Goal: Communication & Community: Share content

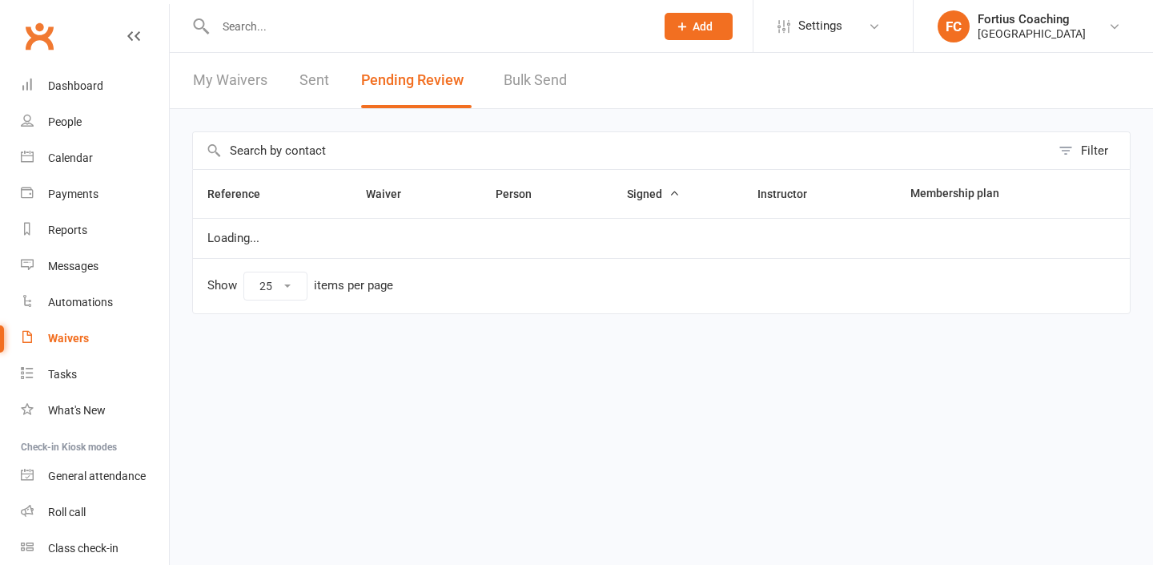
select select "25"
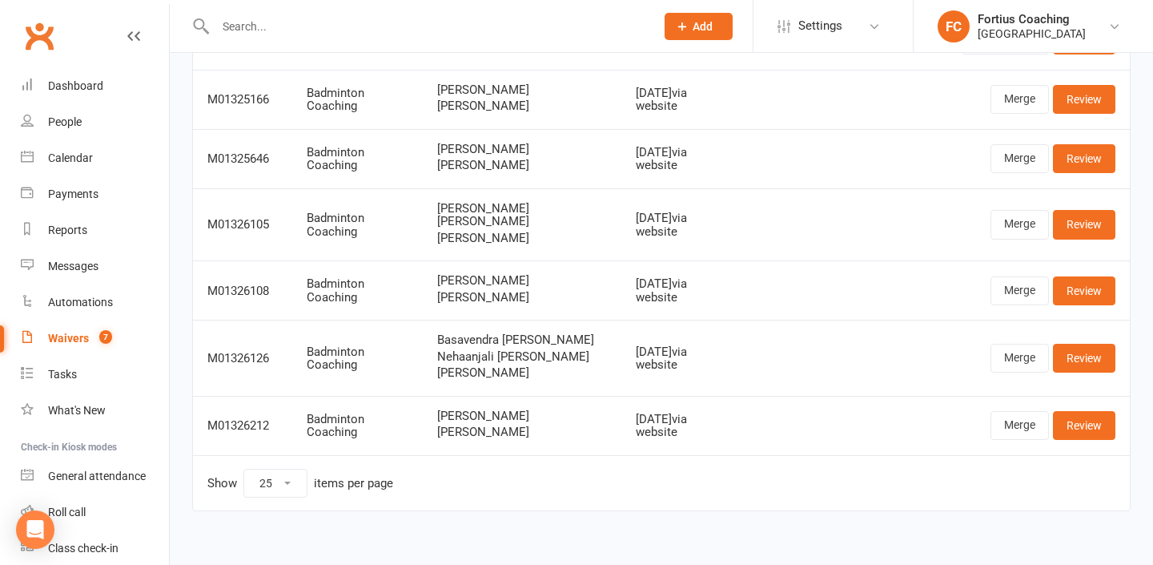
scroll to position [227, 0]
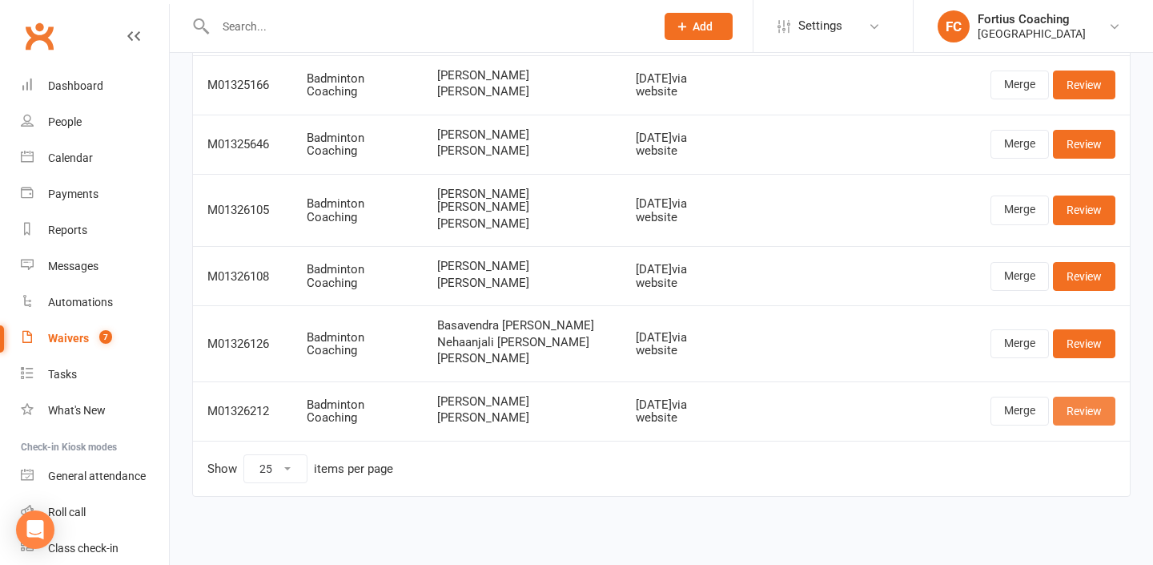
click at [1100, 410] on link "Review" at bounding box center [1084, 410] width 62 height 29
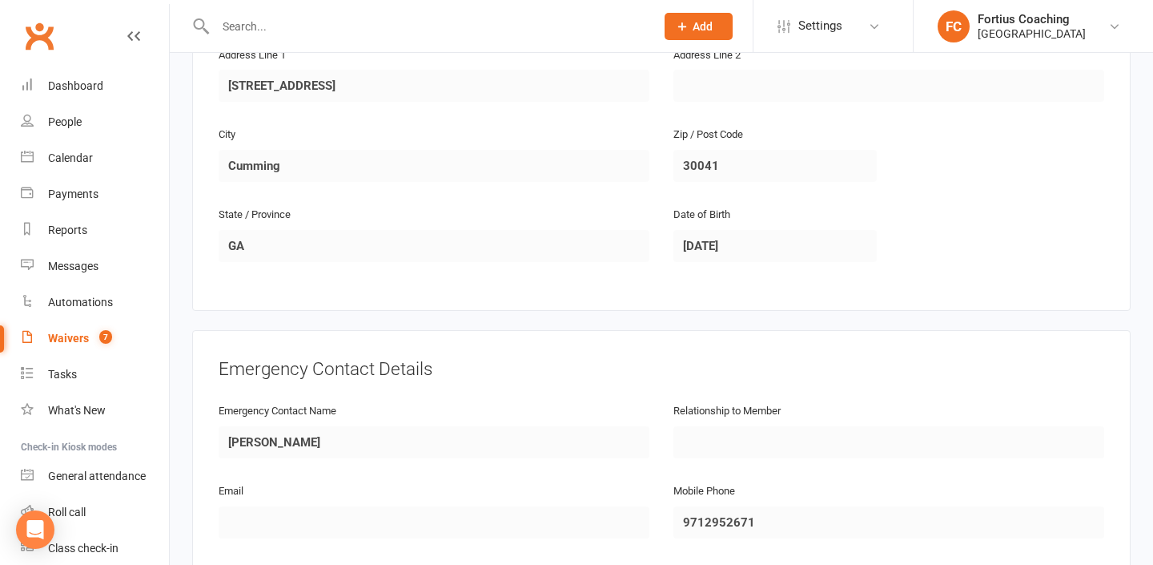
scroll to position [1570, 0]
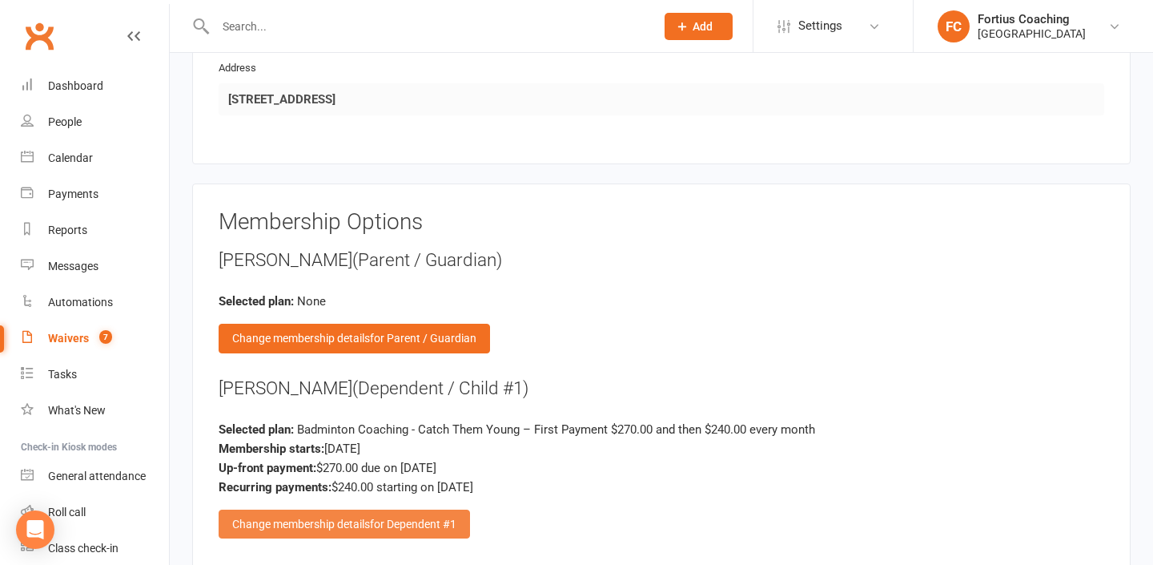
click at [438, 517] on span "for Dependent #1" at bounding box center [413, 523] width 86 height 13
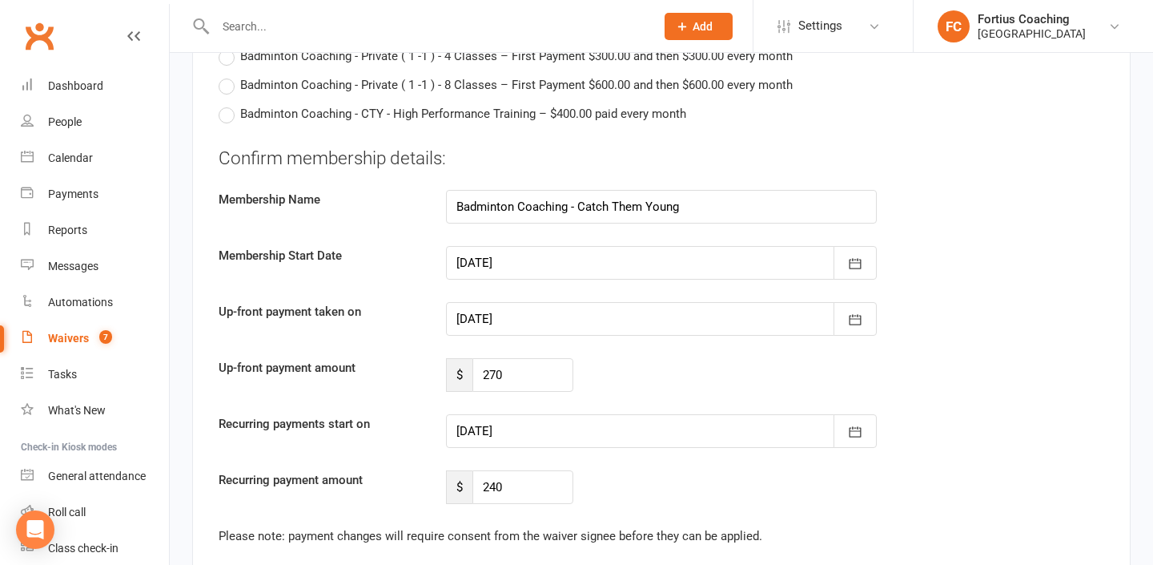
scroll to position [3642, 0]
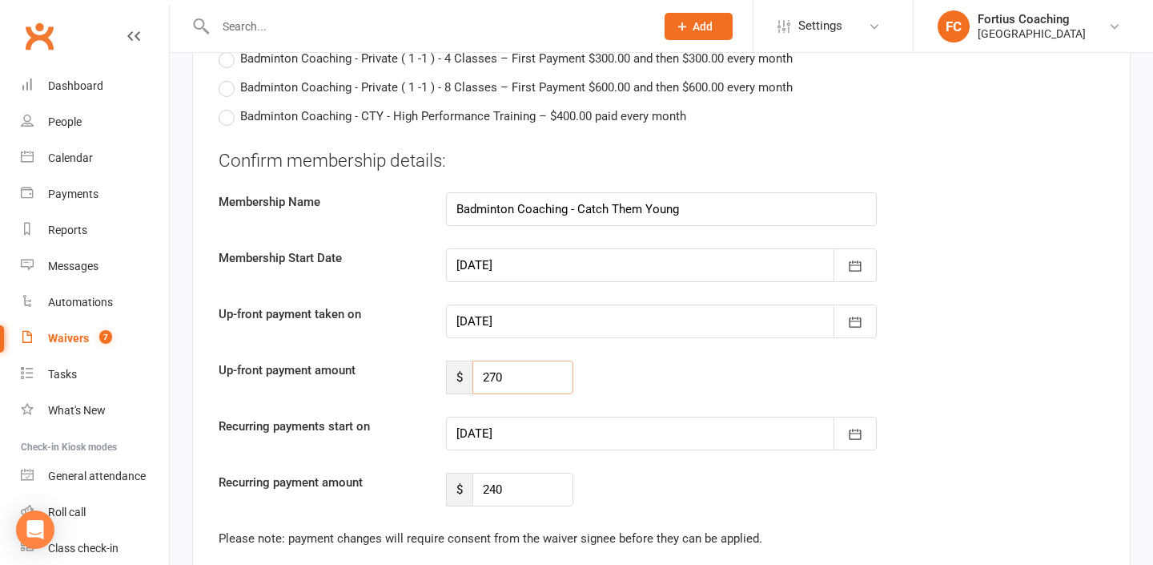
click at [520, 360] on input "270" at bounding box center [522, 377] width 101 height 34
type input "2"
type input "210"
click at [533, 416] on div at bounding box center [661, 433] width 431 height 34
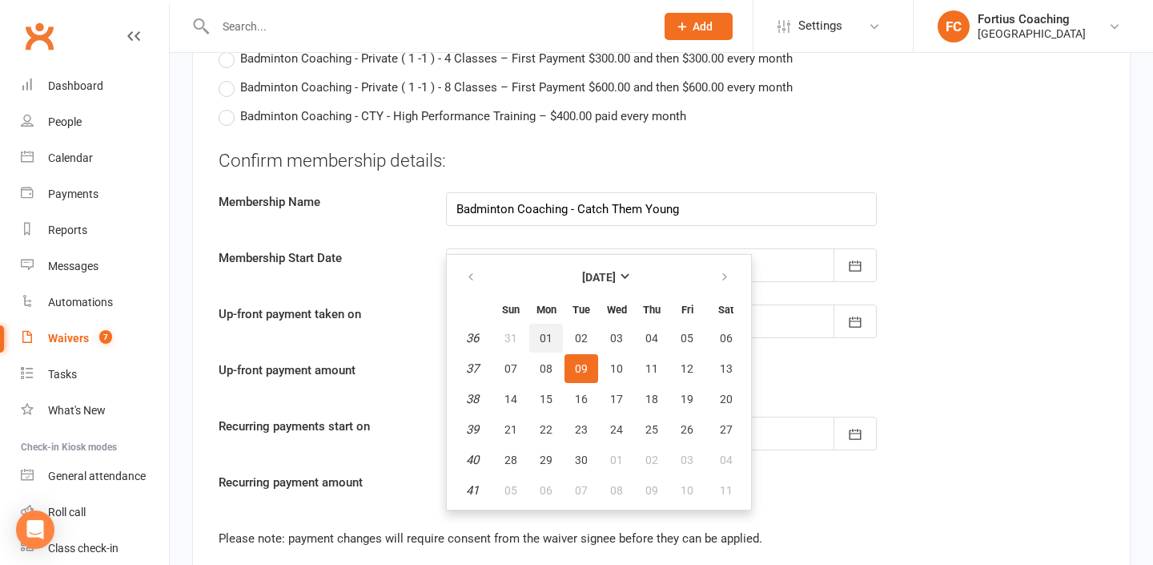
click at [555, 323] on button "01" at bounding box center [546, 337] width 34 height 29
type input "[DATE]"
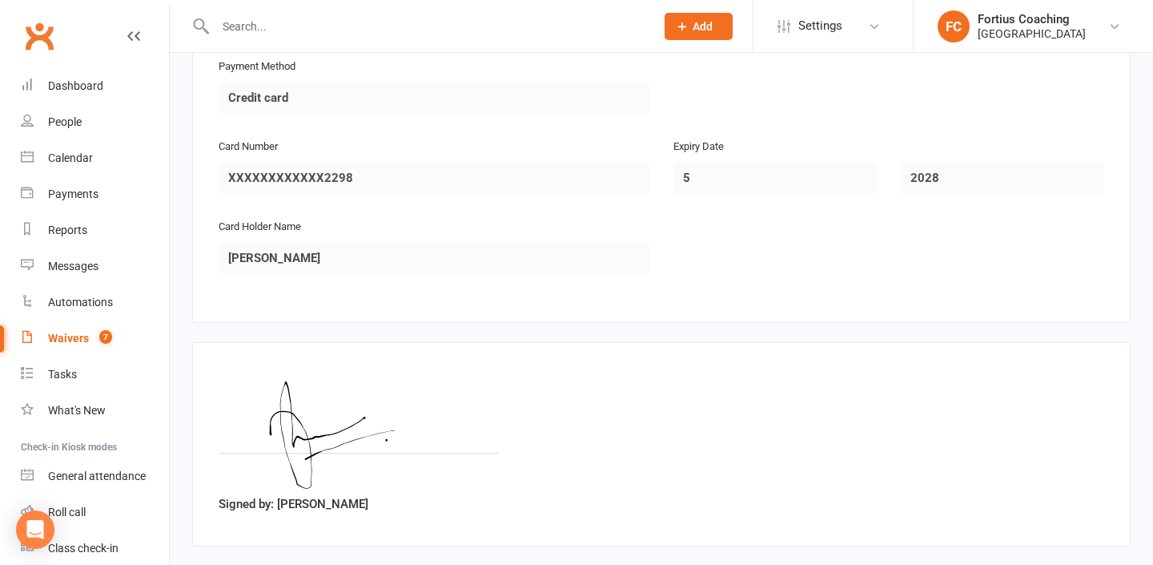
scroll to position [4371, 0]
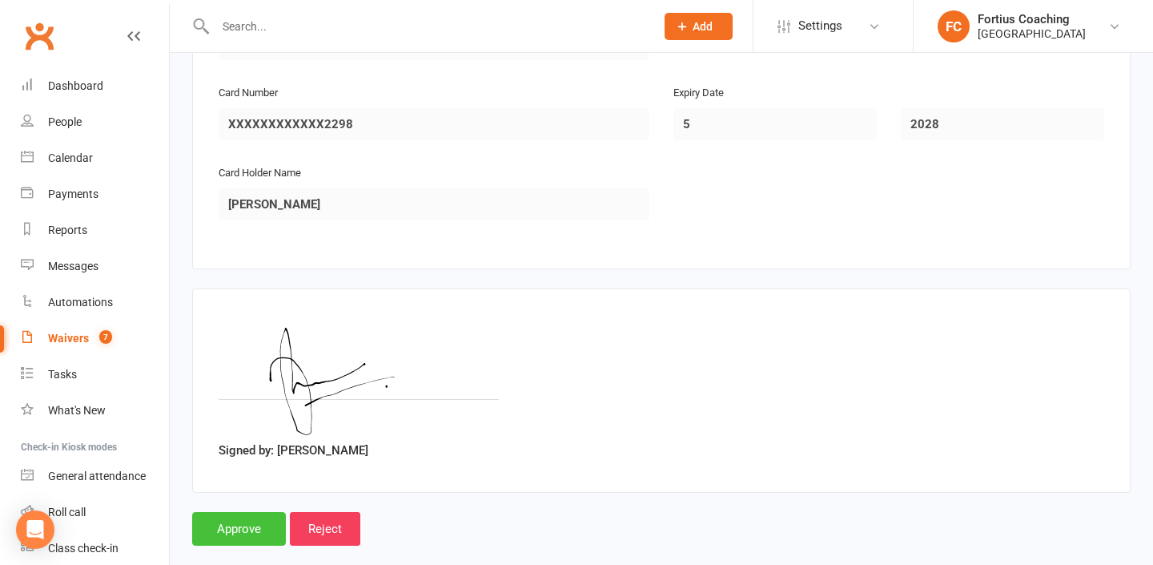
click at [247, 512] on input "Approve" at bounding box center [239, 529] width 94 height 34
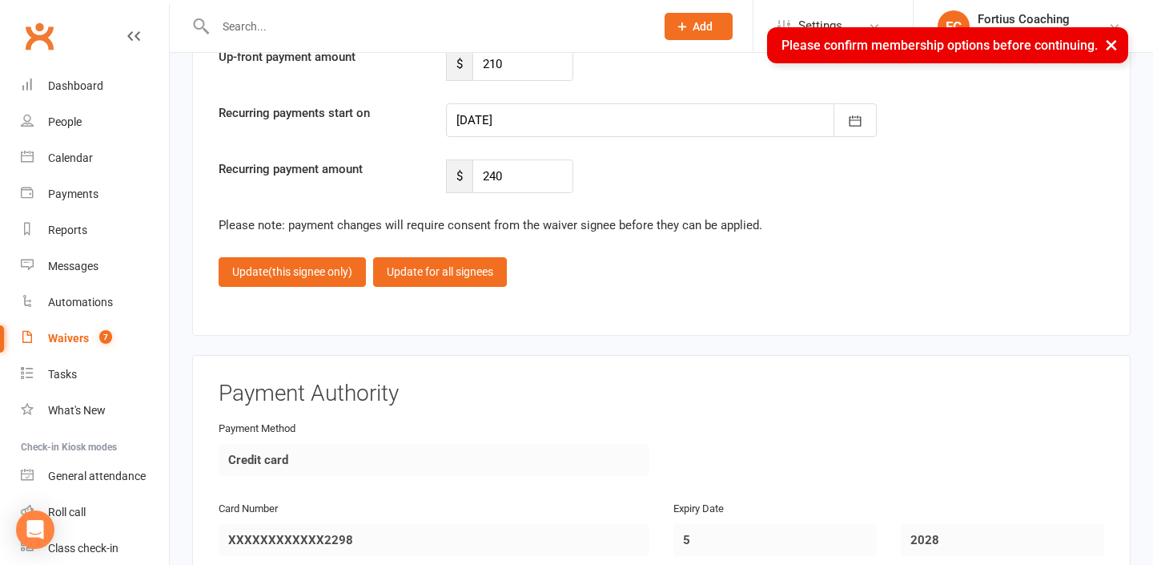
scroll to position [3888, 0]
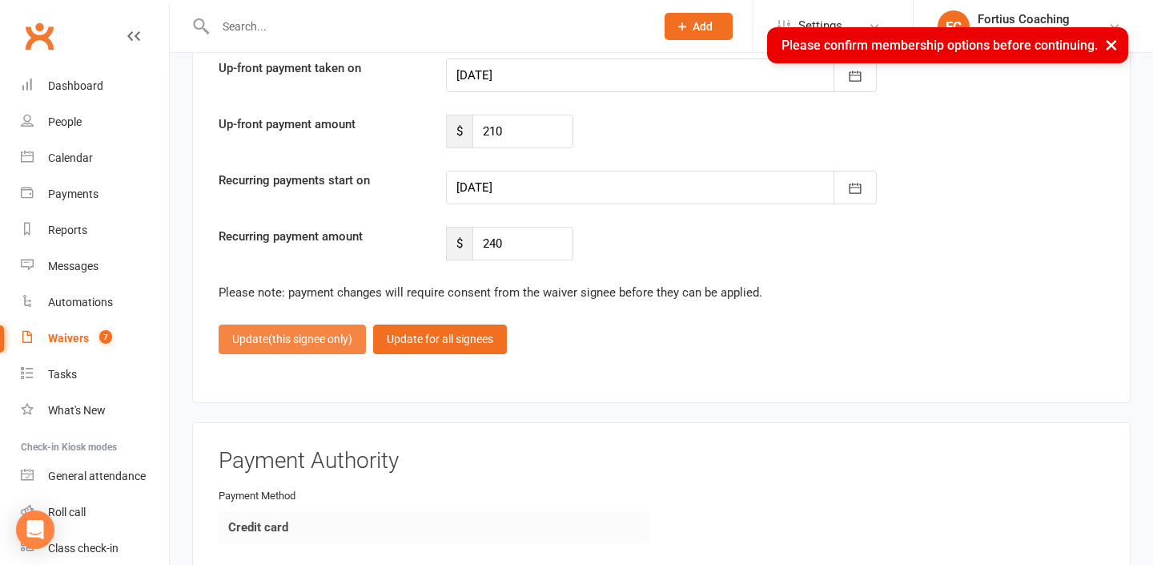
click at [320, 332] on span "(this signee only)" at bounding box center [310, 338] width 84 height 13
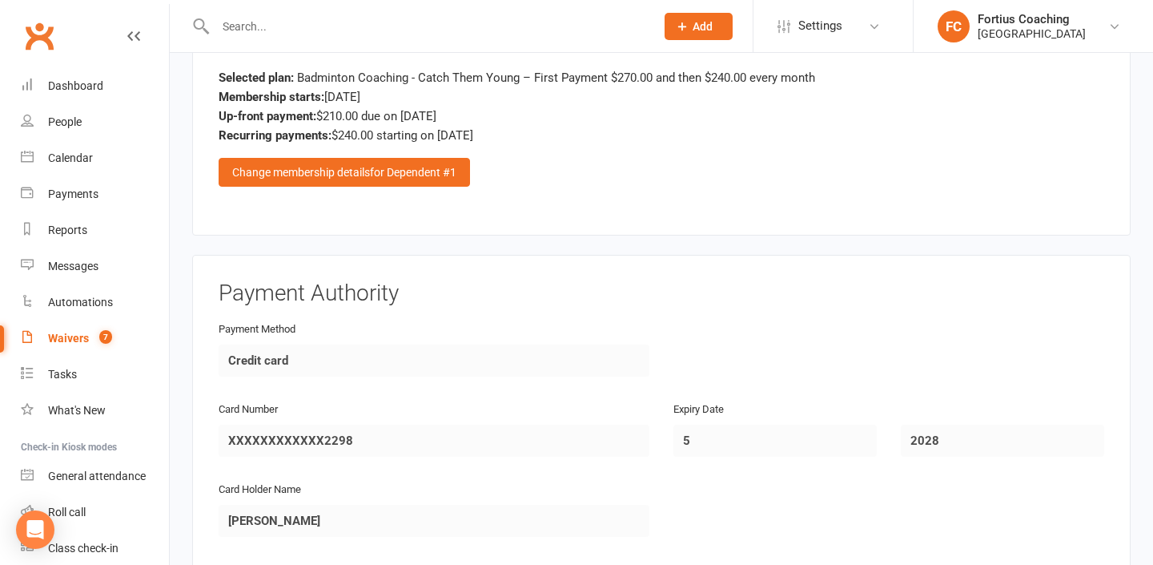
scroll to position [2238, 0]
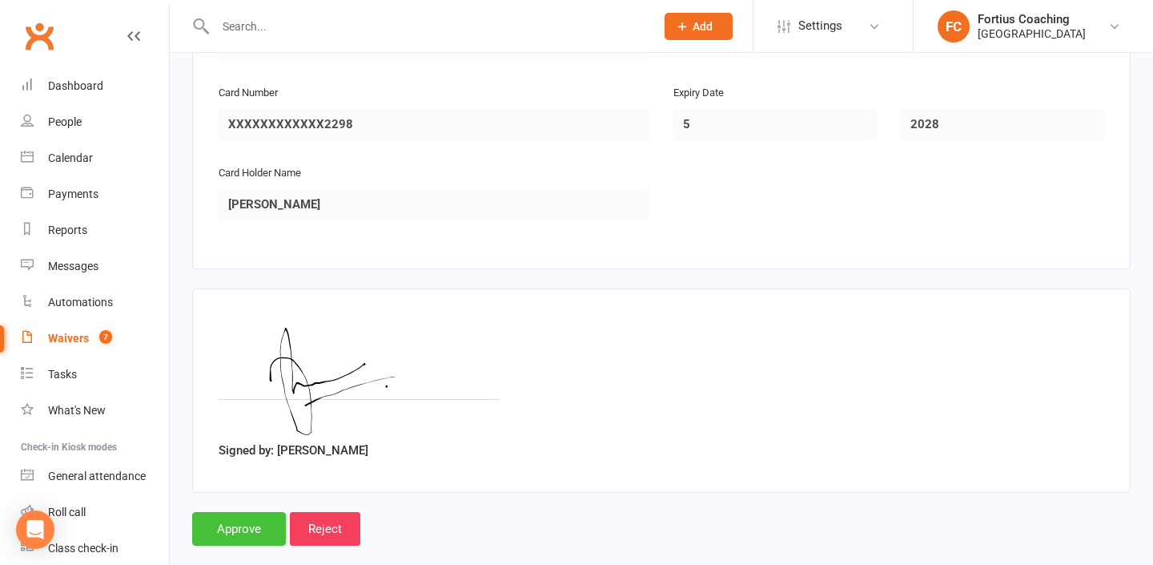
click at [273, 512] on input "Approve" at bounding box center [239, 529] width 94 height 34
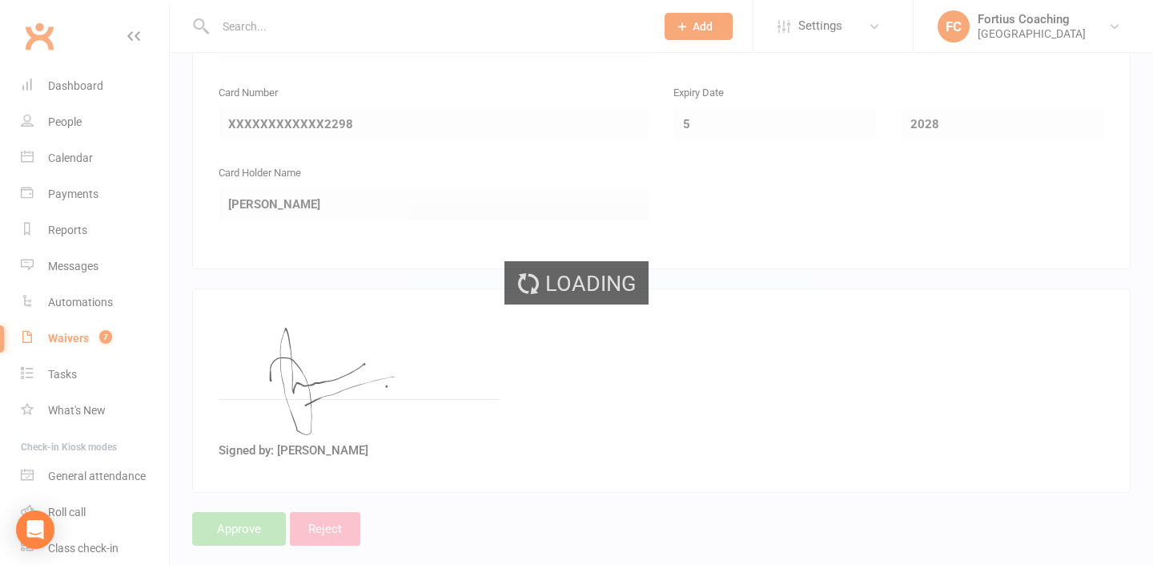
select select "25"
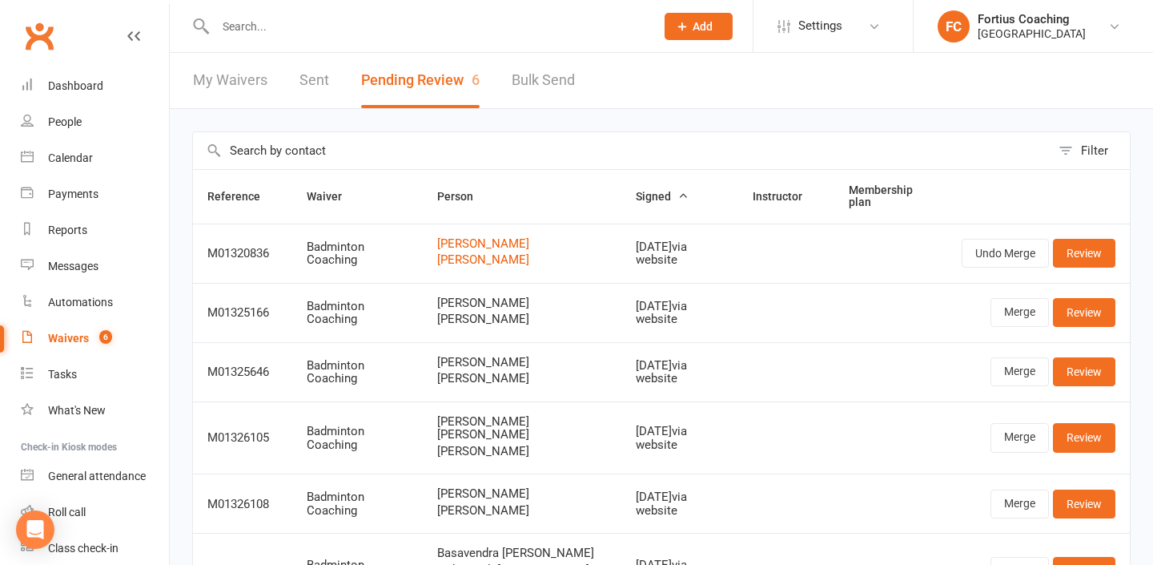
click at [348, 21] on input "text" at bounding box center [427, 26] width 433 height 22
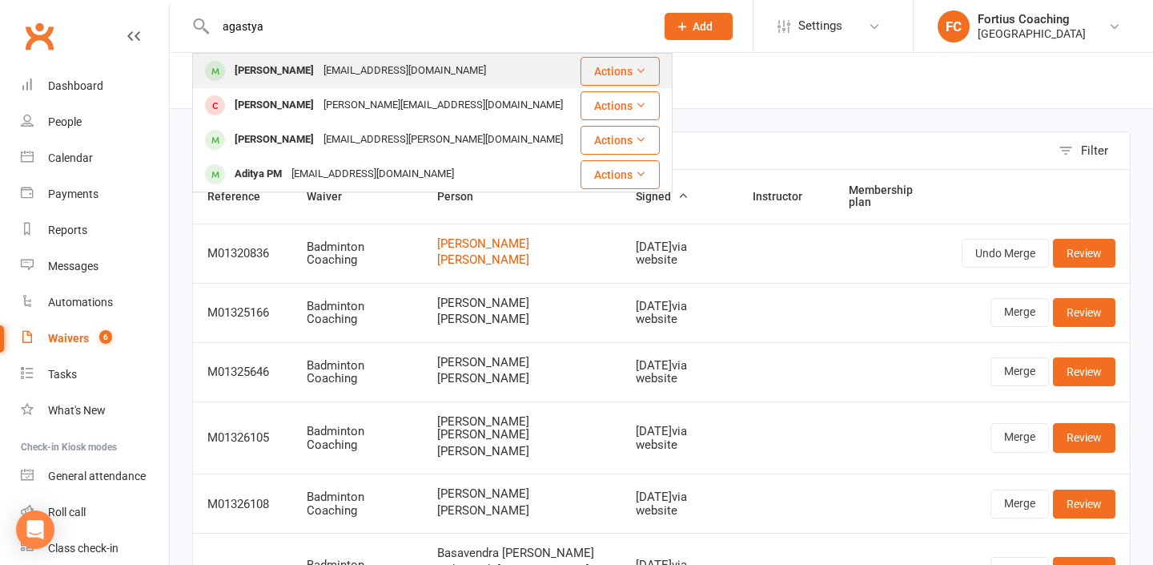
type input "agastya"
click at [315, 78] on div "[PERSON_NAME]" at bounding box center [274, 70] width 89 height 23
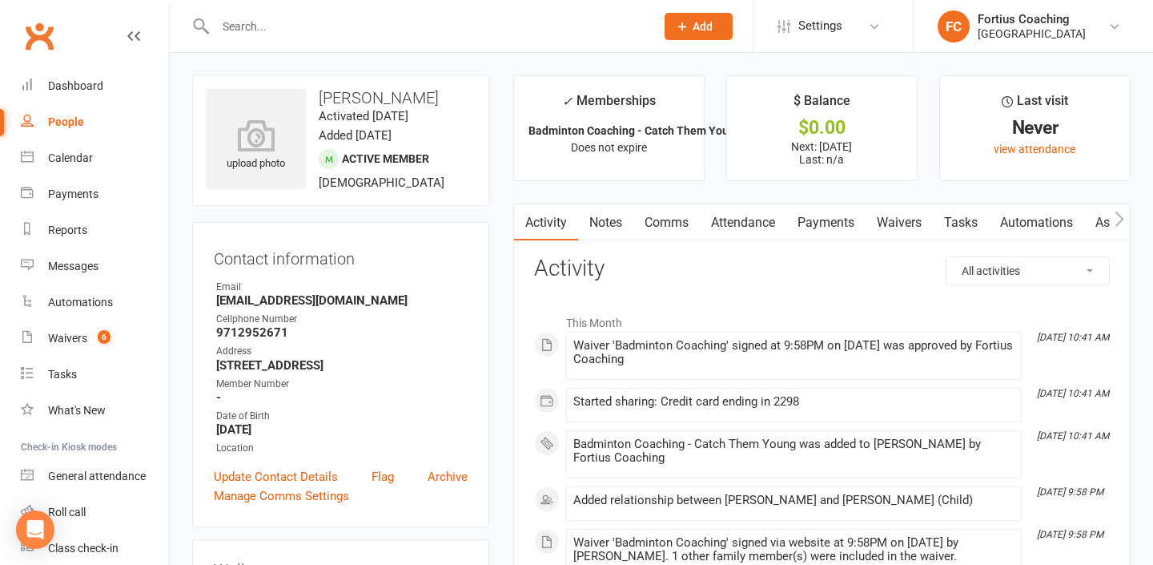
click at [669, 224] on link "Comms" at bounding box center [666, 222] width 66 height 37
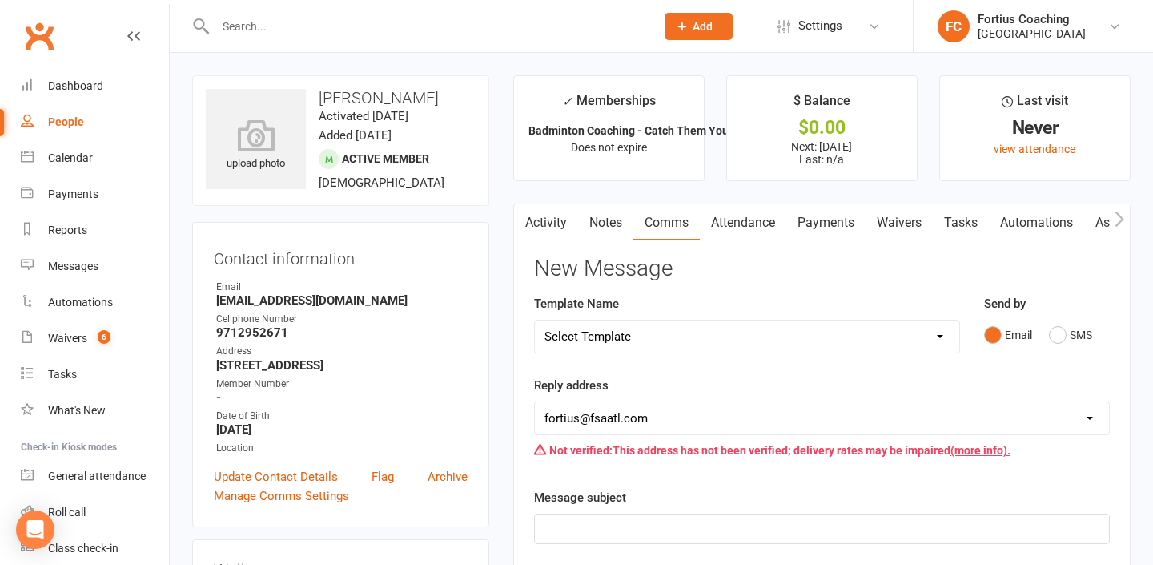
click at [662, 340] on select "Select Template [Email] Badminton Court Schedule [SMS] [Default template - revi…" at bounding box center [747, 336] width 424 height 32
select select "22"
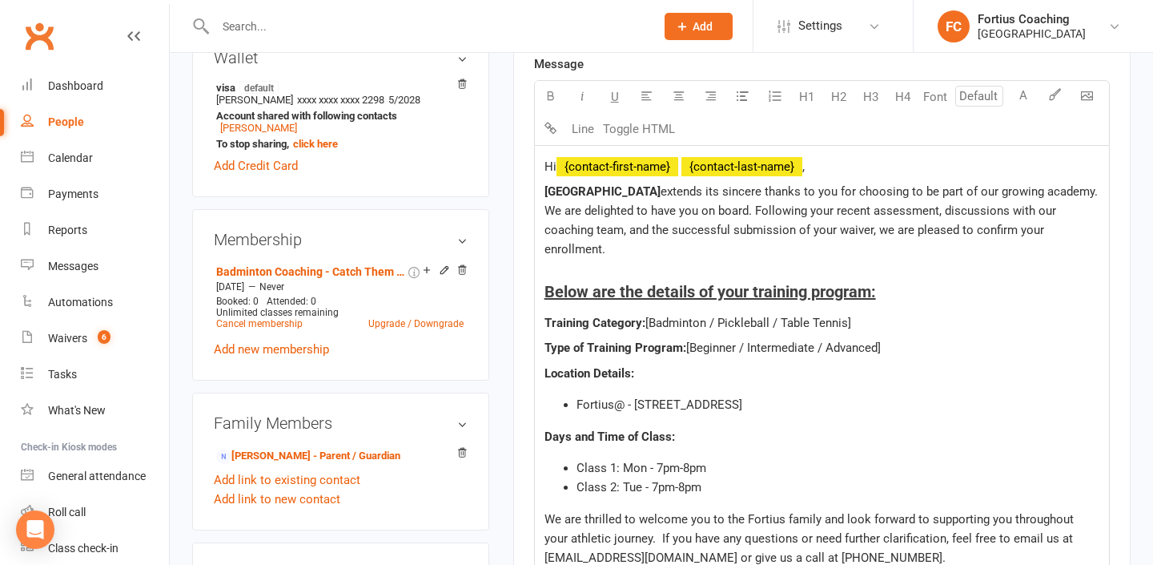
scroll to position [697, 0]
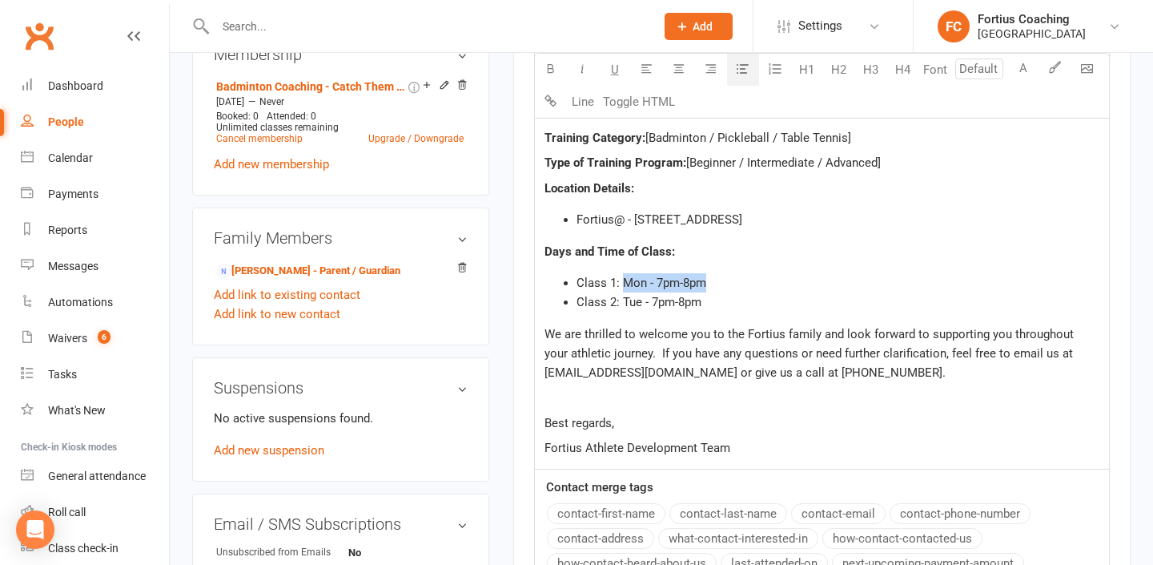
drag, startPoint x: 719, startPoint y: 283, endPoint x: 624, endPoint y: 281, distance: 95.3
click at [623, 281] on li "Class 1: Mon - 7pm-8pm" at bounding box center [838, 282] width 523 height 19
click at [644, 281] on span "Class 1: Mon - 7pm-8pm" at bounding box center [642, 282] width 130 height 14
click at [648, 286] on span "Class 1: Mon - 7pm-8pm" at bounding box center [642, 282] width 130 height 14
click at [644, 286] on span "Class 1: Mon - 7pm-8pm" at bounding box center [642, 282] width 130 height 14
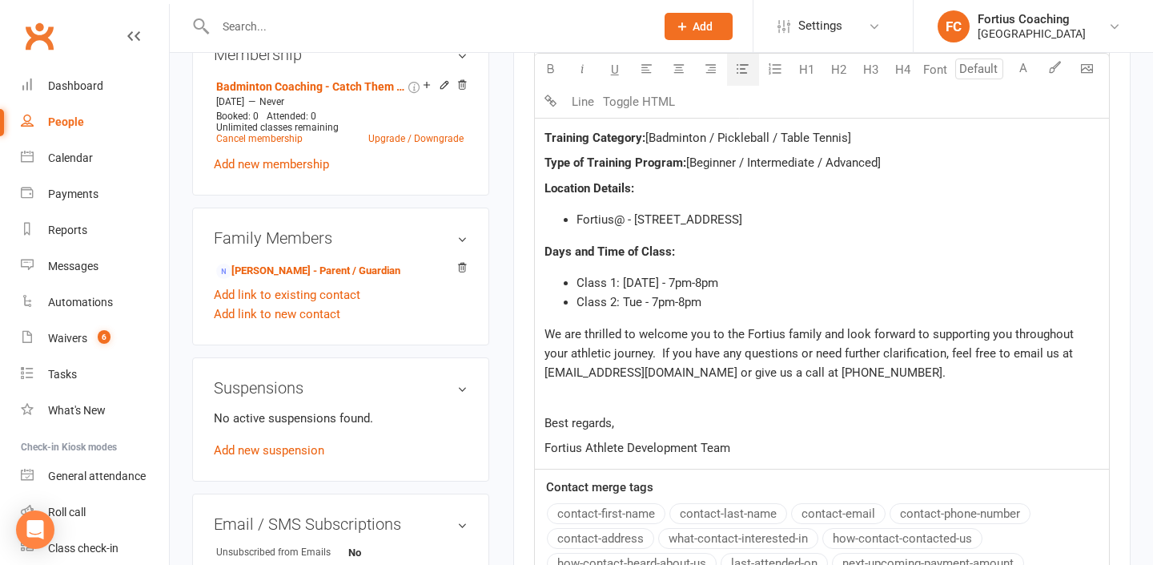
click at [683, 283] on span "Class 1: [DATE] - 7pm-8pm" at bounding box center [648, 282] width 142 height 14
click at [706, 283] on span "Class 1: [DATE] - 5pm-8pm" at bounding box center [648, 282] width 142 height 14
click at [657, 296] on span "Class 2: Tue - 7pm-8pm" at bounding box center [639, 302] width 125 height 14
click at [686, 301] on span "Class 2: Tue - 5pm-8pm" at bounding box center [639, 302] width 125 height 14
click at [641, 304] on span "Class 2: Tue - 5pm-6pm" at bounding box center [639, 302] width 125 height 14
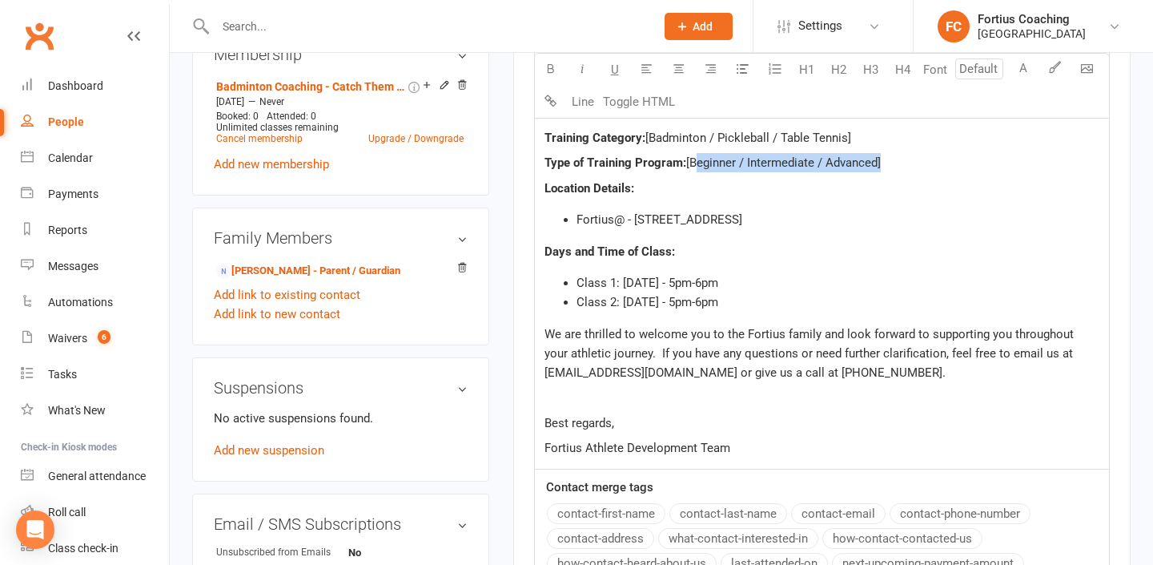
drag, startPoint x: 880, startPoint y: 160, endPoint x: 693, endPoint y: 161, distance: 187.4
click at [693, 161] on span "[Beginner / Intermediate / Advanced]" at bounding box center [783, 162] width 195 height 14
drag, startPoint x: 849, startPoint y: 138, endPoint x: 711, endPoint y: 135, distance: 137.7
click at [711, 135] on span "[Badminton / Pickleball / Table Tennis]" at bounding box center [748, 138] width 206 height 14
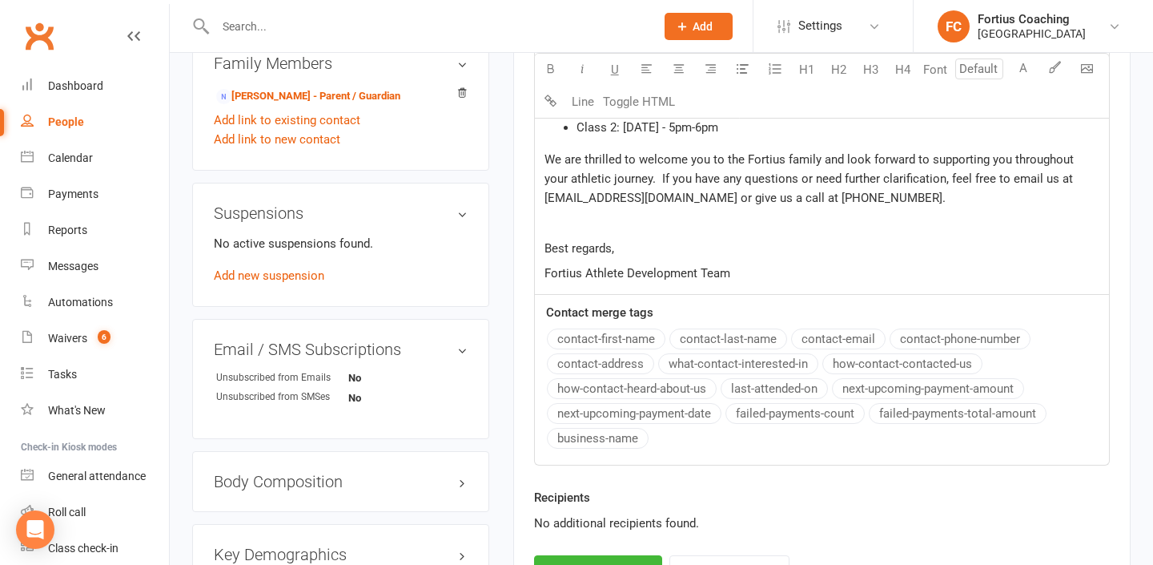
scroll to position [939, 0]
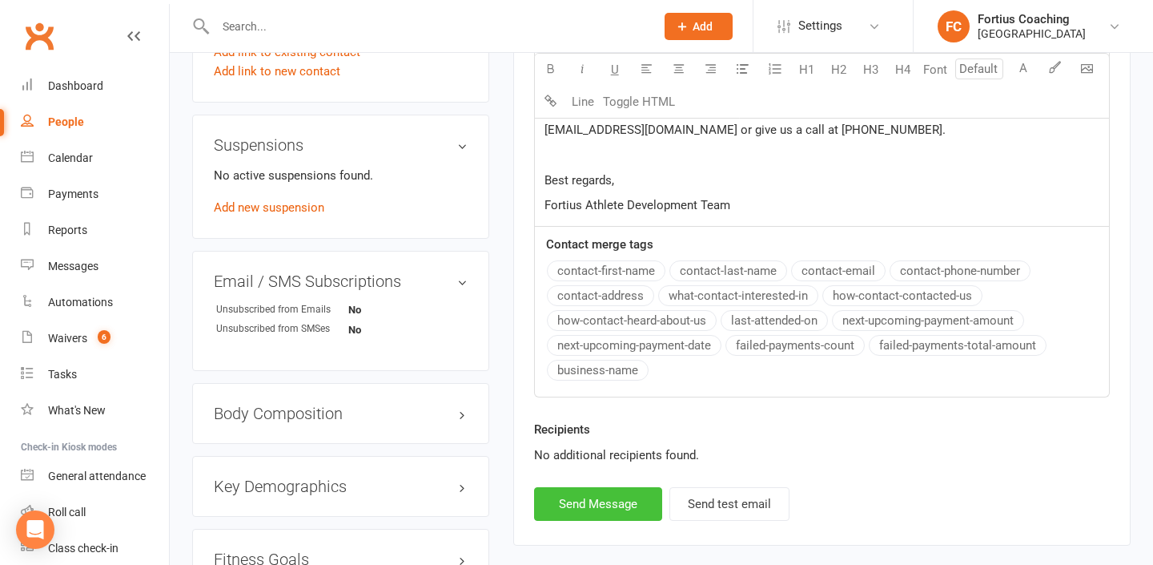
click at [645, 500] on button "Send Message" at bounding box center [598, 504] width 128 height 34
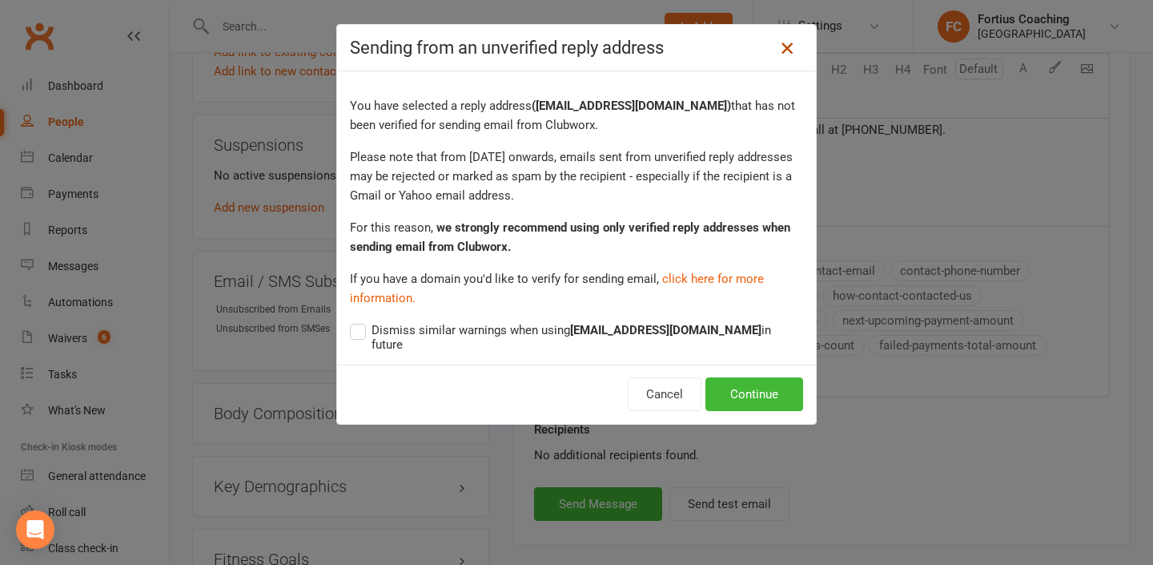
click at [780, 46] on icon at bounding box center [787, 47] width 19 height 19
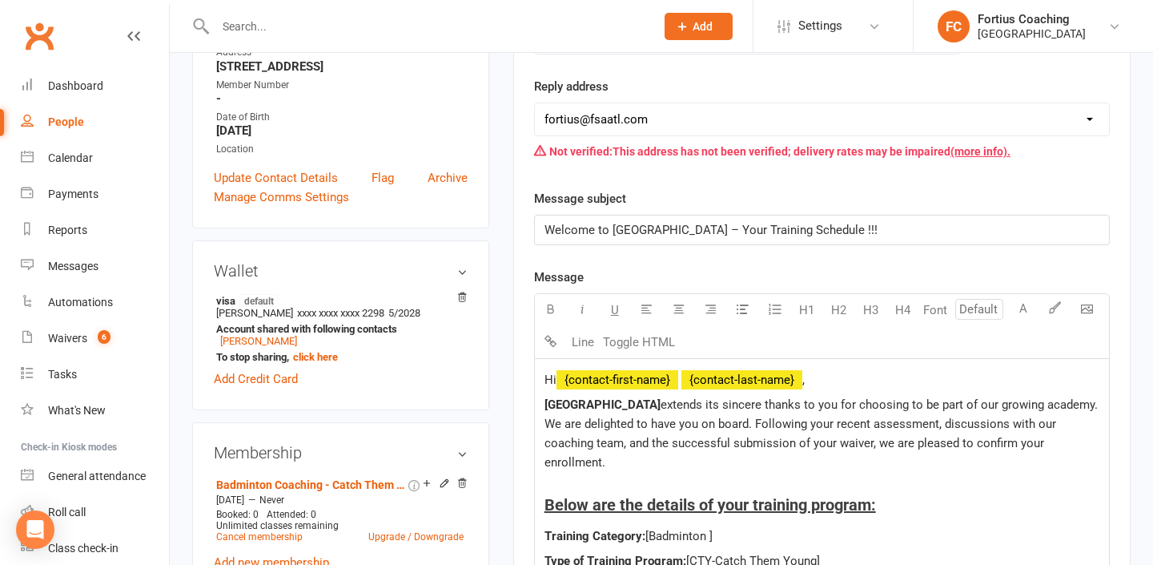
scroll to position [280, 0]
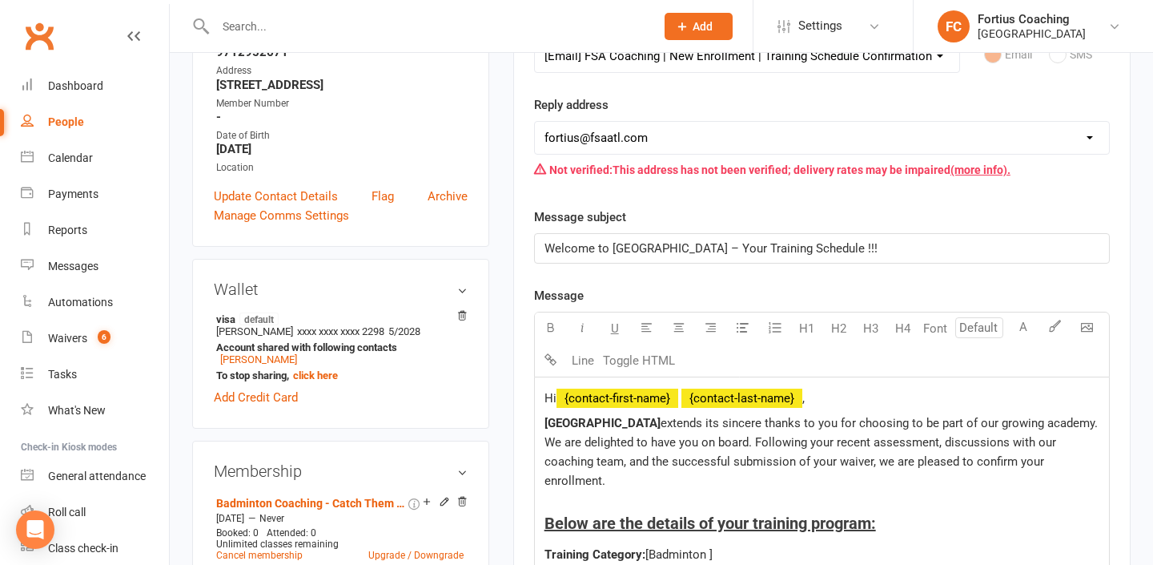
click at [766, 132] on select "[EMAIL_ADDRESS][DOMAIN_NAME] [EMAIL_ADDRESS][DOMAIN_NAME] [EMAIL_ADDRESS][DOMAI…" at bounding box center [822, 138] width 574 height 32
select select "9"
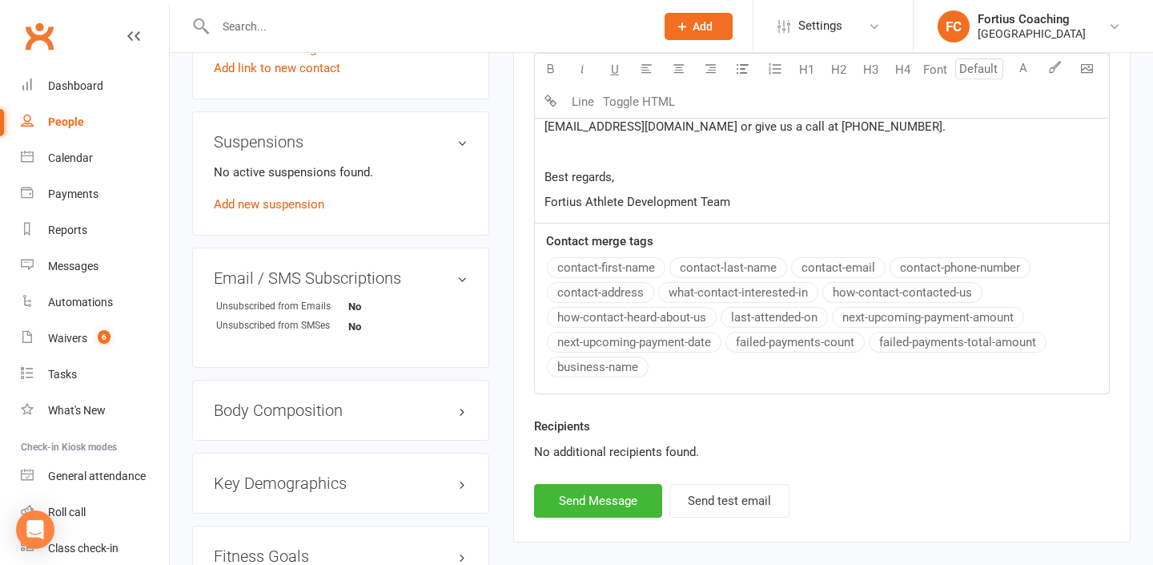
scroll to position [1295, 0]
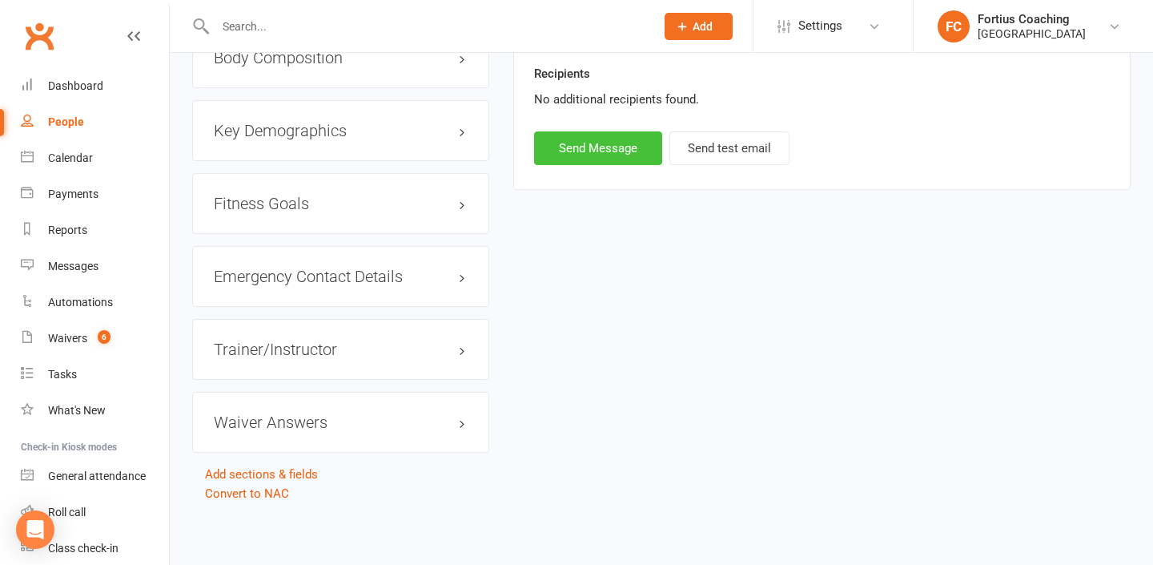
click at [640, 156] on button "Send Message" at bounding box center [598, 148] width 128 height 34
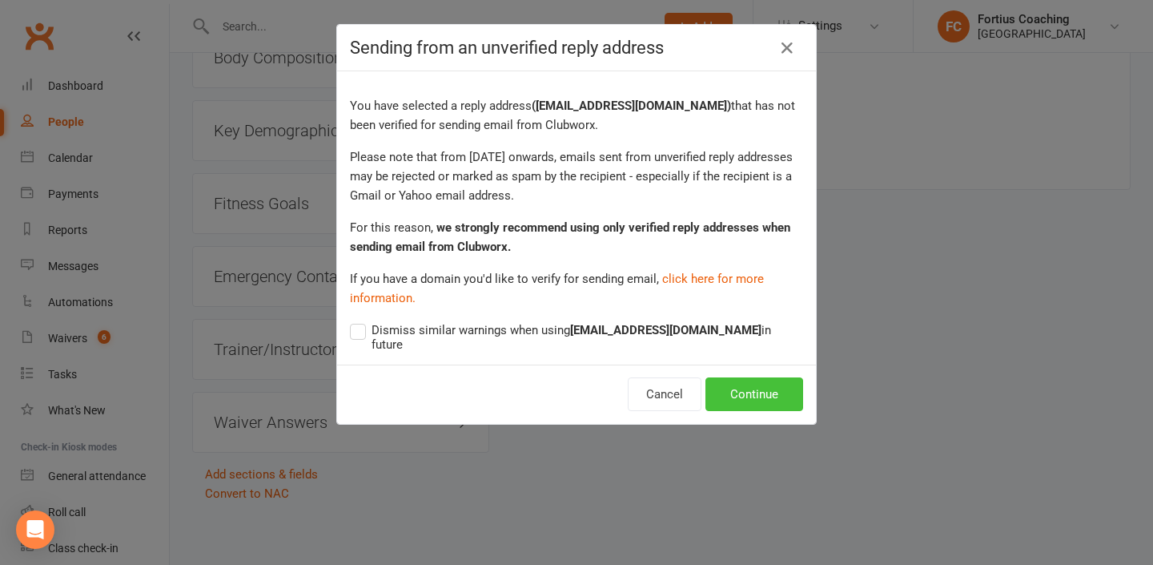
click at [747, 395] on button "Continue" at bounding box center [754, 394] width 98 height 34
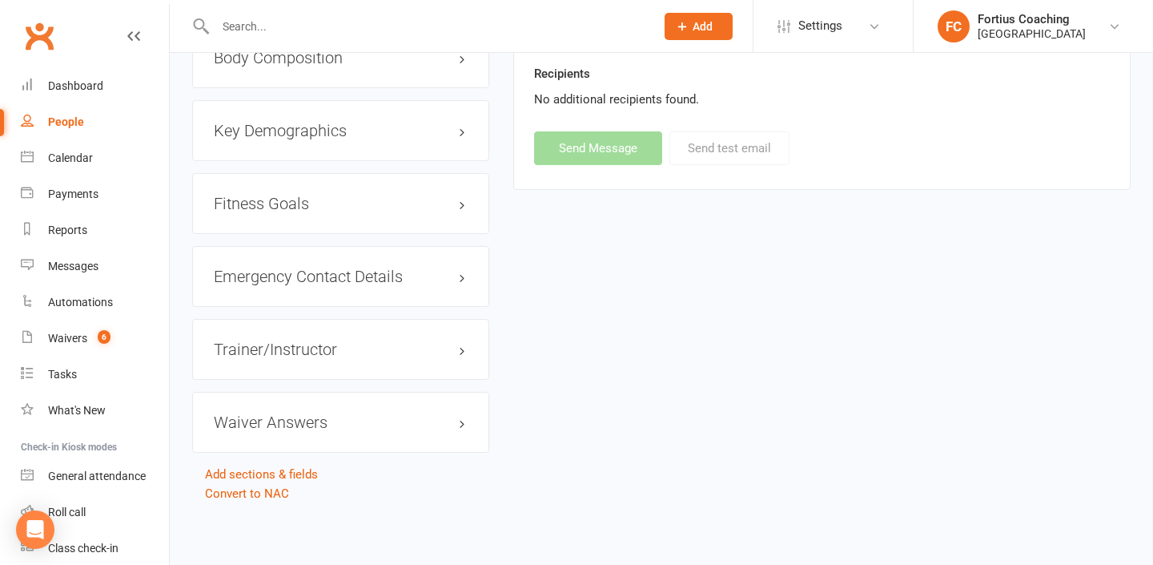
select select
select select "1"
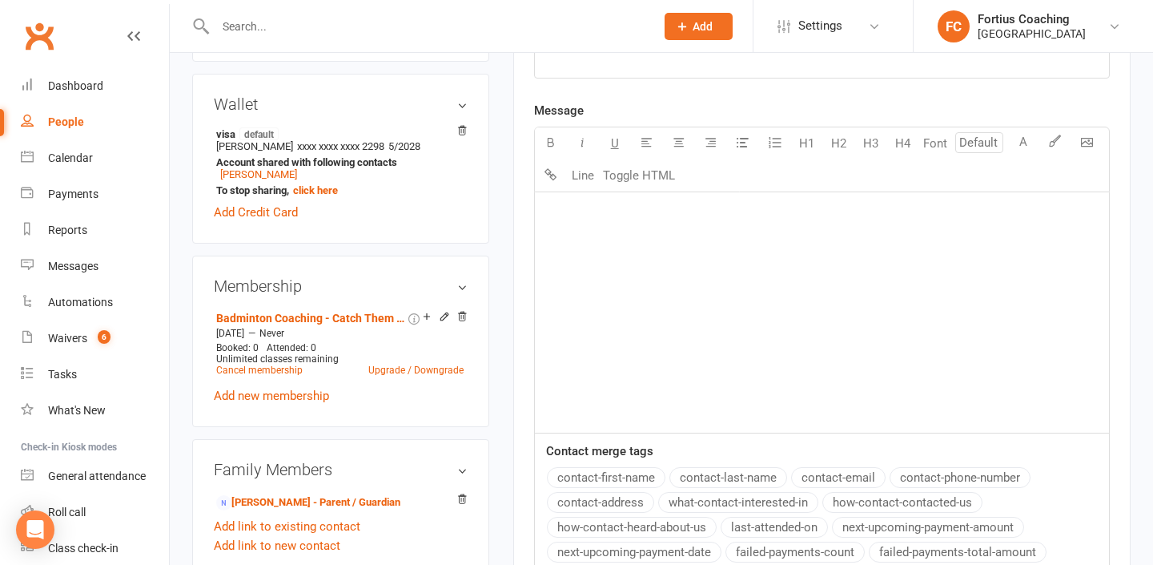
scroll to position [0, 0]
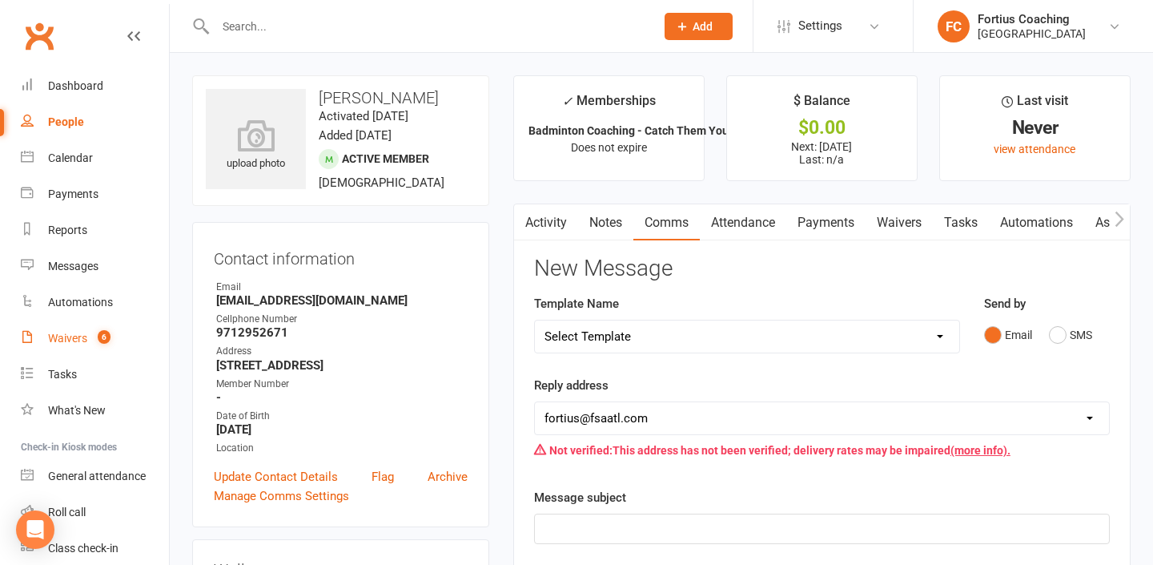
click at [99, 349] on link "Waivers 6" at bounding box center [95, 338] width 148 height 36
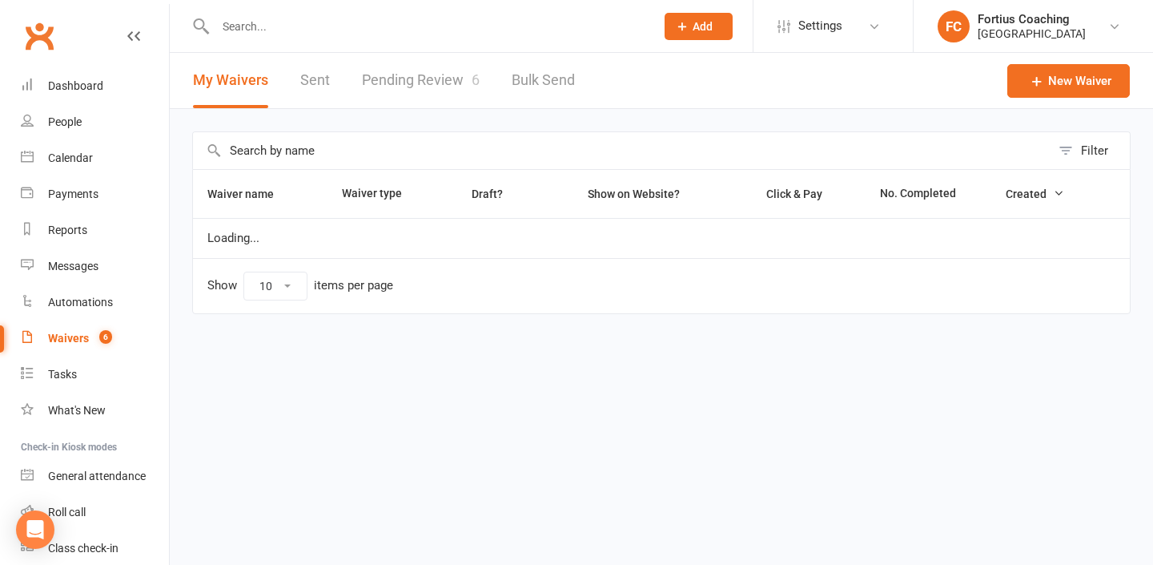
click at [410, 58] on link "Pending Review 6" at bounding box center [421, 80] width 118 height 55
select select "25"
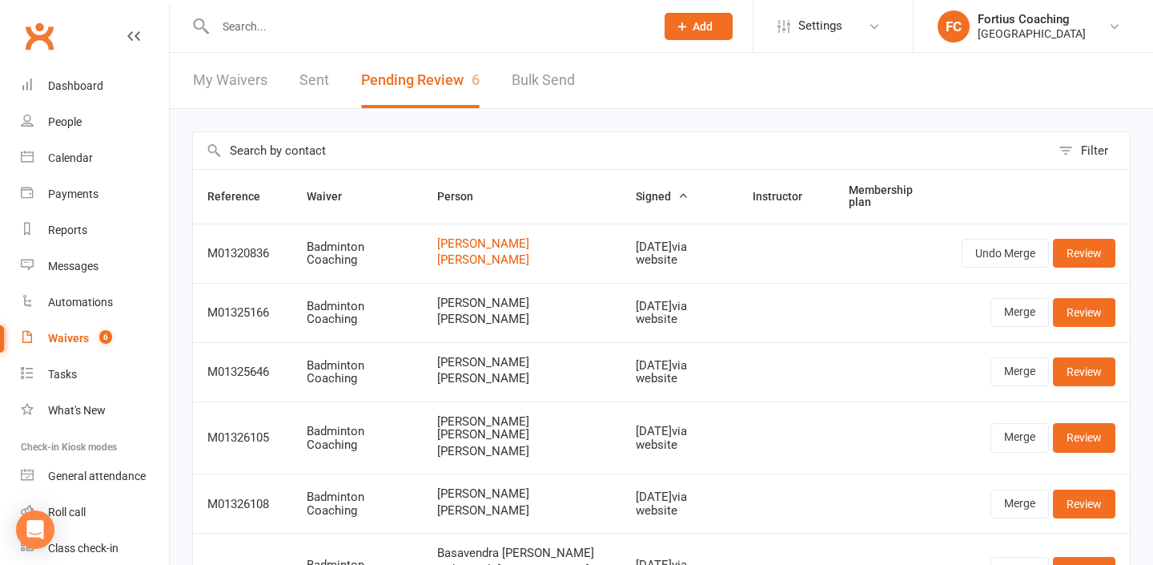
scroll to position [168, 0]
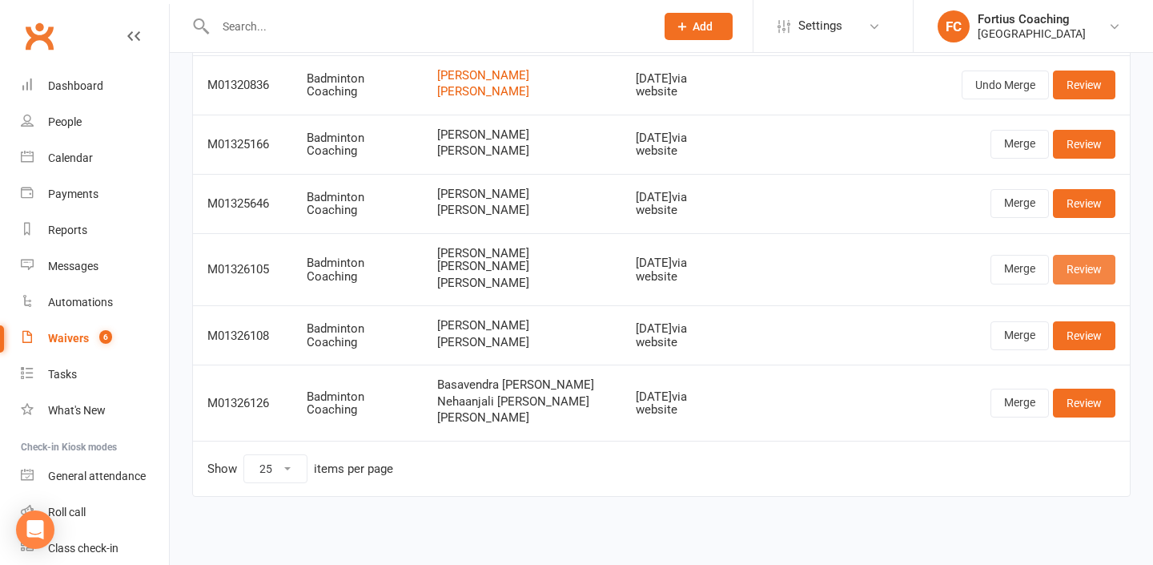
click at [1100, 266] on link "Review" at bounding box center [1084, 269] width 62 height 29
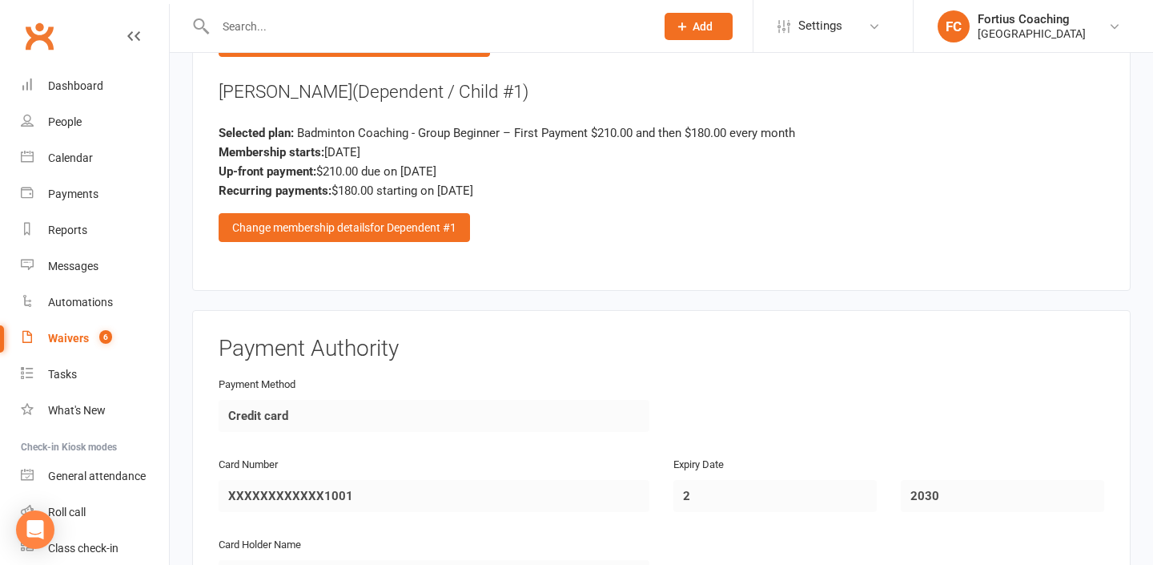
scroll to position [1851, 0]
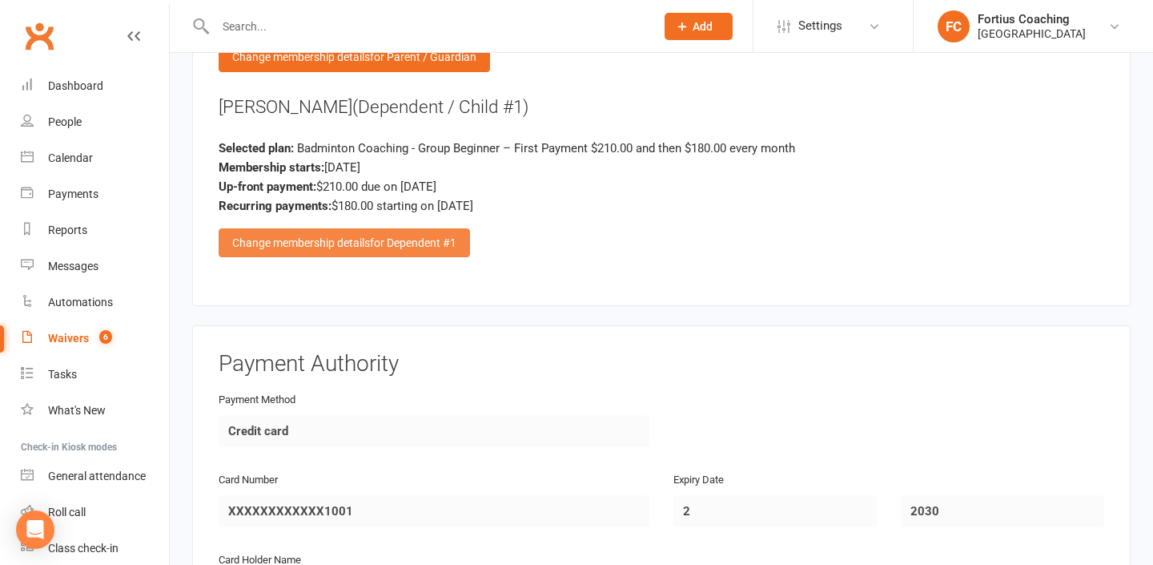
click at [359, 228] on div "Change membership details for Dependent #1" at bounding box center [344, 242] width 251 height 29
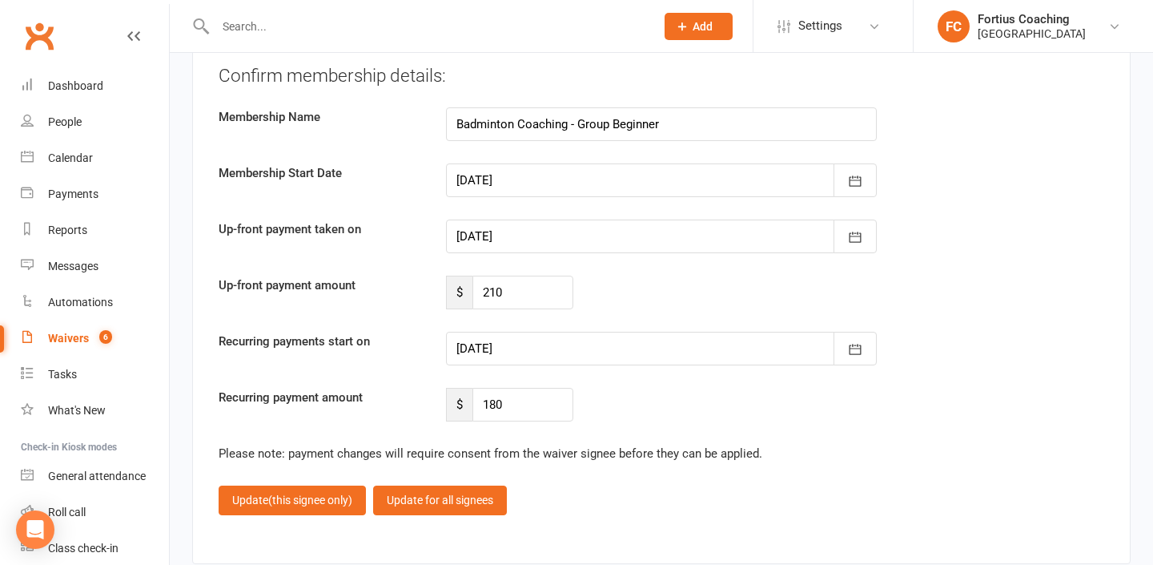
scroll to position [3730, 0]
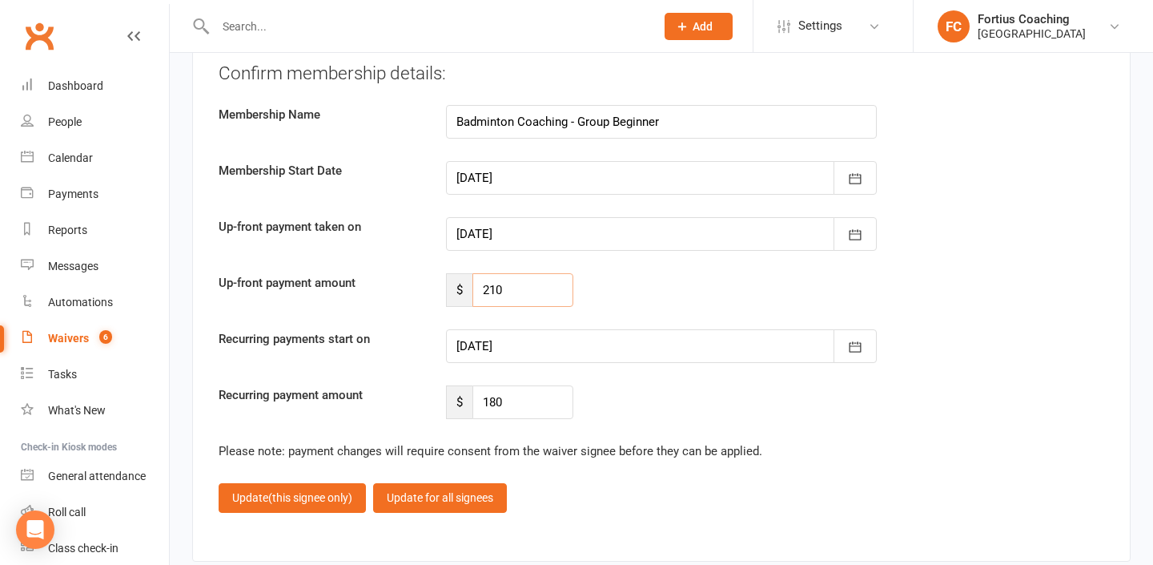
click at [526, 273] on input "210" at bounding box center [522, 290] width 101 height 34
click at [532, 273] on input "210" at bounding box center [522, 290] width 101 height 34
type input "2"
type input "165"
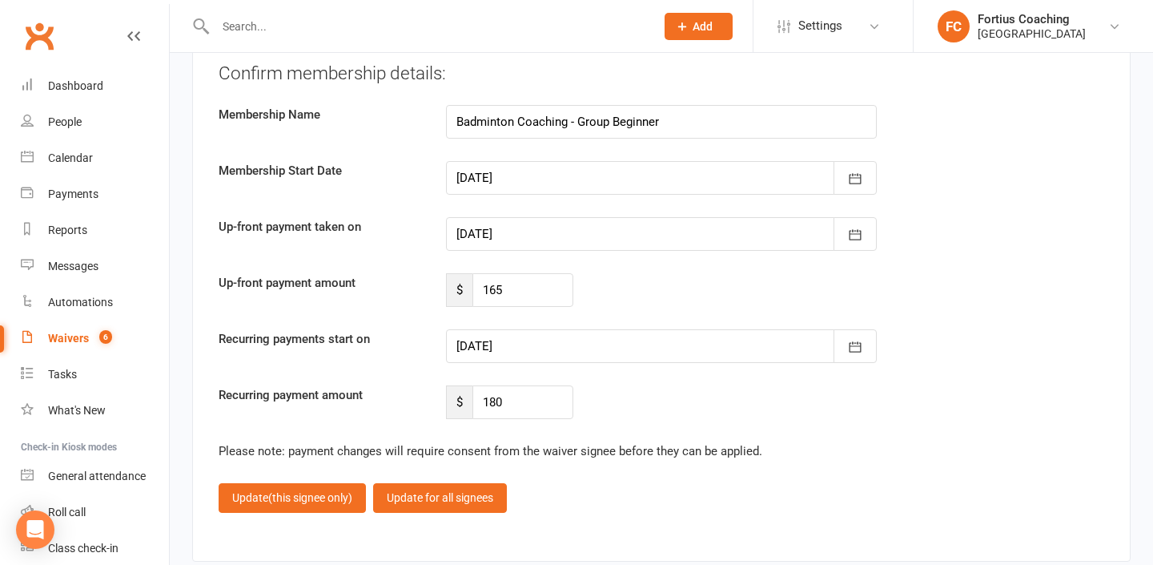
click at [541, 329] on div at bounding box center [661, 346] width 431 height 34
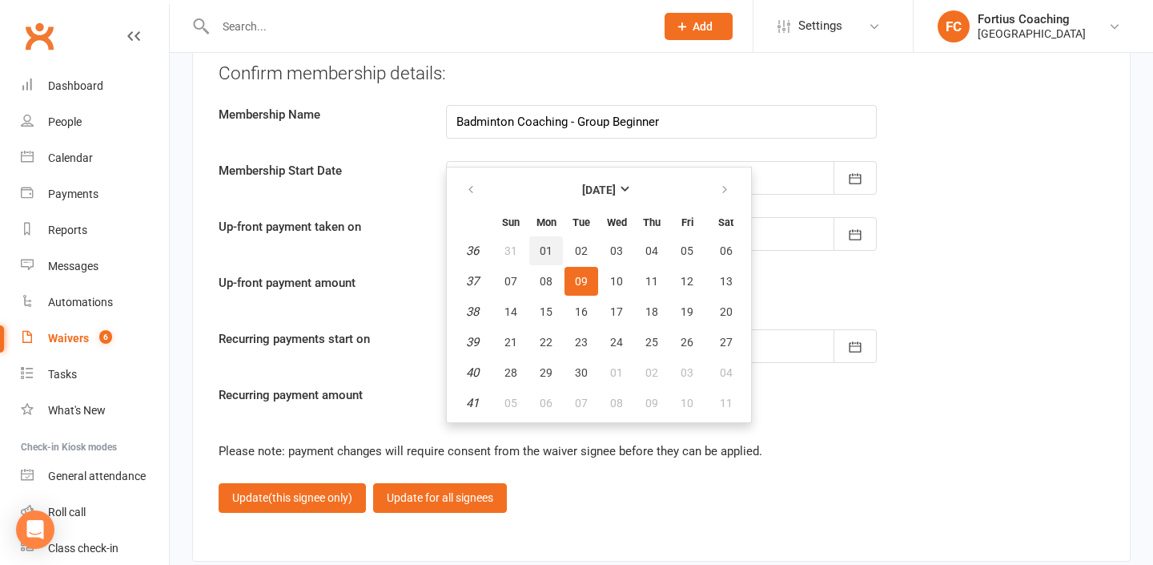
click at [545, 244] on span "01" at bounding box center [546, 250] width 13 height 13
type input "[DATE]"
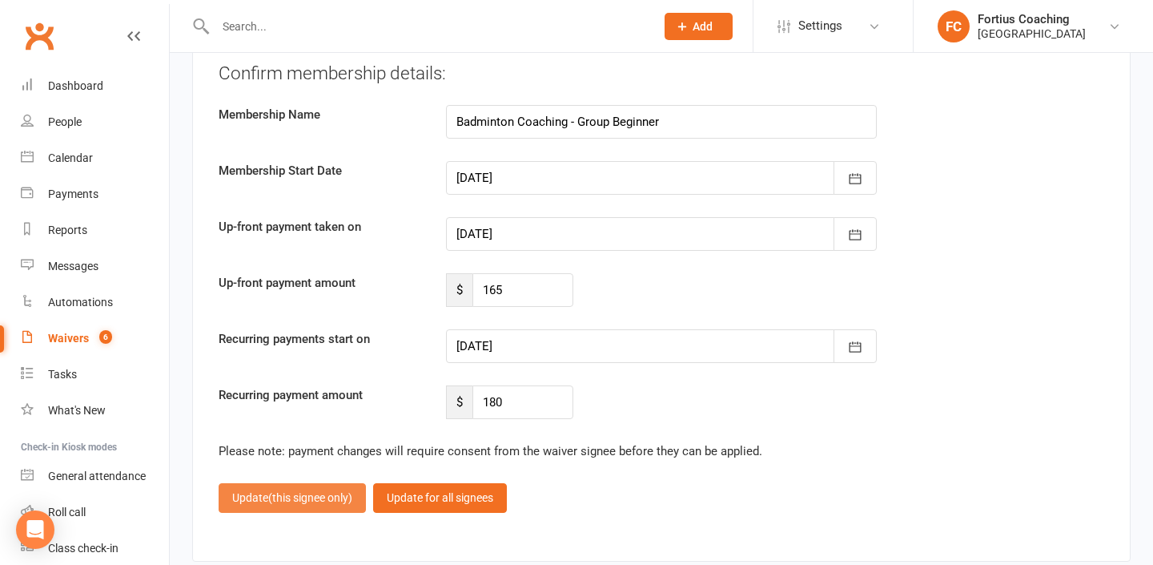
click at [339, 483] on button "Update (this signee only)" at bounding box center [292, 497] width 147 height 29
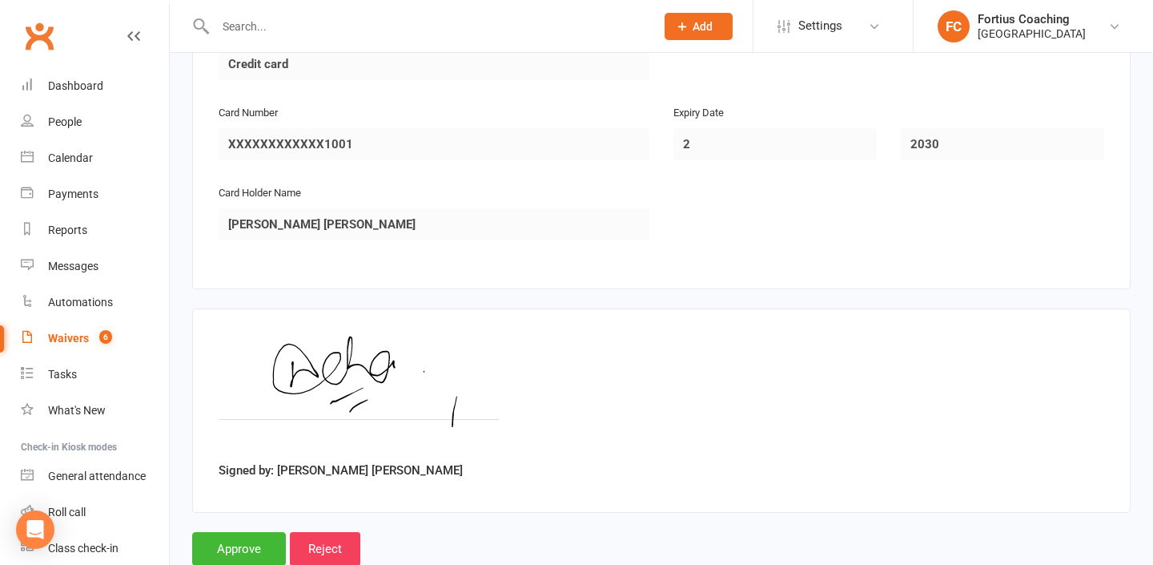
scroll to position [2238, 0]
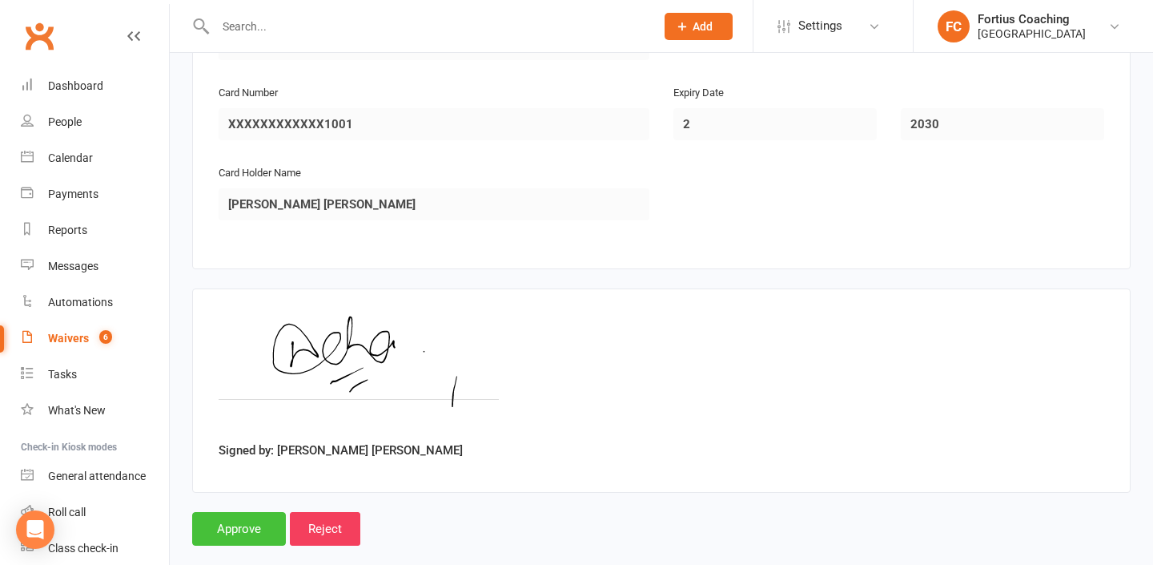
click at [256, 512] on input "Approve" at bounding box center [239, 529] width 94 height 34
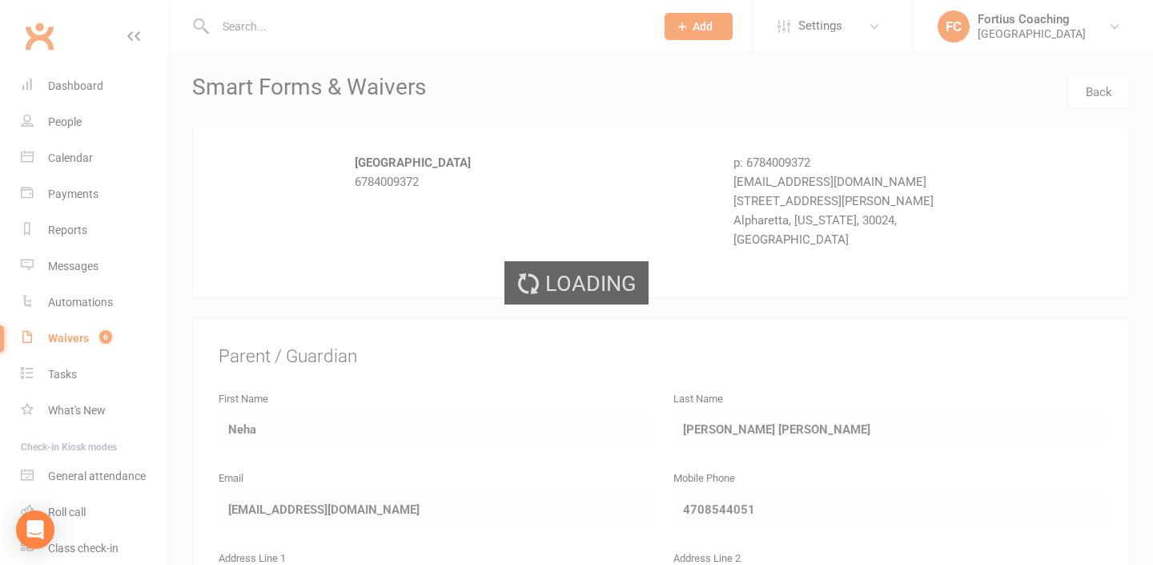
select select "25"
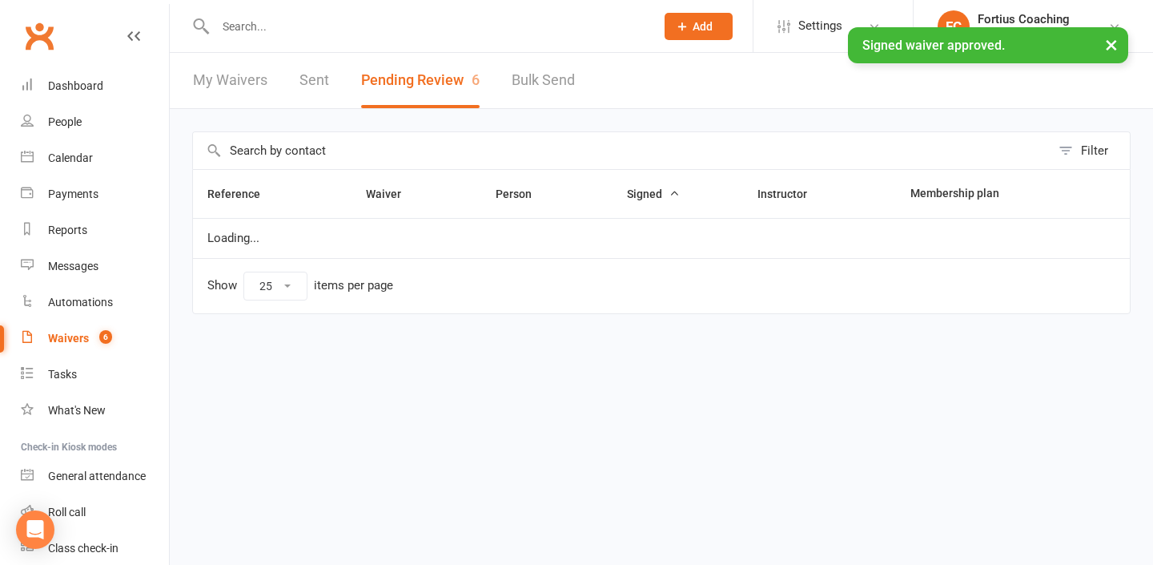
click at [372, 26] on input "text" at bounding box center [427, 26] width 433 height 22
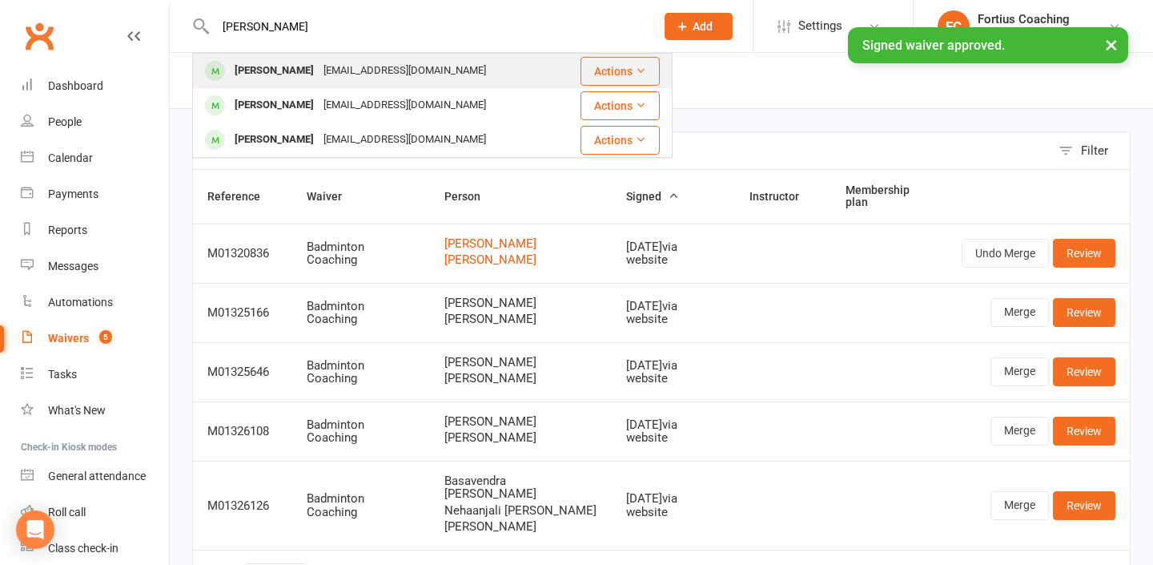
type input "[PERSON_NAME]"
click at [345, 69] on div "[EMAIL_ADDRESS][DOMAIN_NAME]" at bounding box center [405, 70] width 172 height 23
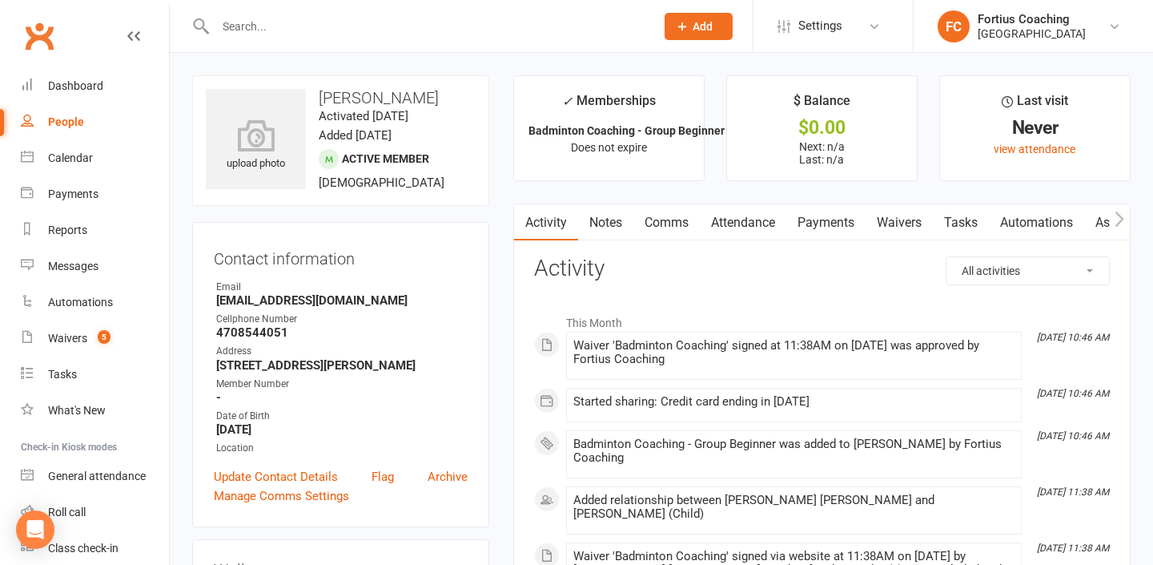
click at [689, 220] on link "Comms" at bounding box center [666, 222] width 66 height 37
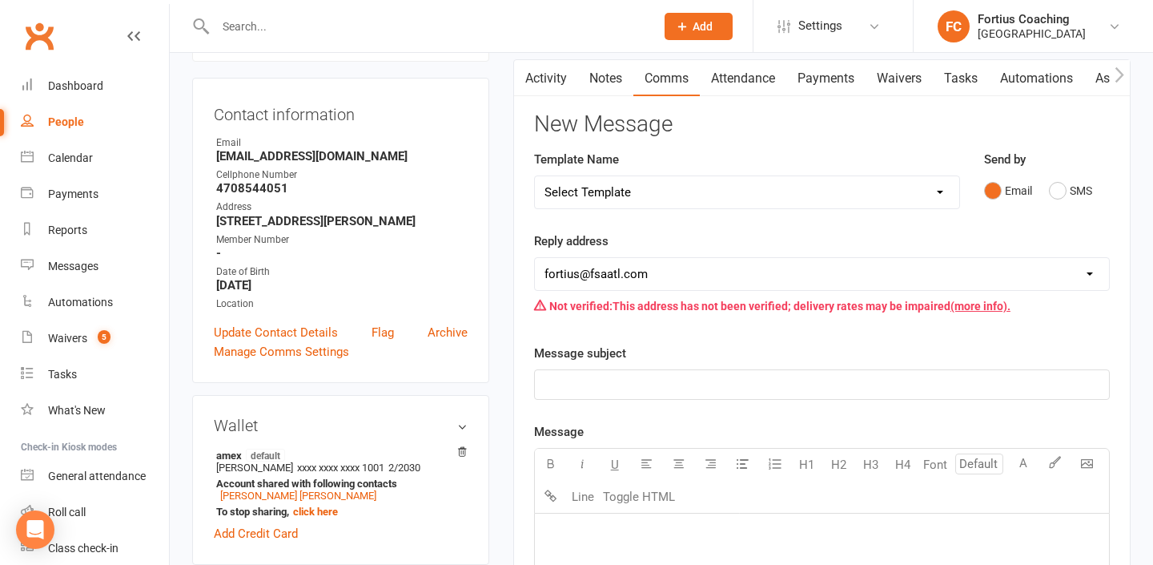
scroll to position [145, 0]
click at [794, 273] on select "[EMAIL_ADDRESS][DOMAIN_NAME] [EMAIL_ADDRESS][DOMAIN_NAME] [EMAIL_ADDRESS][DOMAI…" at bounding box center [822, 273] width 574 height 32
select select "9"
click at [792, 182] on select "Select Template [Email] Badminton Court Schedule [SMS] [Default template - revi…" at bounding box center [747, 191] width 424 height 32
select select "19"
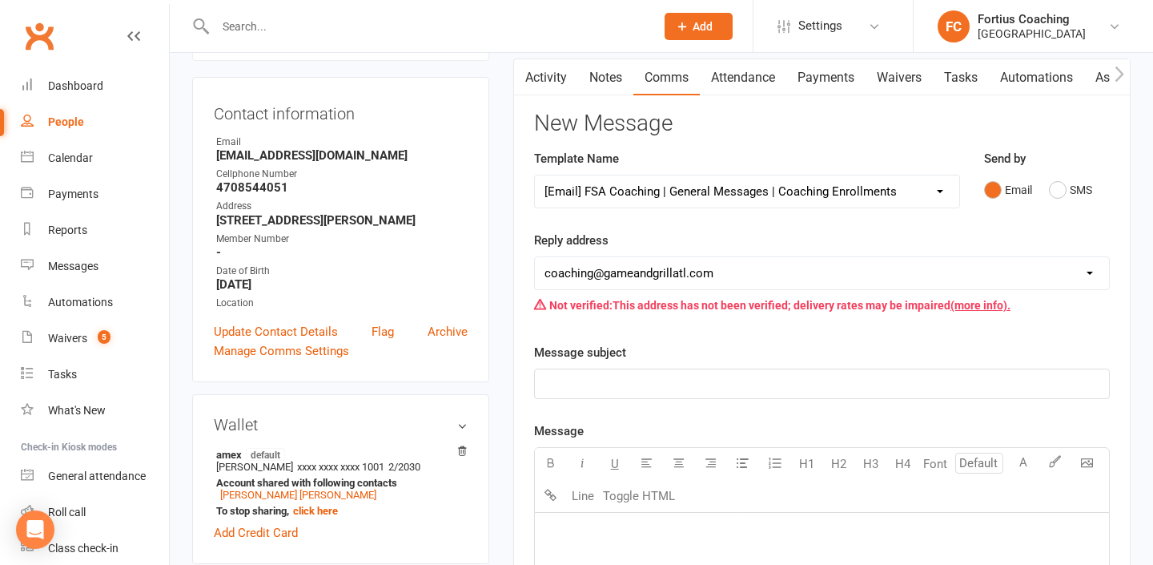
select select "1"
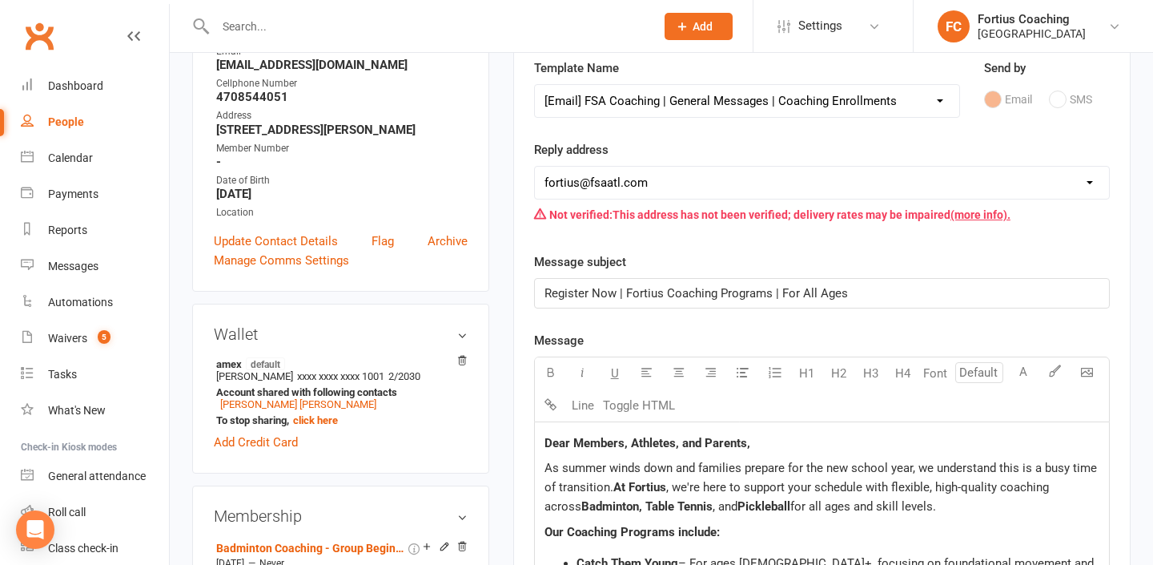
scroll to position [221, 0]
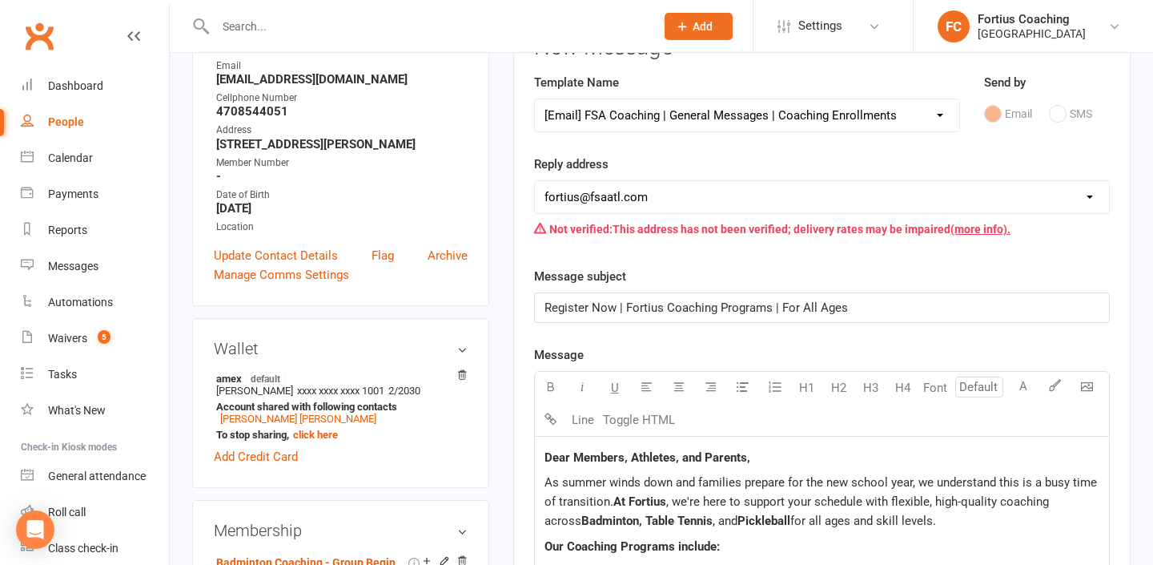
click at [882, 117] on select "Select Template [Email] Badminton Court Schedule [SMS] [Default template - revi…" at bounding box center [747, 115] width 424 height 32
select select "22"
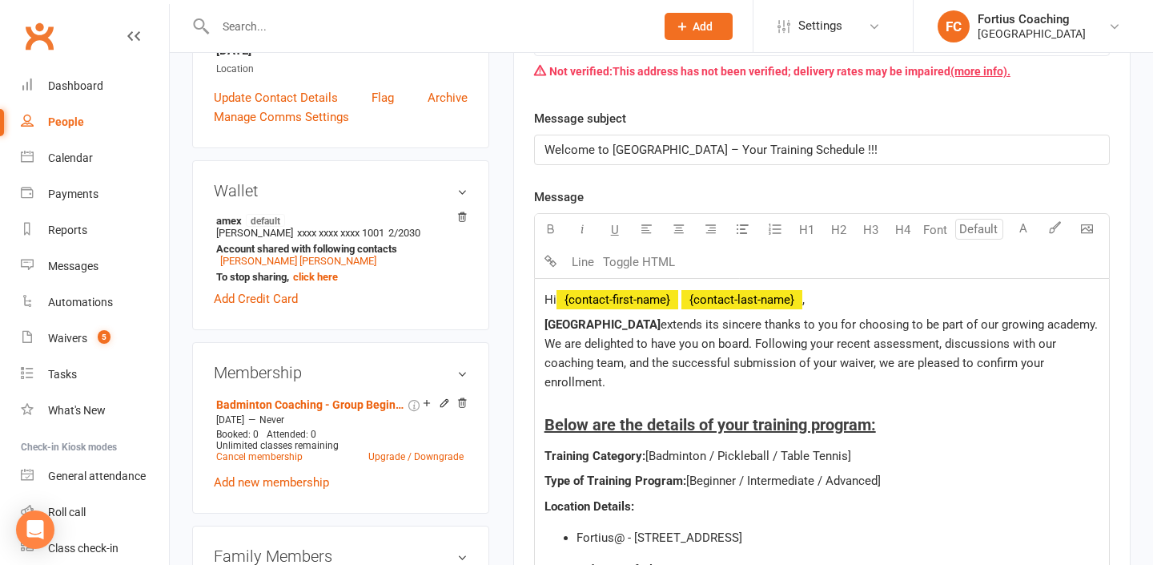
scroll to position [574, 0]
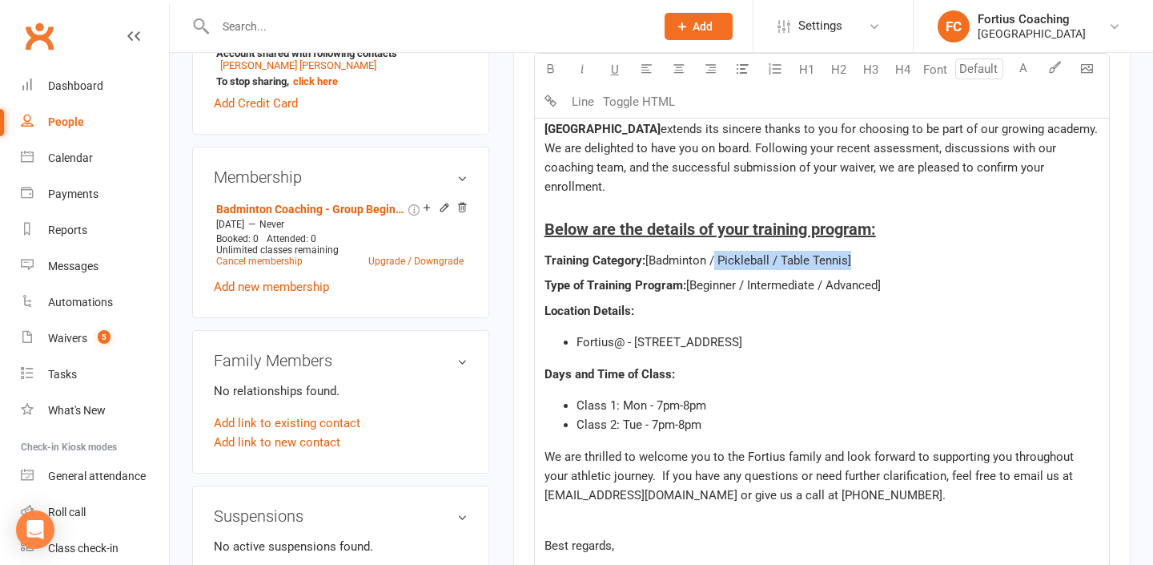
drag, startPoint x: 848, startPoint y: 261, endPoint x: 711, endPoint y: 260, distance: 136.9
click at [711, 260] on span "[Badminton / Pickleball / Table Tennis]" at bounding box center [748, 260] width 206 height 14
drag, startPoint x: 880, startPoint y: 286, endPoint x: 740, endPoint y: 279, distance: 140.3
click at [740, 279] on span "[Beginner / Intermediate / Advanced]" at bounding box center [783, 285] width 195 height 14
click at [646, 408] on span "Class 1: Mon - 7pm-8pm" at bounding box center [642, 405] width 130 height 14
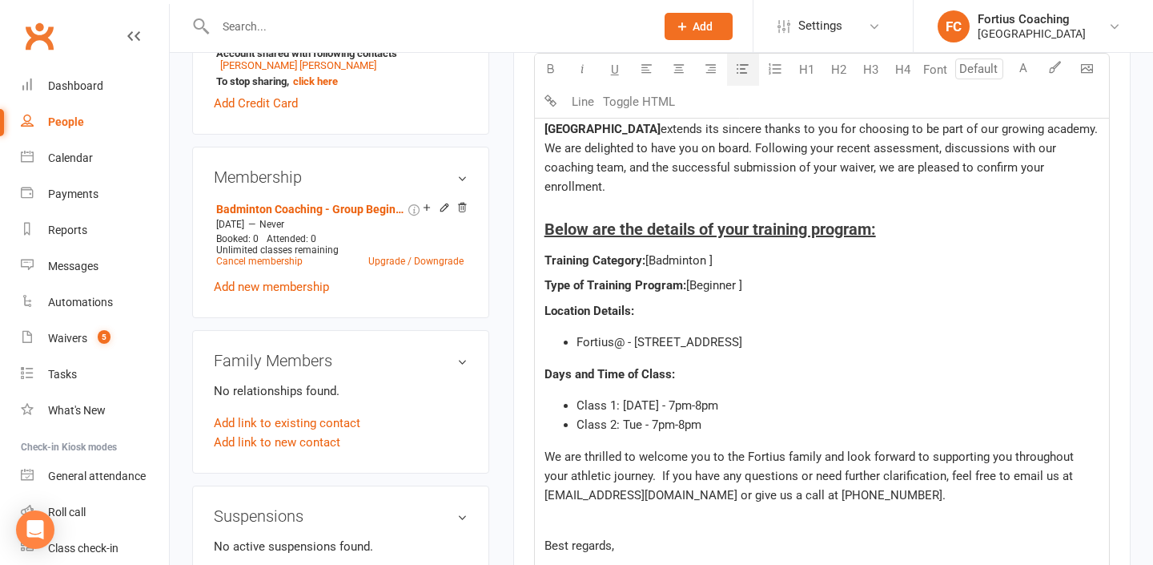
click at [641, 427] on span "Class 2: Tue - 7pm-8pm" at bounding box center [639, 424] width 125 height 14
click at [683, 425] on span "Class 2: [DATE] - 7pm-8pm" at bounding box center [648, 424] width 142 height 14
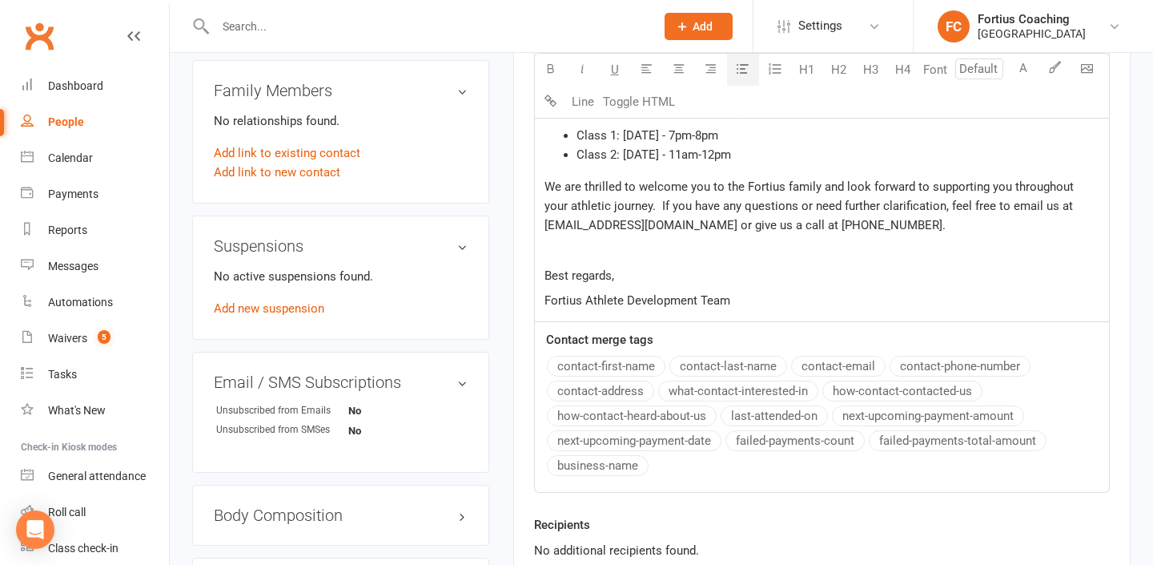
scroll to position [847, 0]
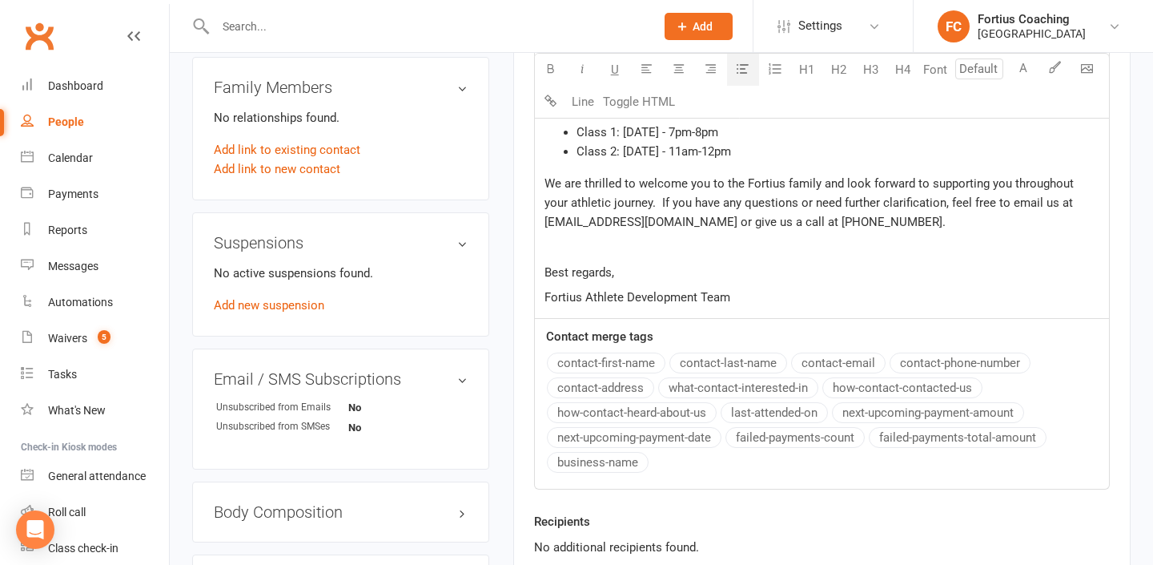
click at [626, 153] on span "Class 2: [DATE] - 11am-12pm" at bounding box center [654, 151] width 155 height 14
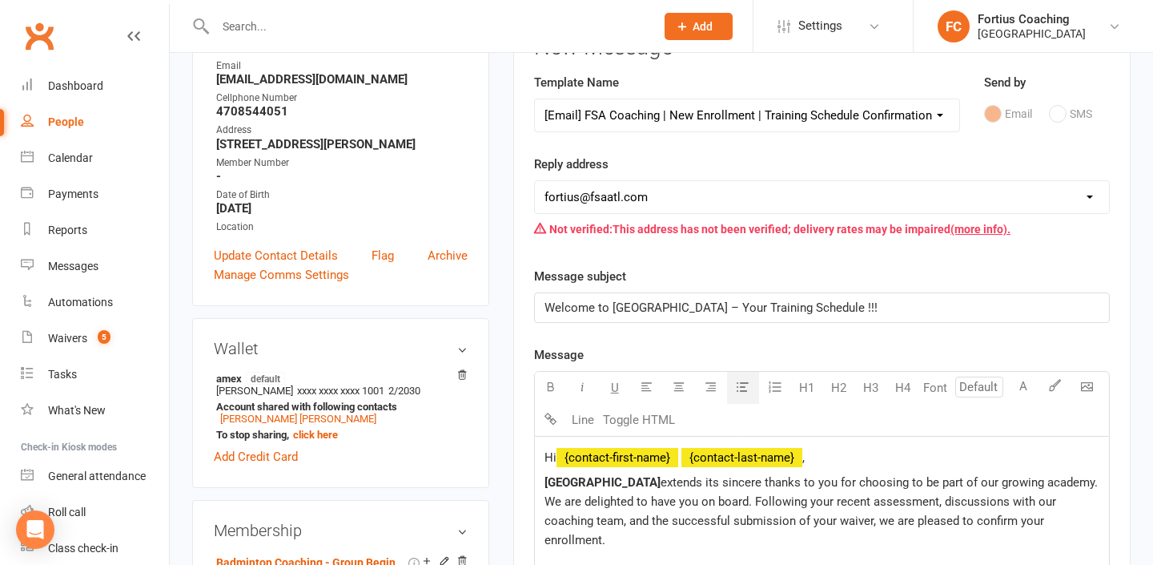
scroll to position [219, 0]
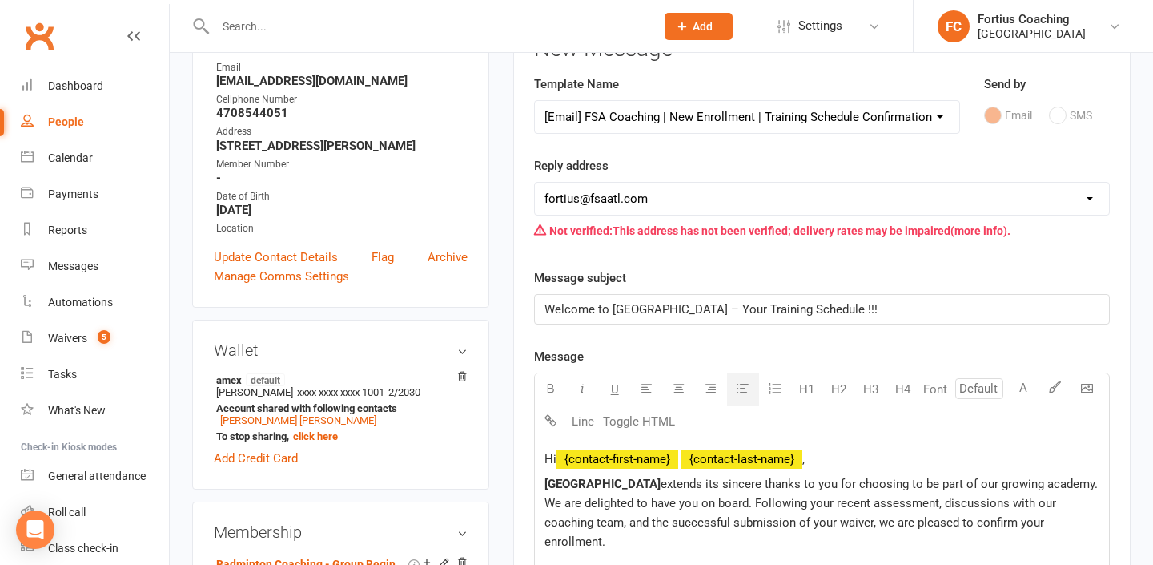
click at [766, 202] on select "[EMAIL_ADDRESS][DOMAIN_NAME] [EMAIL_ADDRESS][DOMAIN_NAME] [EMAIL_ADDRESS][DOMAI…" at bounding box center [822, 199] width 574 height 32
select select "9"
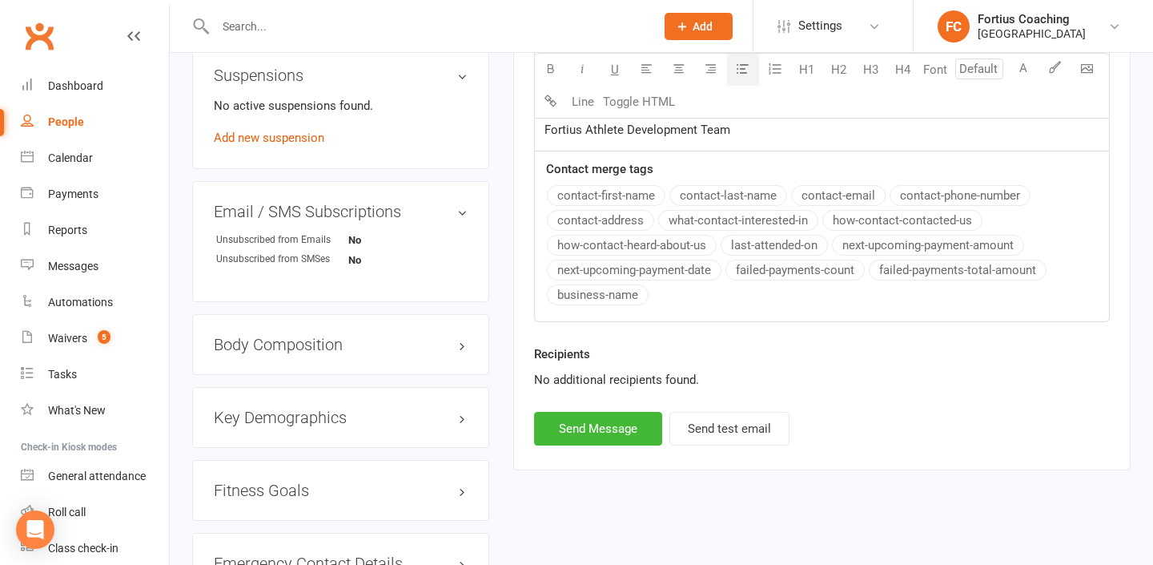
scroll to position [1033, 0]
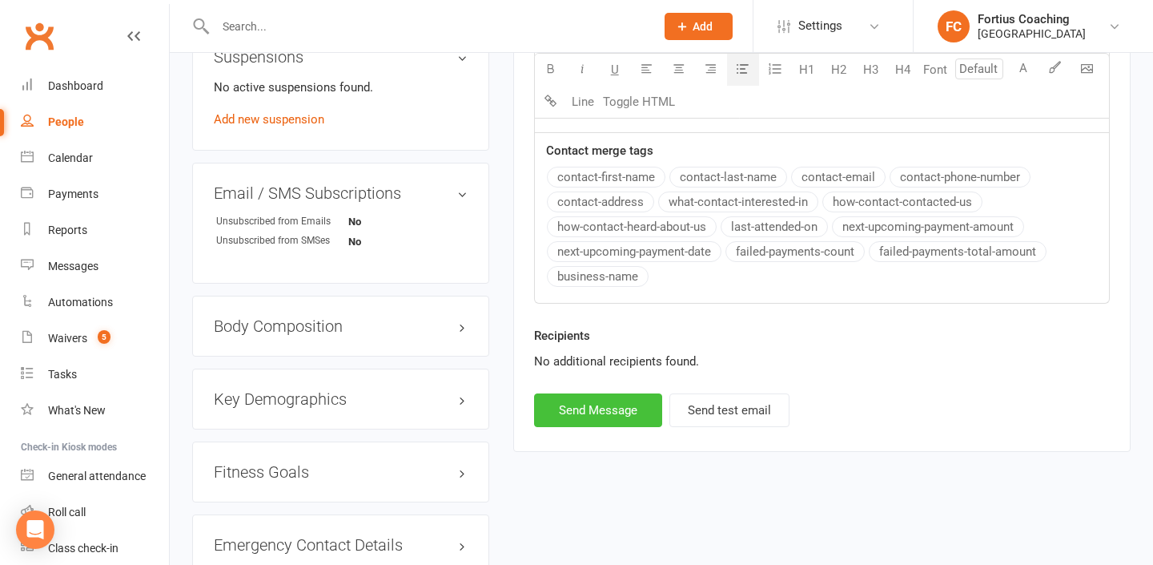
click at [608, 414] on button "Send Message" at bounding box center [598, 410] width 128 height 34
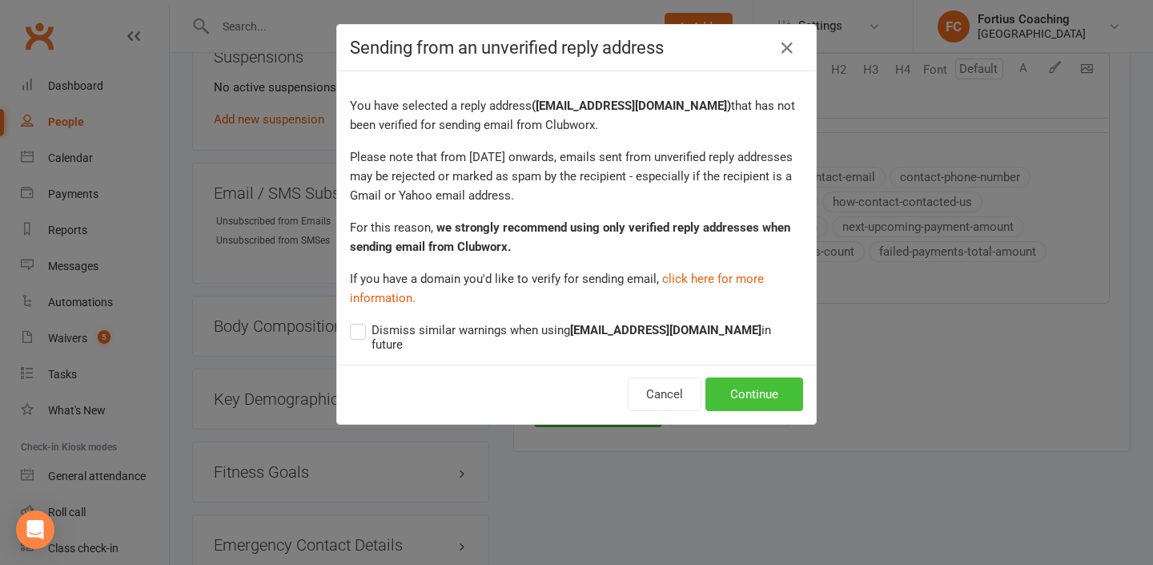
click at [740, 377] on button "Continue" at bounding box center [754, 394] width 98 height 34
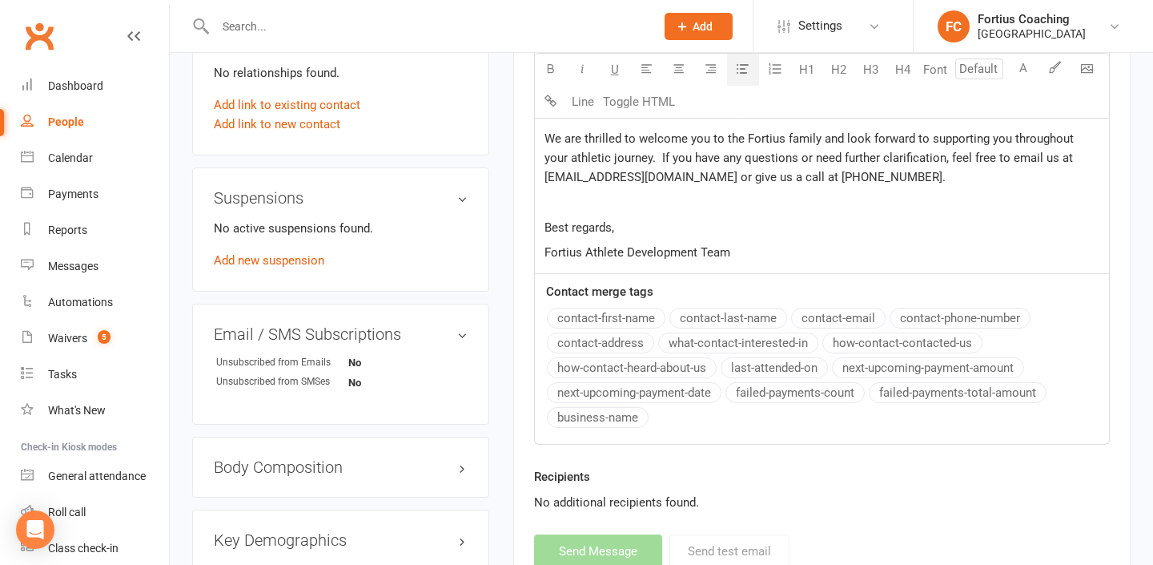
select select
select select "1"
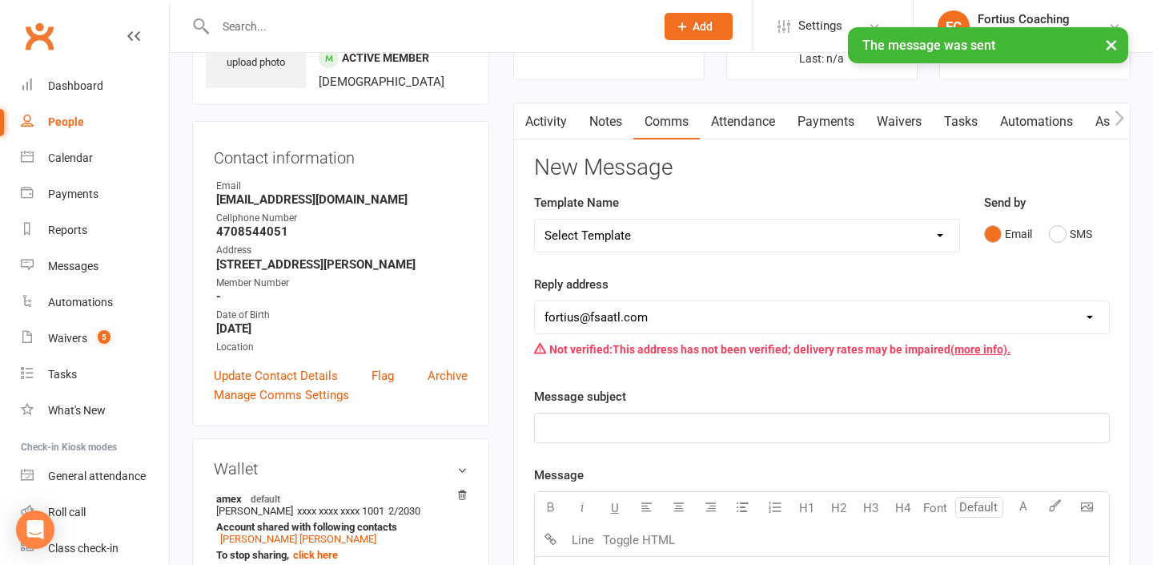
scroll to position [93, 0]
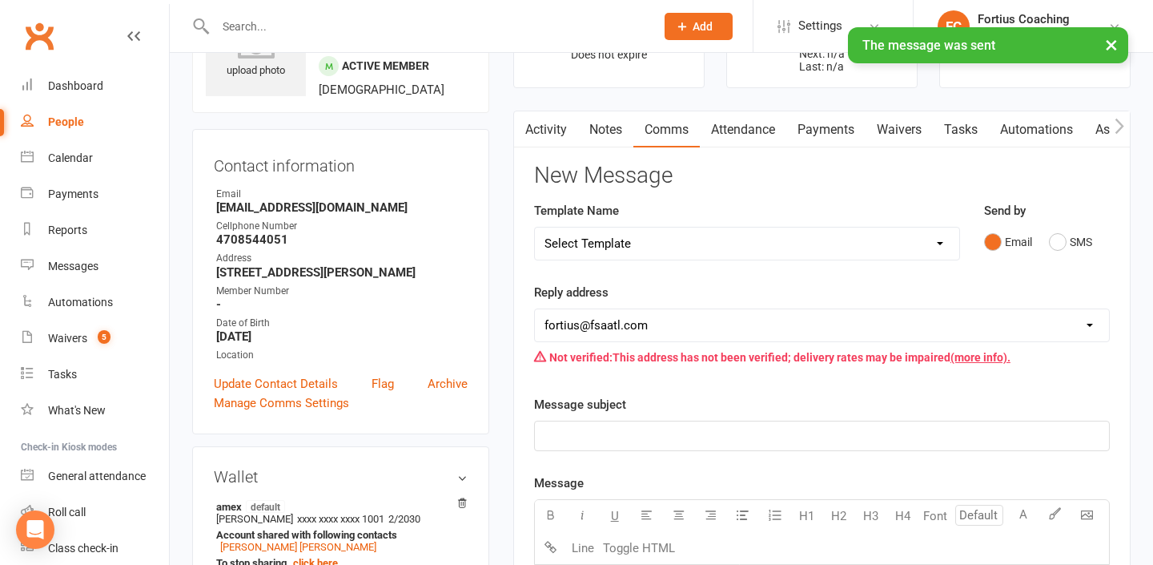
click at [532, 116] on button "button" at bounding box center [524, 129] width 20 height 36
click at [541, 132] on link "Activity" at bounding box center [546, 129] width 64 height 37
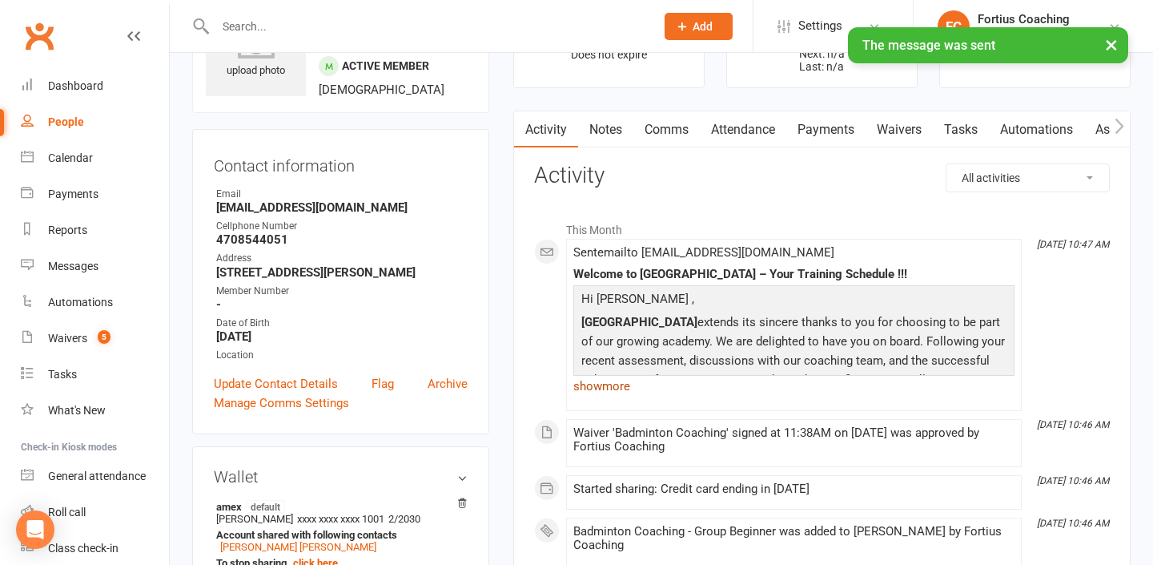
click at [628, 390] on link "show more" at bounding box center [793, 386] width 441 height 22
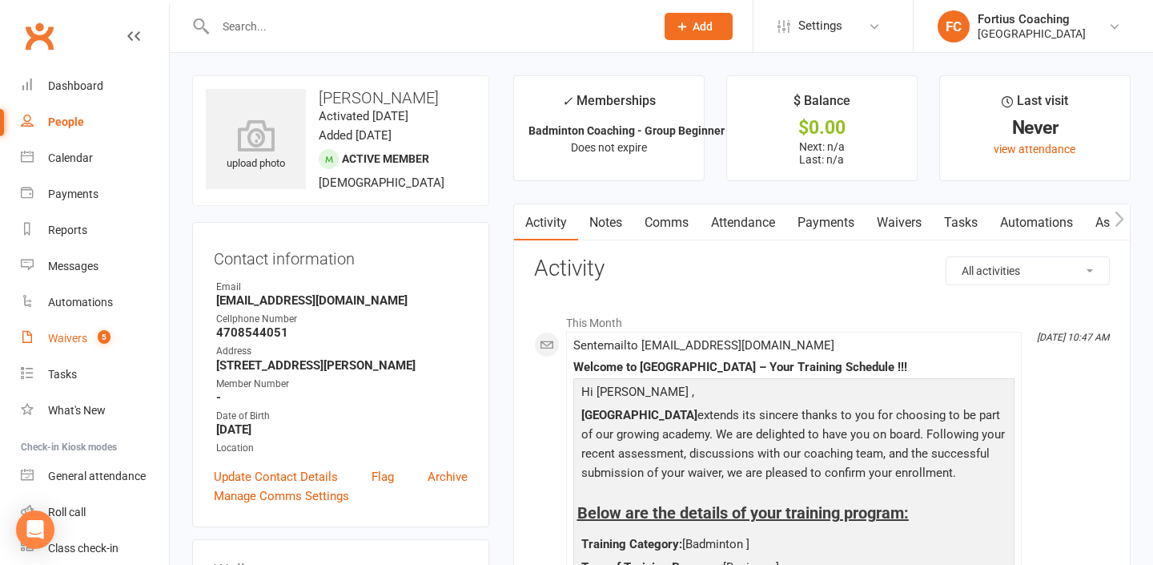
click at [82, 339] on div "Waivers" at bounding box center [67, 337] width 39 height 13
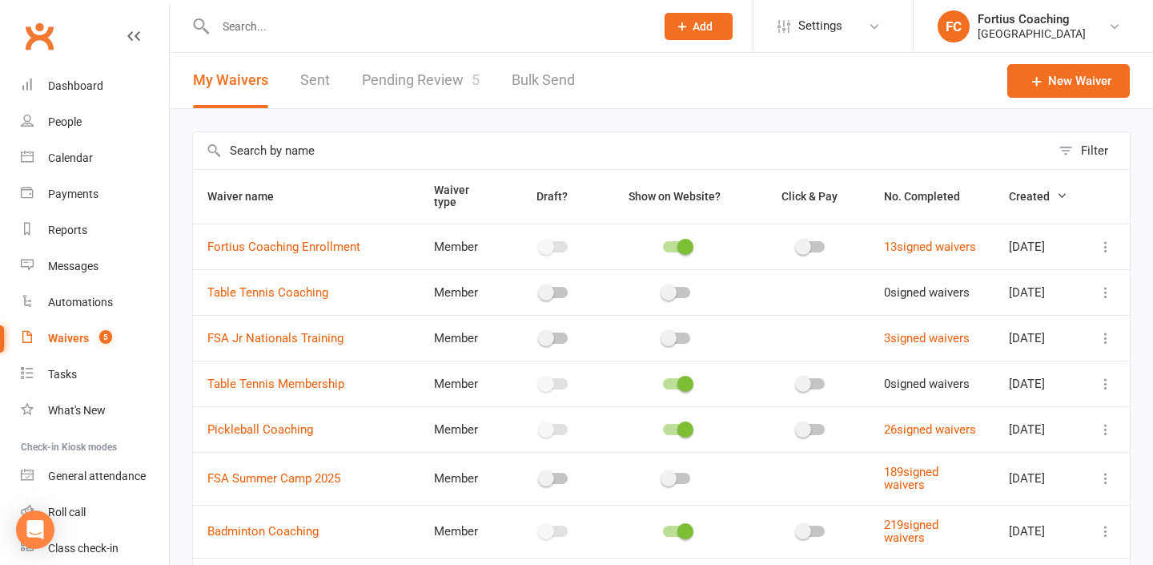
click at [386, 71] on link "Pending Review 5" at bounding box center [421, 80] width 118 height 55
select select "25"
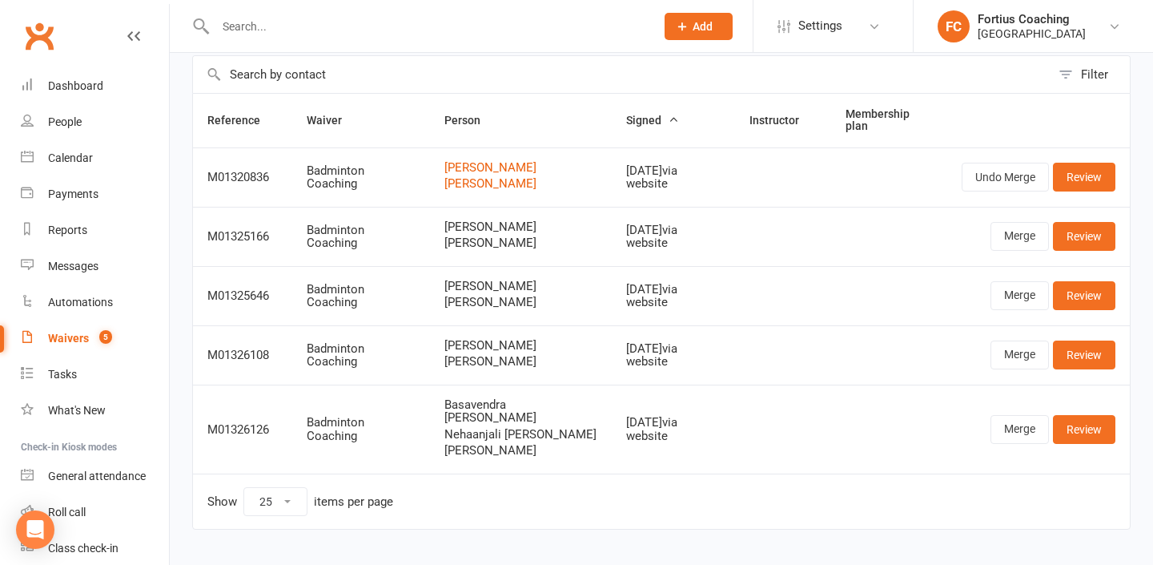
scroll to position [109, 0]
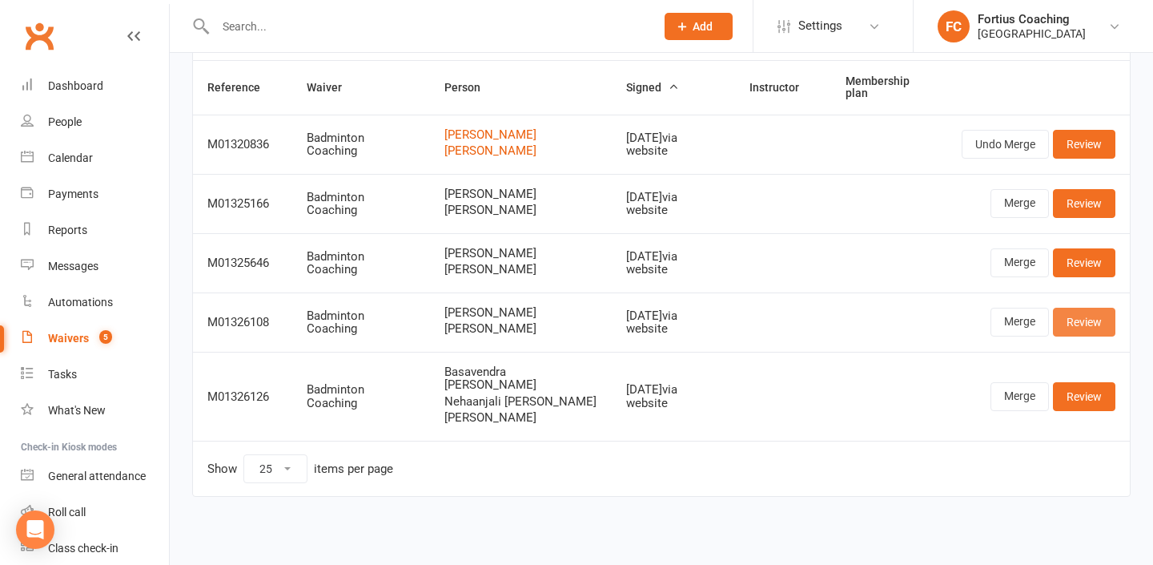
click at [1108, 333] on link "Review" at bounding box center [1084, 321] width 62 height 29
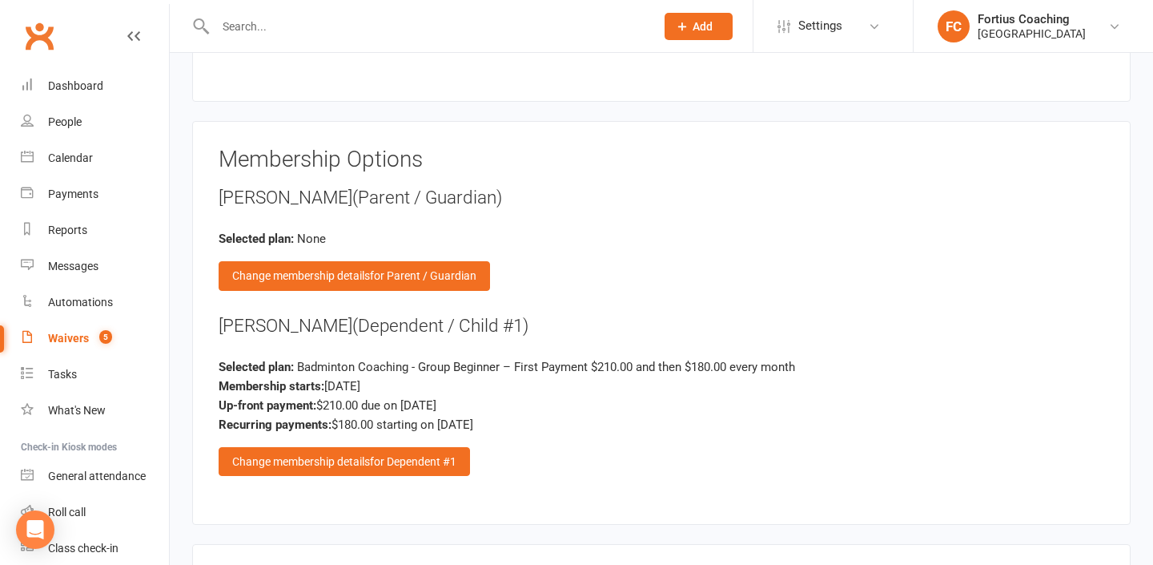
scroll to position [1646, 0]
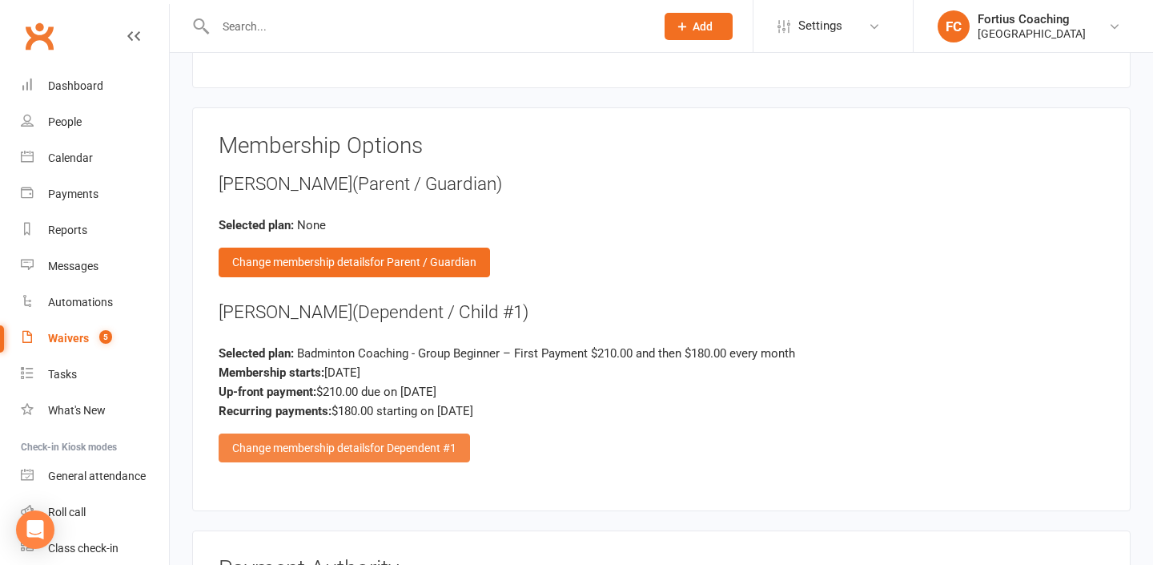
click at [462, 433] on div "Change membership details for Dependent #1" at bounding box center [344, 447] width 251 height 29
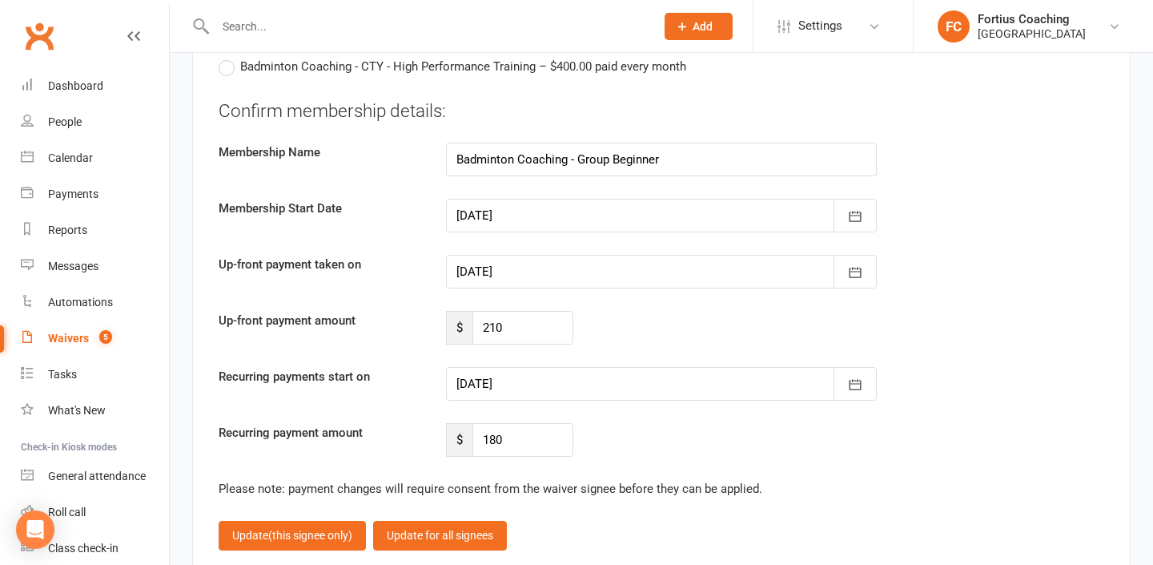
scroll to position [3693, 0]
click at [538, 310] on input "210" at bounding box center [522, 327] width 101 height 34
type input "2"
click at [514, 310] on input "number" at bounding box center [522, 327] width 101 height 34
type input "188"
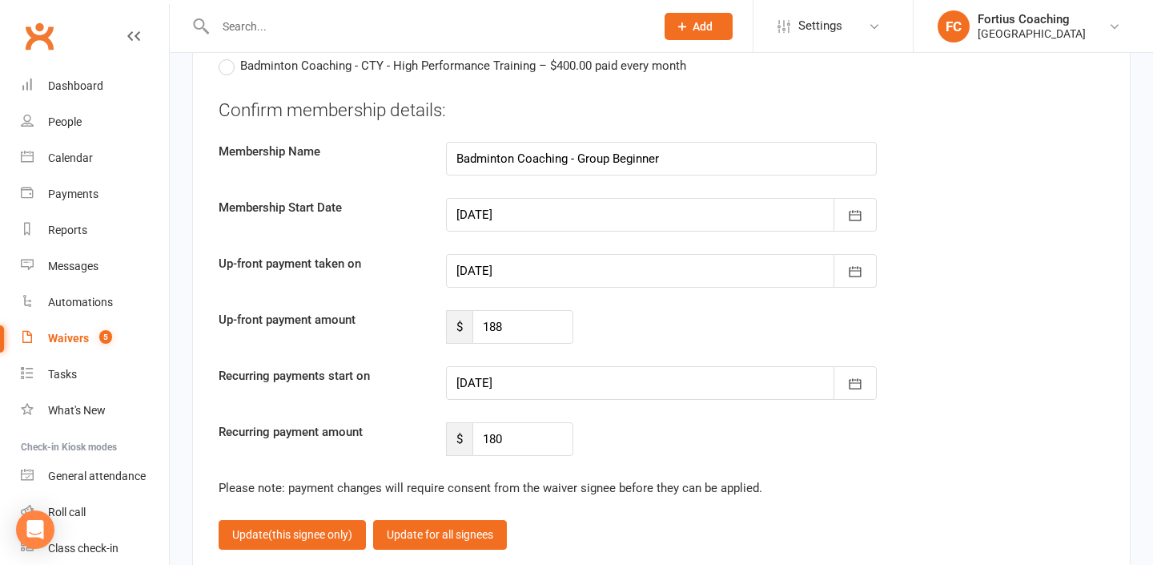
click at [551, 372] on div at bounding box center [661, 383] width 431 height 34
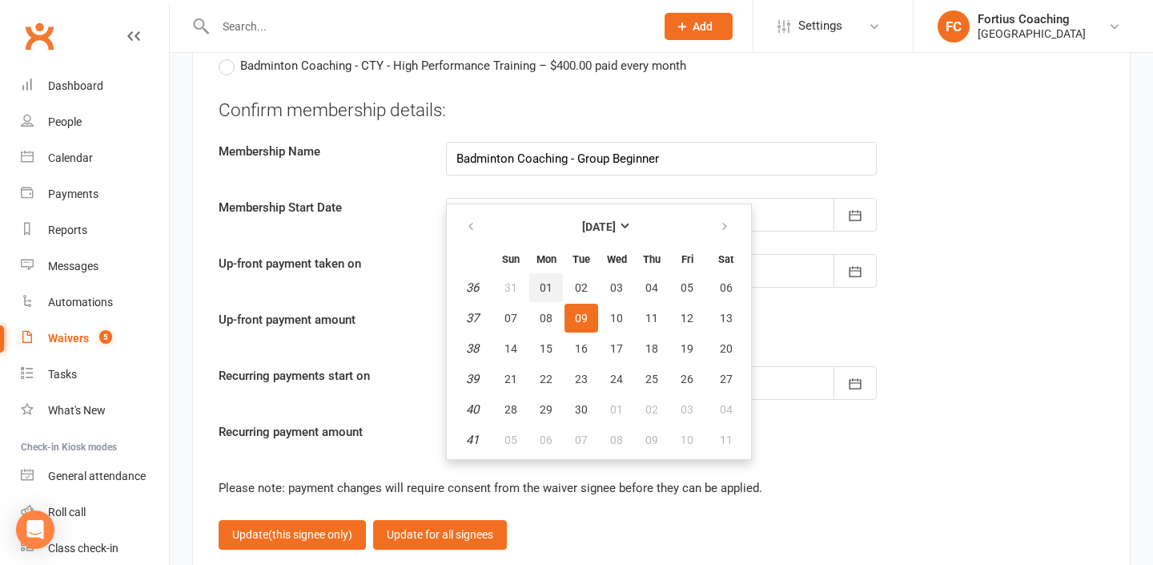
click at [544, 281] on span "01" at bounding box center [546, 287] width 13 height 13
type input "[DATE]"
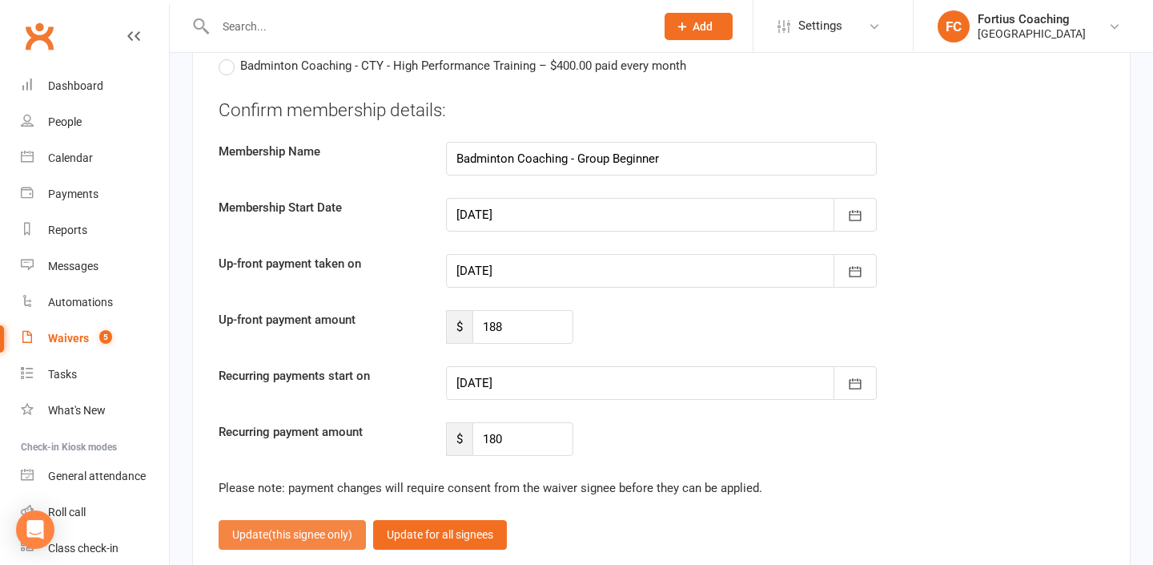
click at [350, 528] on span "(this signee only)" at bounding box center [310, 534] width 84 height 13
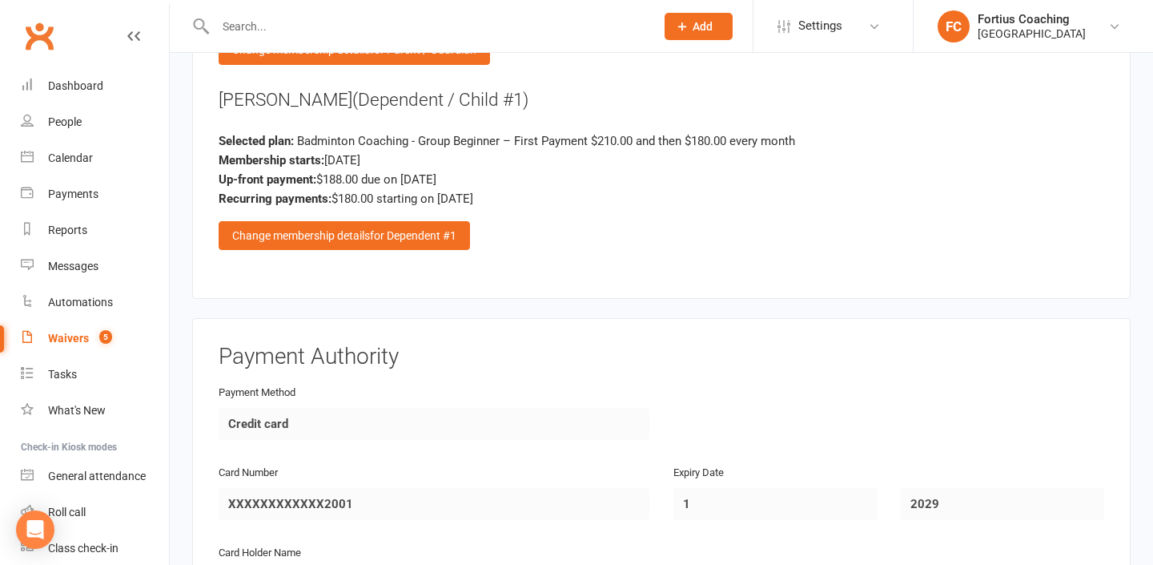
scroll to position [2238, 0]
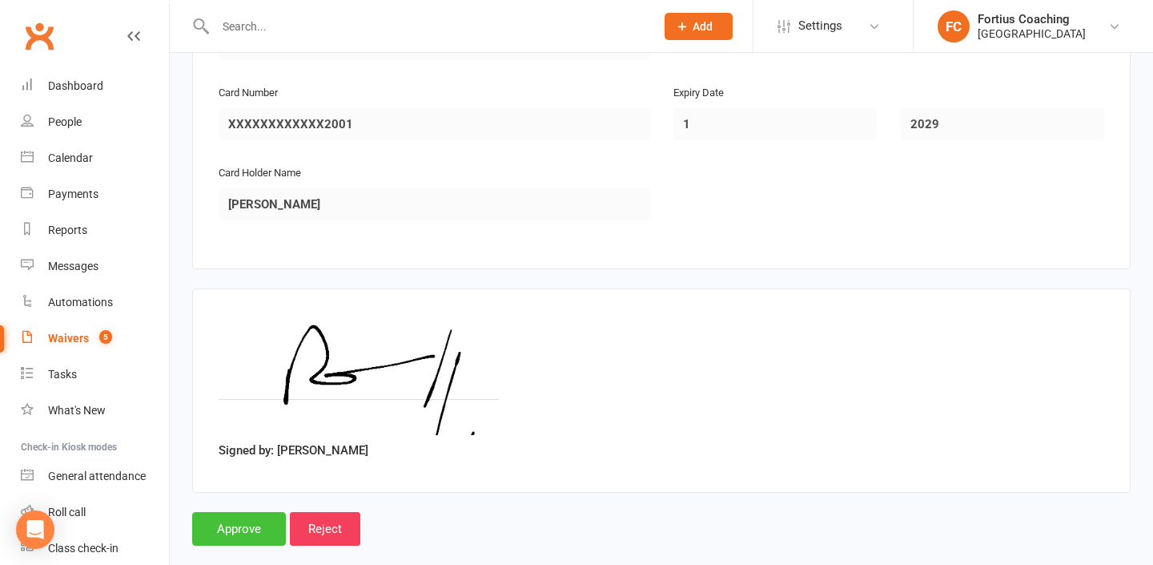
click at [265, 512] on input "Approve" at bounding box center [239, 529] width 94 height 34
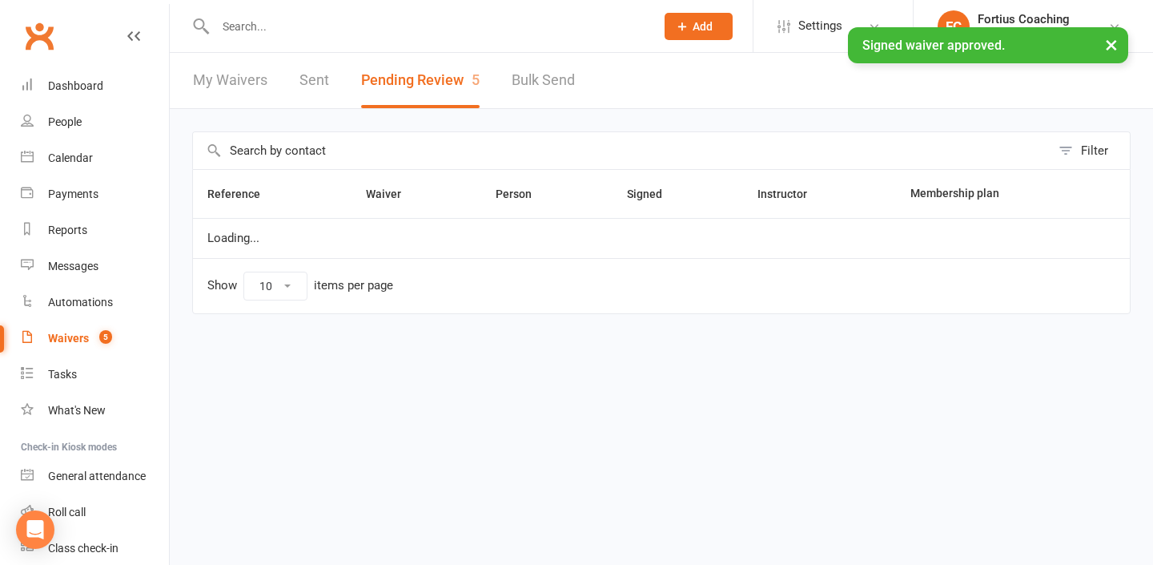
select select "25"
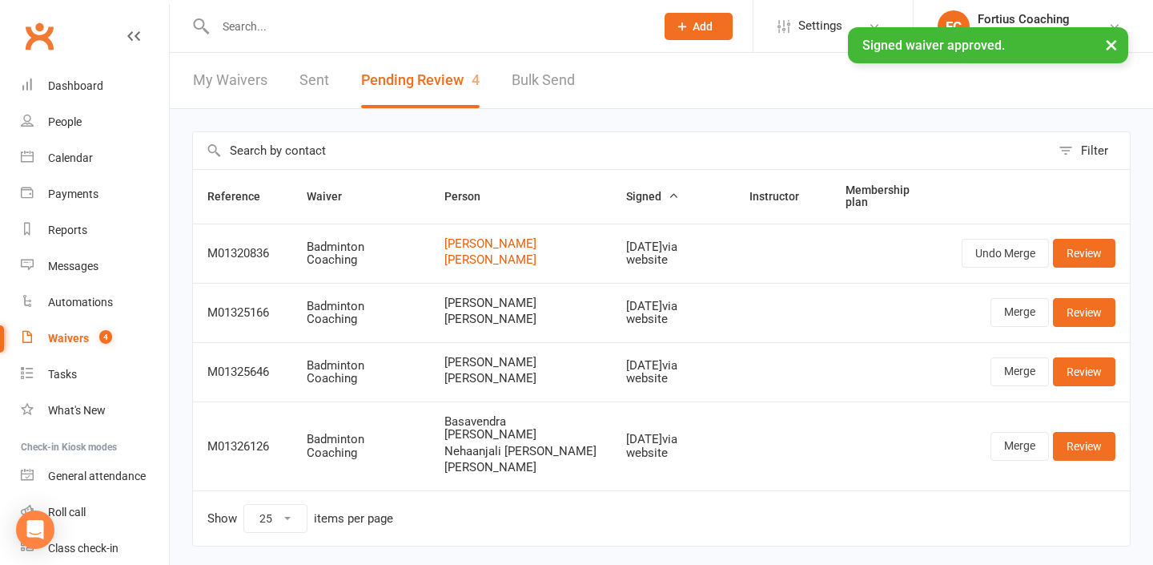
click at [426, 22] on input "text" at bounding box center [427, 26] width 433 height 22
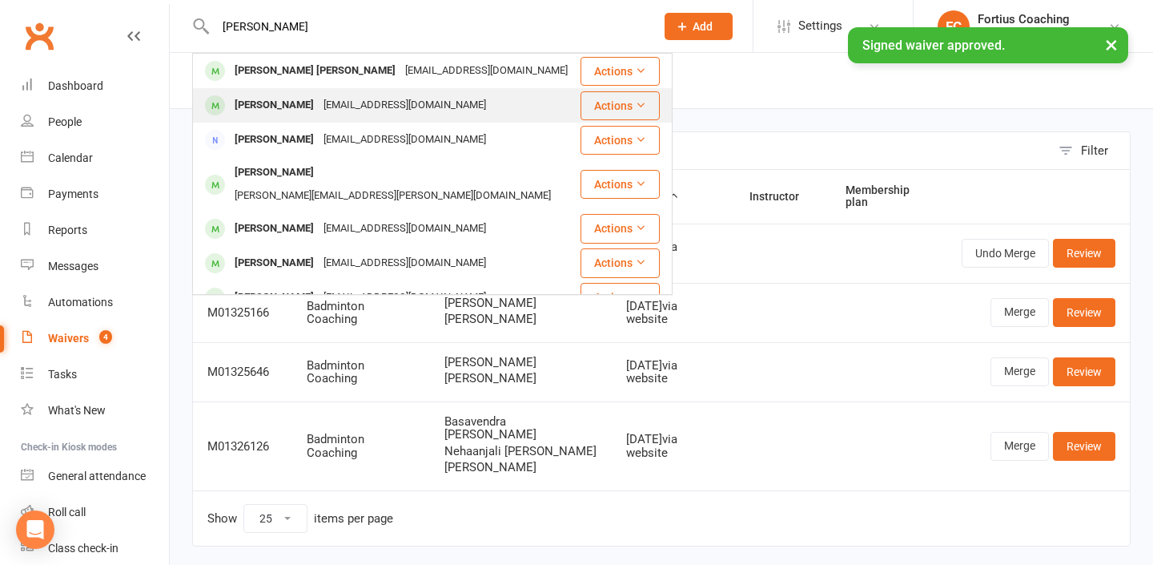
type input "[PERSON_NAME]"
click at [372, 100] on div "[EMAIL_ADDRESS][DOMAIN_NAME]" at bounding box center [405, 105] width 172 height 23
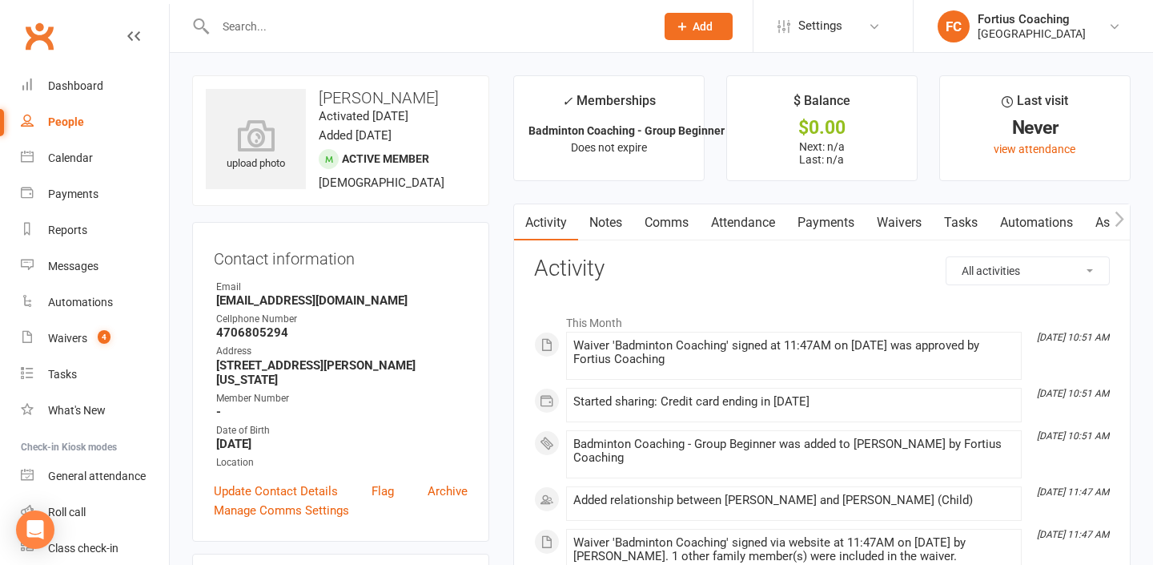
click at [804, 219] on link "Payments" at bounding box center [825, 222] width 79 height 37
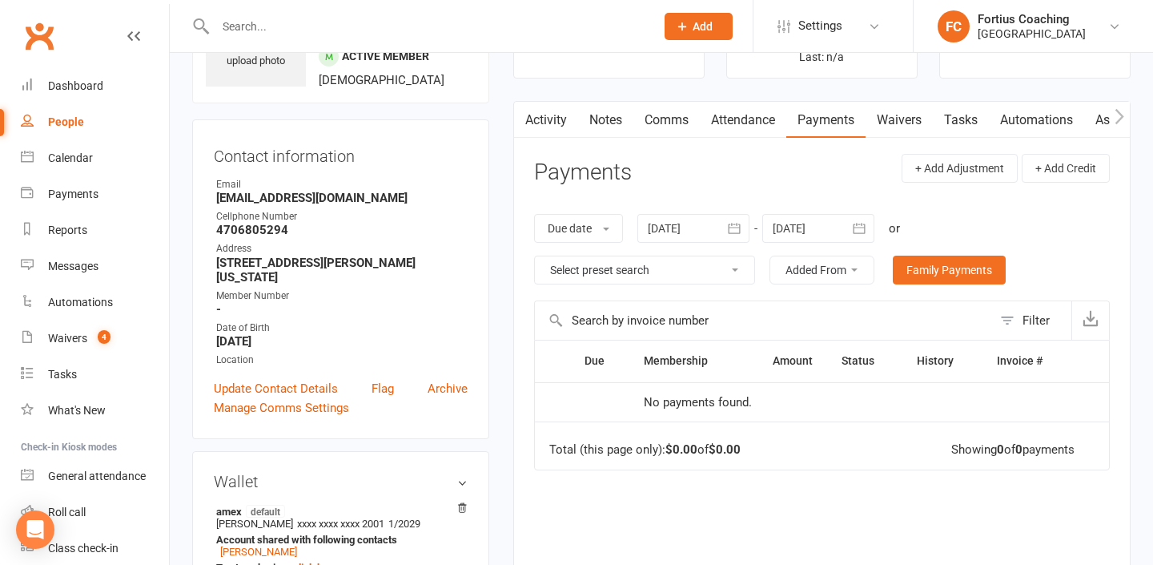
scroll to position [121, 0]
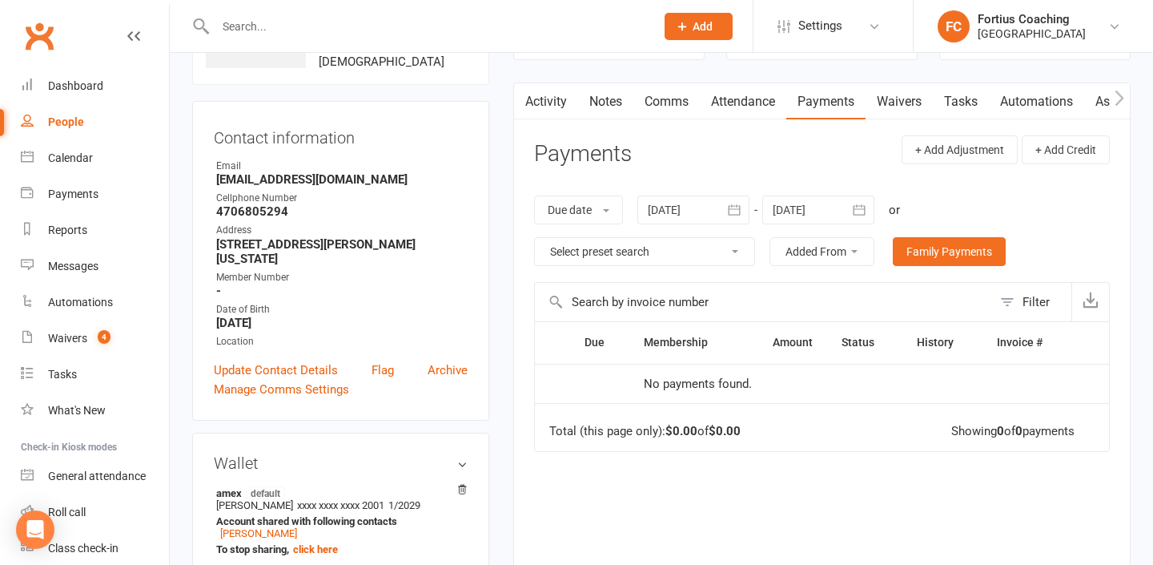
click at [805, 204] on div at bounding box center [818, 209] width 112 height 29
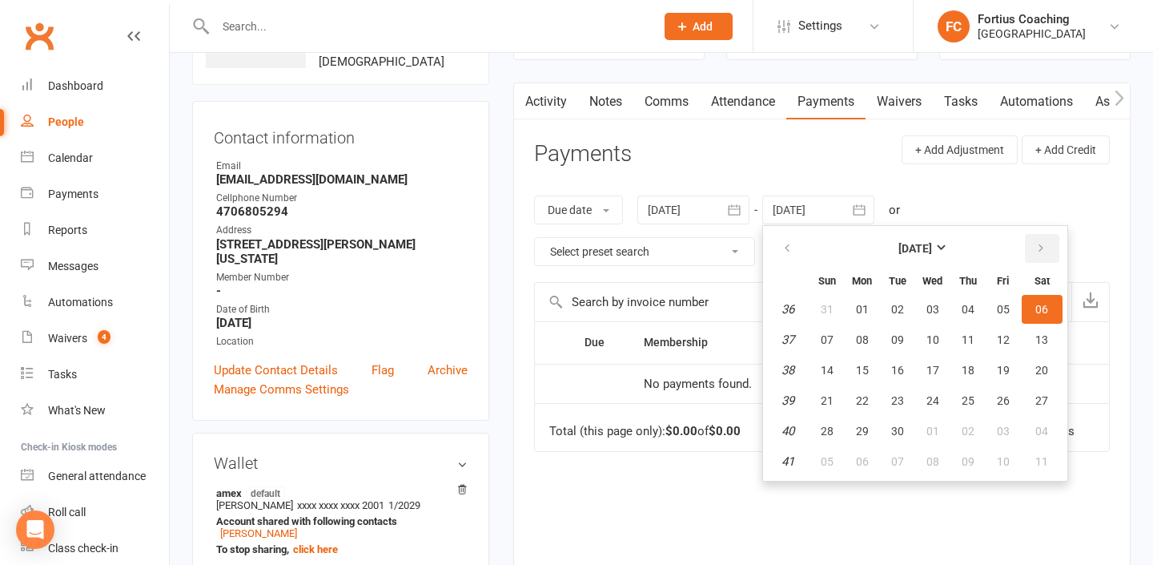
click at [1035, 244] on button "button" at bounding box center [1042, 248] width 34 height 29
click at [1022, 332] on table "[DATE] Sun Mon Tue Wed Thu Fri Sat 49 30 01 02 03 04 05 06 50 07 08 09 10 11 12…" at bounding box center [915, 353] width 298 height 248
click at [1043, 333] on span "13" at bounding box center [1041, 339] width 13 height 13
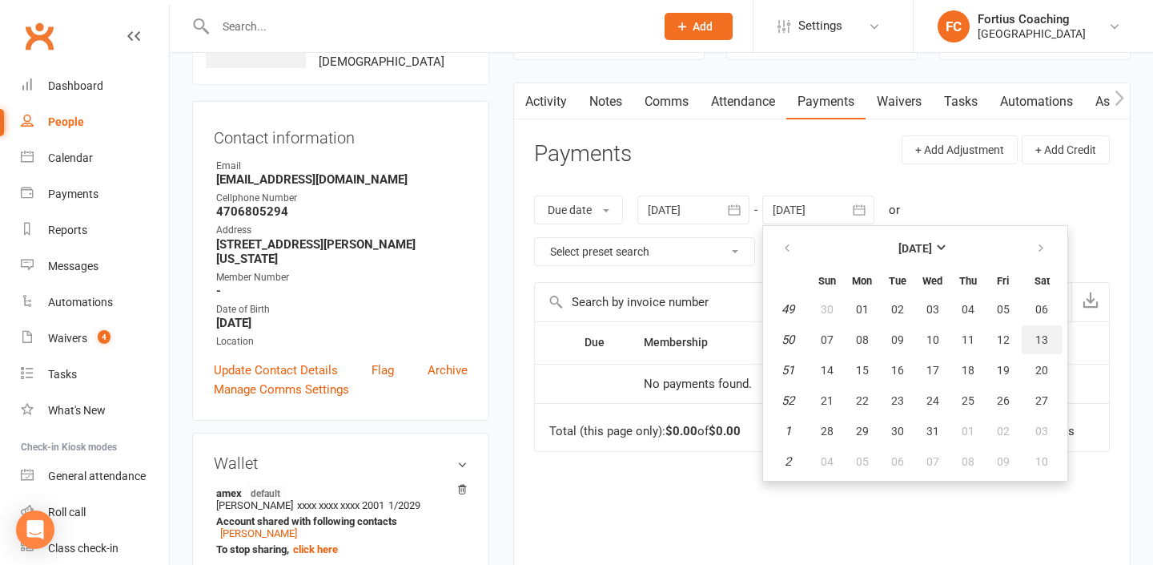
type input "[DATE]"
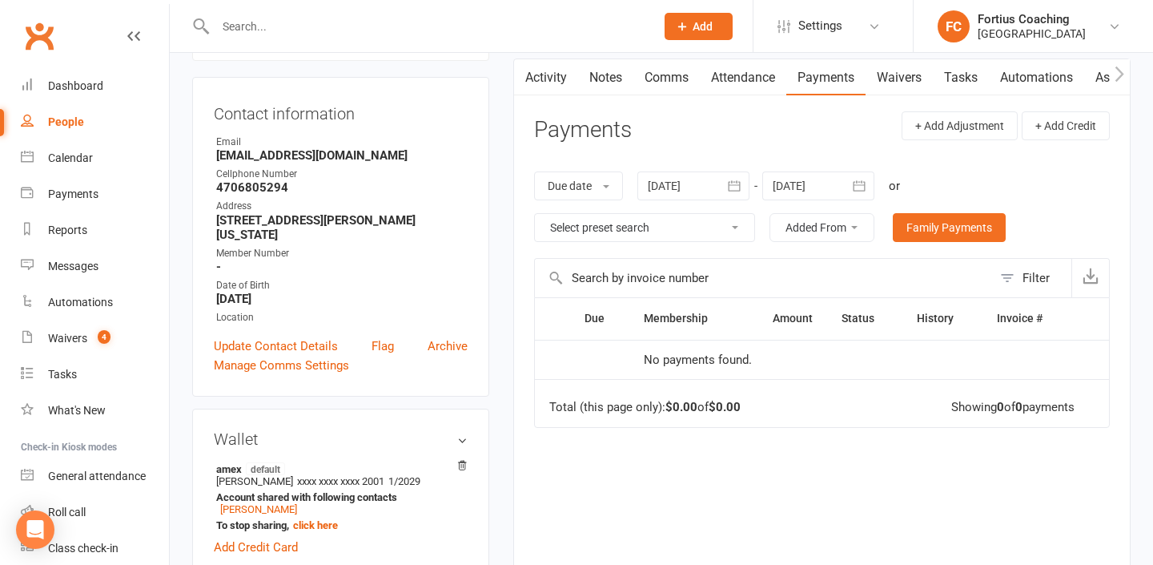
scroll to position [147, 0]
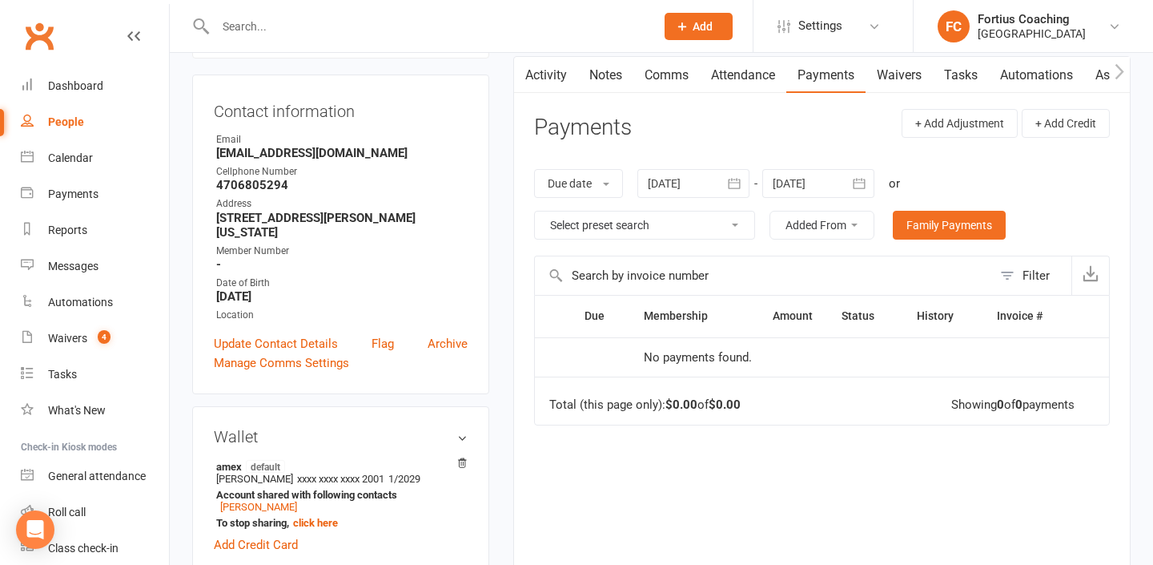
click at [706, 189] on div at bounding box center [693, 183] width 112 height 29
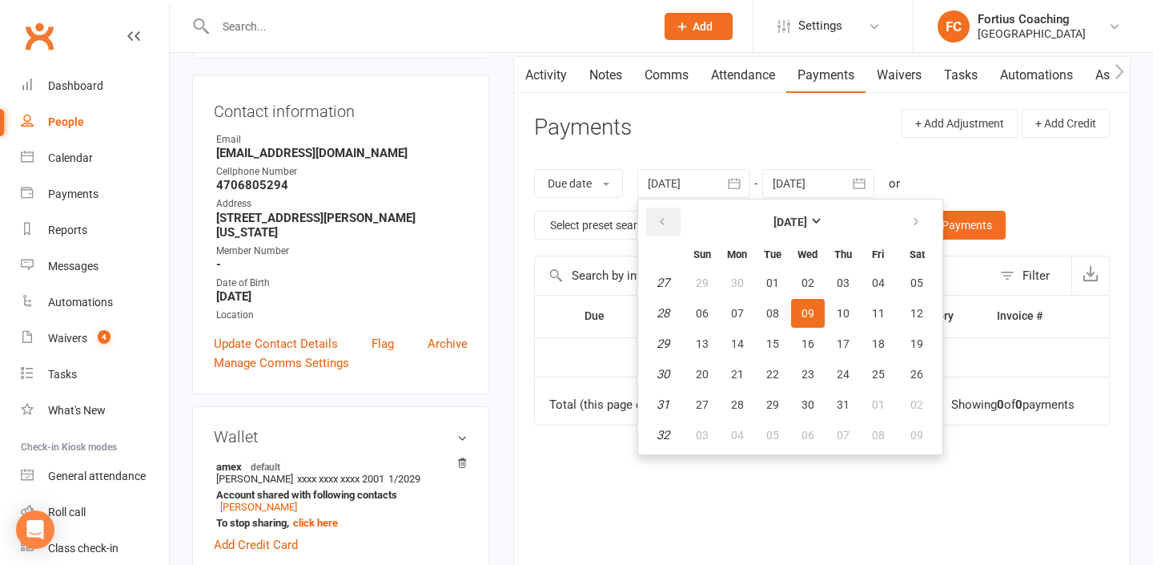
click at [665, 209] on button "button" at bounding box center [663, 221] width 34 height 29
click at [754, 287] on button "24" at bounding box center [738, 282] width 34 height 29
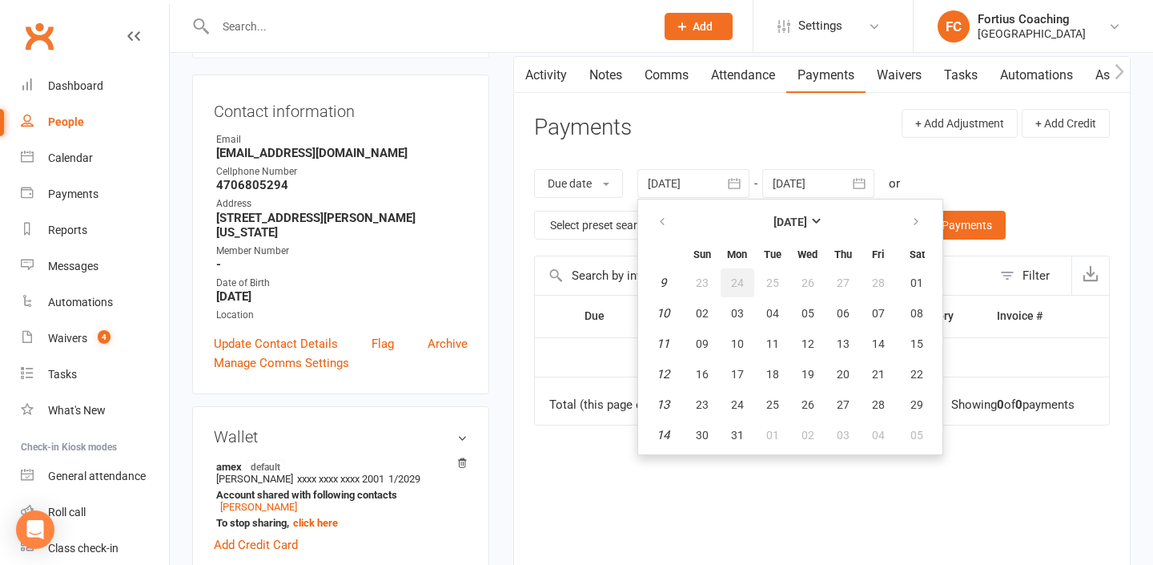
type input "[DATE]"
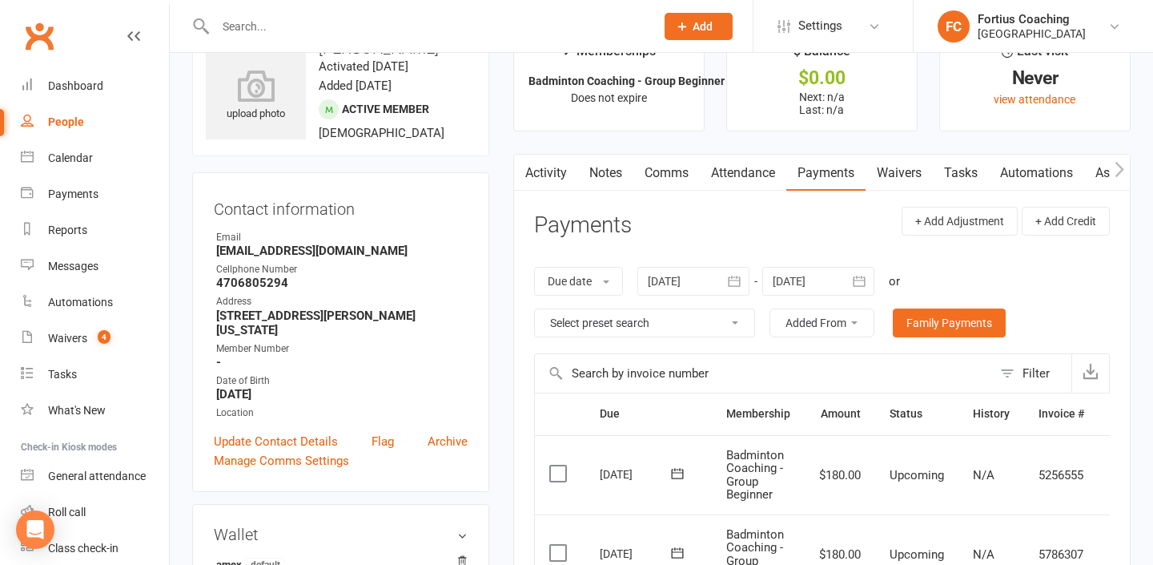
scroll to position [50, 0]
click at [668, 177] on link "Comms" at bounding box center [666, 172] width 66 height 37
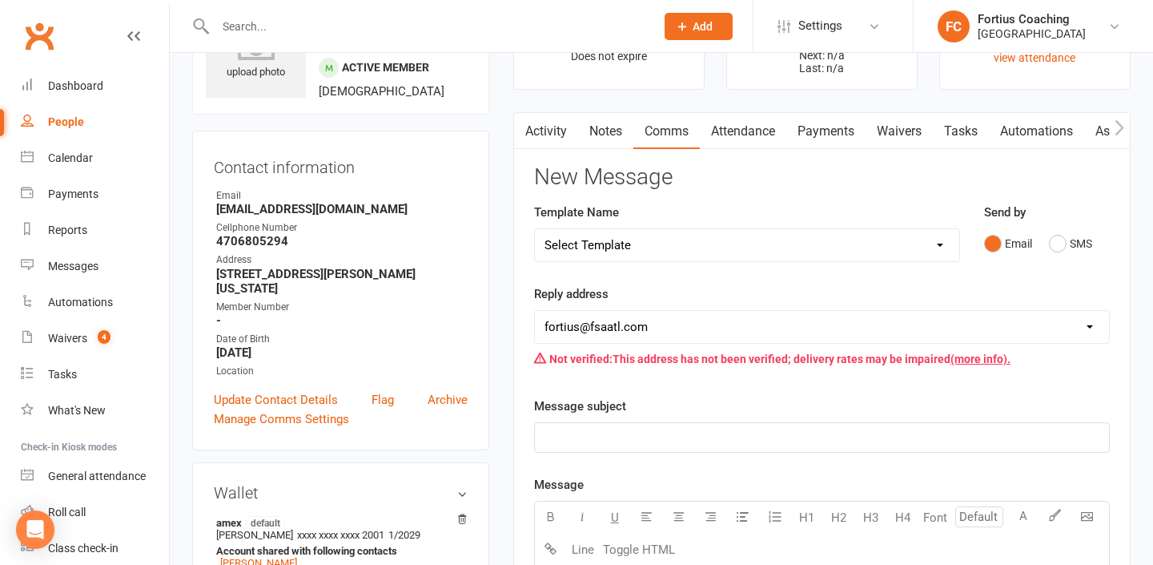
scroll to position [90, 0]
click at [553, 121] on link "Activity" at bounding box center [546, 132] width 64 height 37
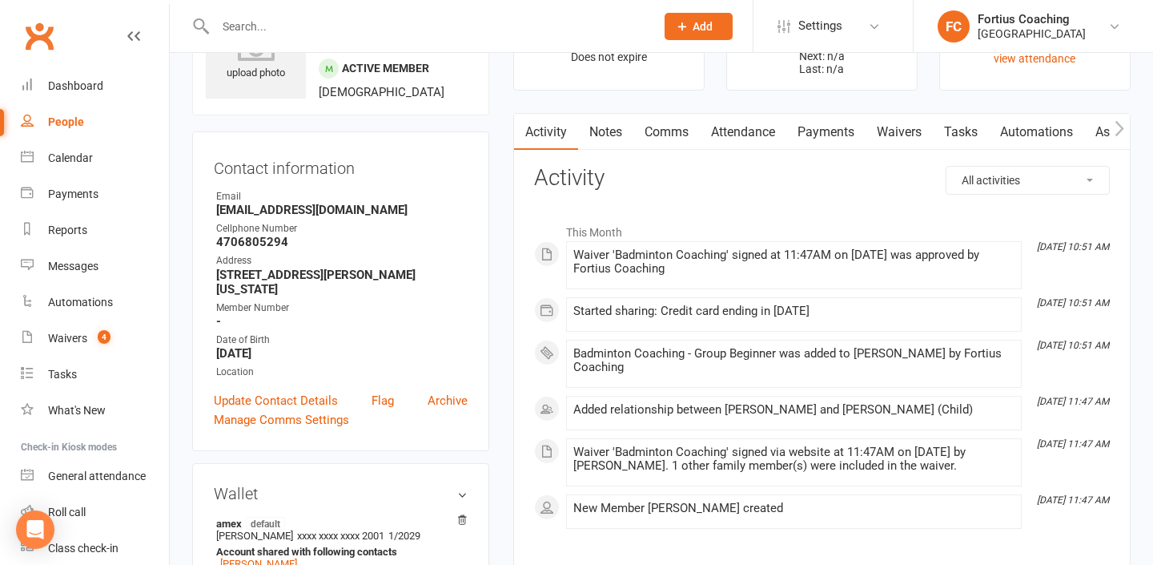
click at [650, 124] on link "Comms" at bounding box center [666, 132] width 66 height 37
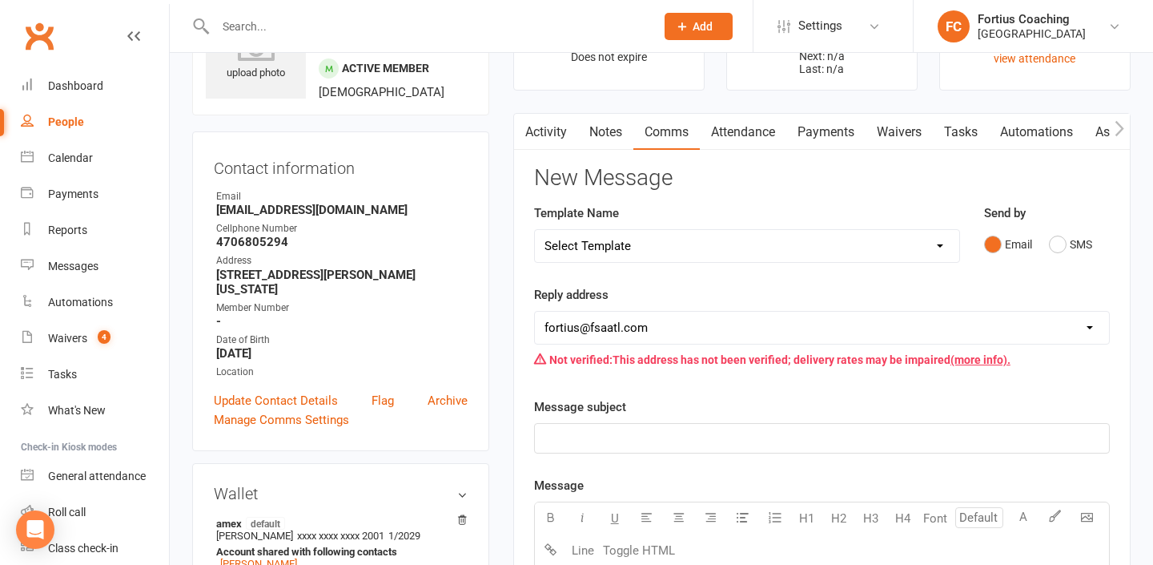
click at [656, 251] on select "Select Template [Email] Badminton Court Schedule [SMS] [Default template - revi…" at bounding box center [747, 246] width 424 height 32
select select "22"
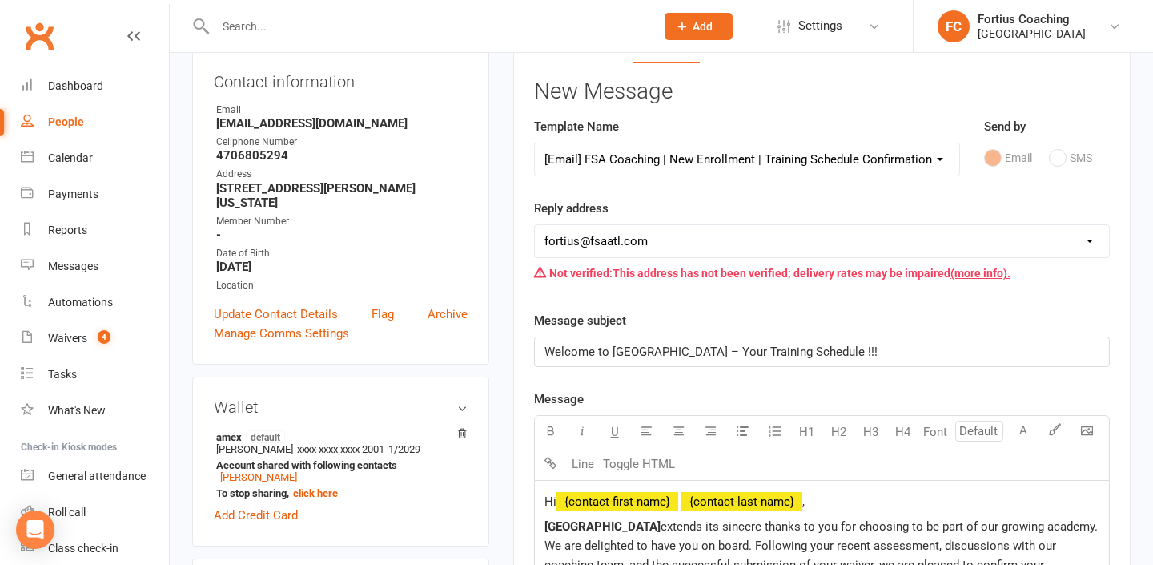
scroll to position [191, 0]
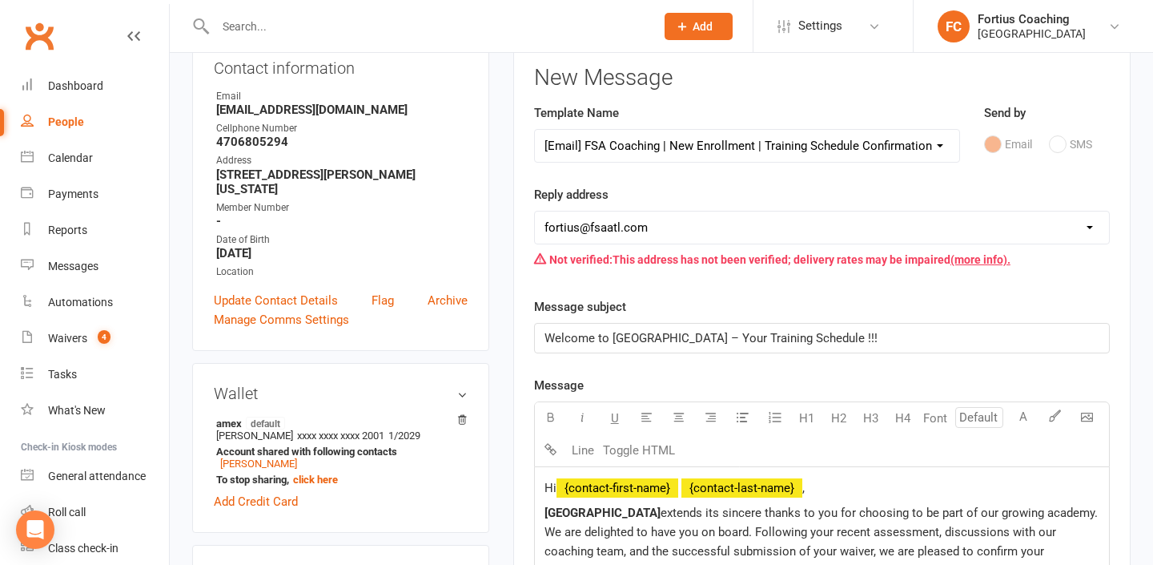
click at [673, 216] on select "[EMAIL_ADDRESS][DOMAIN_NAME] [EMAIL_ADDRESS][DOMAIN_NAME] [EMAIL_ADDRESS][DOMAI…" at bounding box center [822, 227] width 574 height 32
select select "9"
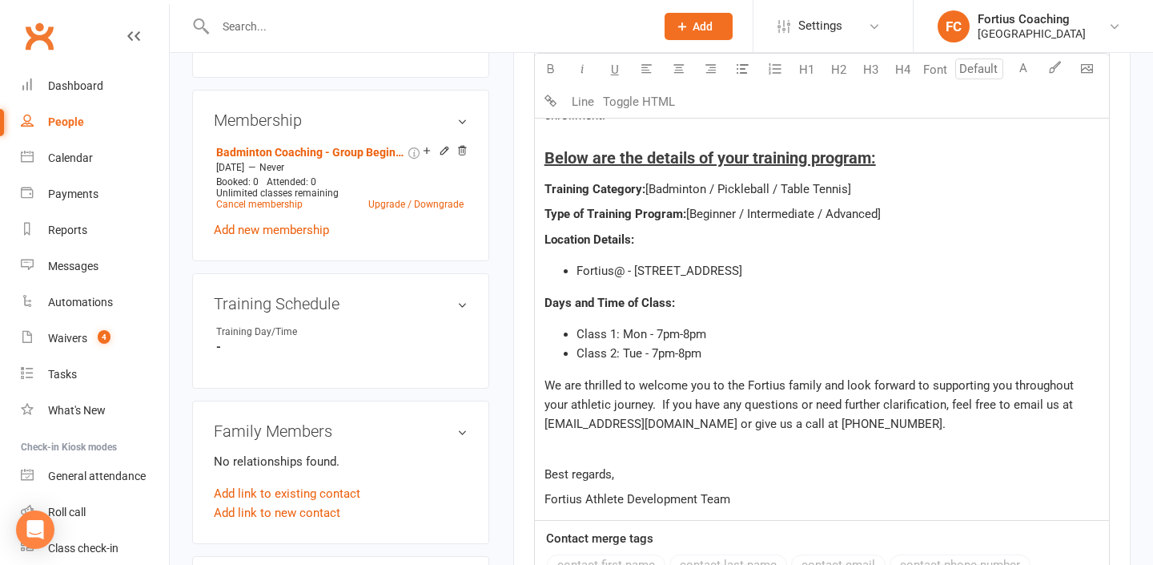
scroll to position [655, 0]
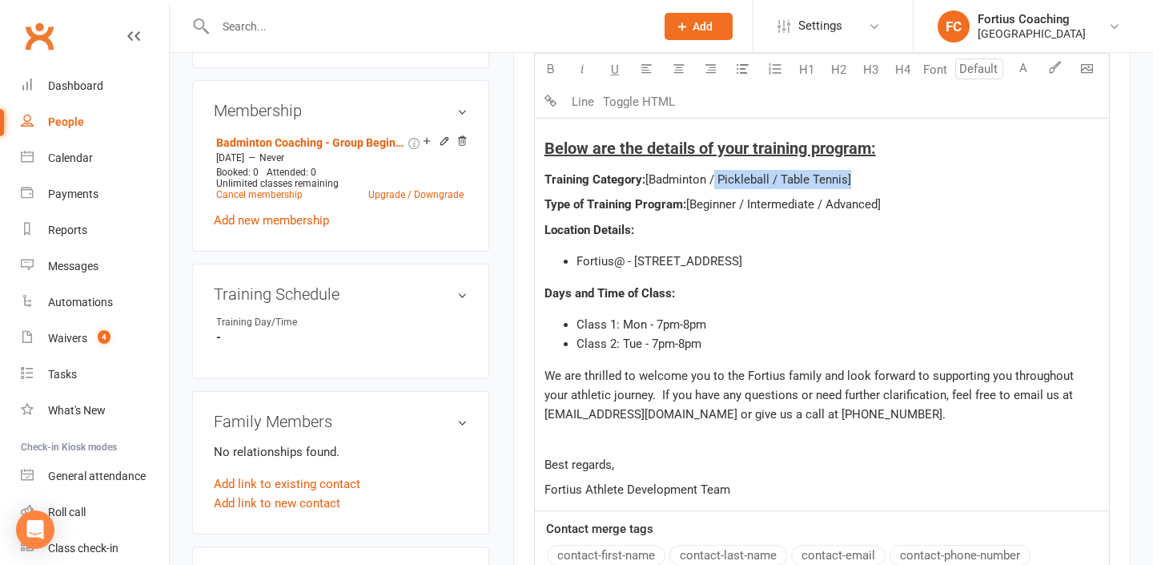
drag, startPoint x: 849, startPoint y: 174, endPoint x: 711, endPoint y: 179, distance: 137.8
click at [711, 179] on span "[Badminton / Pickleball / Table Tennis]" at bounding box center [748, 179] width 206 height 14
drag, startPoint x: 879, startPoint y: 203, endPoint x: 743, endPoint y: 204, distance: 136.1
click at [743, 204] on span "[Beginner / Intermediate / Advanced]" at bounding box center [783, 204] width 195 height 14
click at [645, 325] on span "Class 1: Mon - 7pm-8pm" at bounding box center [642, 324] width 130 height 14
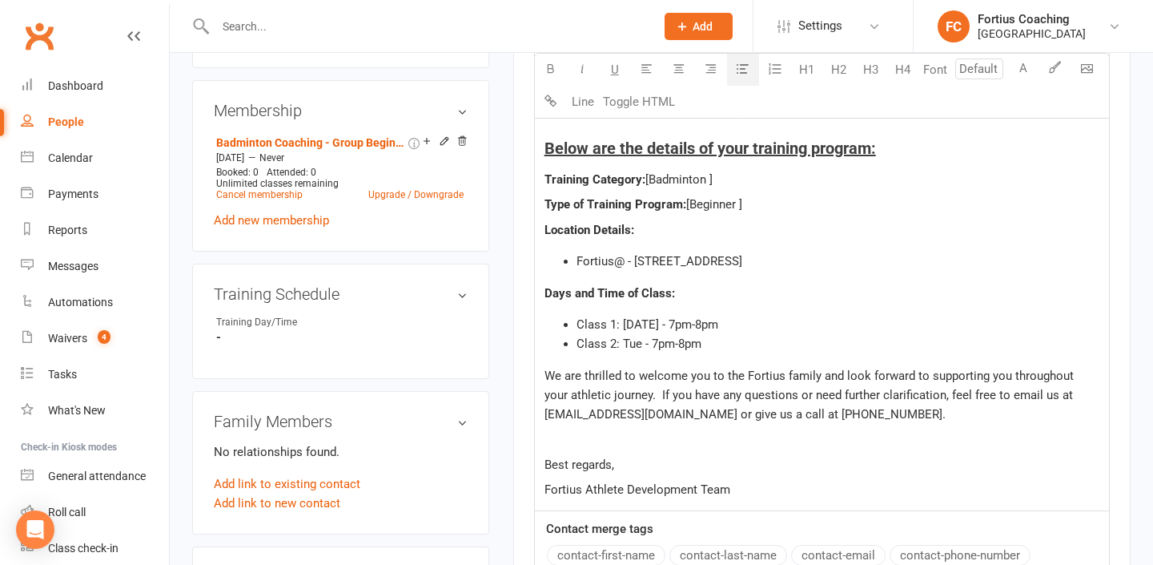
click at [641, 348] on span "Class 2: Tue - 7pm-8pm" at bounding box center [639, 343] width 125 height 14
click at [705, 324] on span "Class 1: [DATE] - 7pm-8pm" at bounding box center [648, 324] width 142 height 14
click at [726, 325] on span "Class 1: [DATE] - 10am-11pm" at bounding box center [654, 324] width 155 height 14
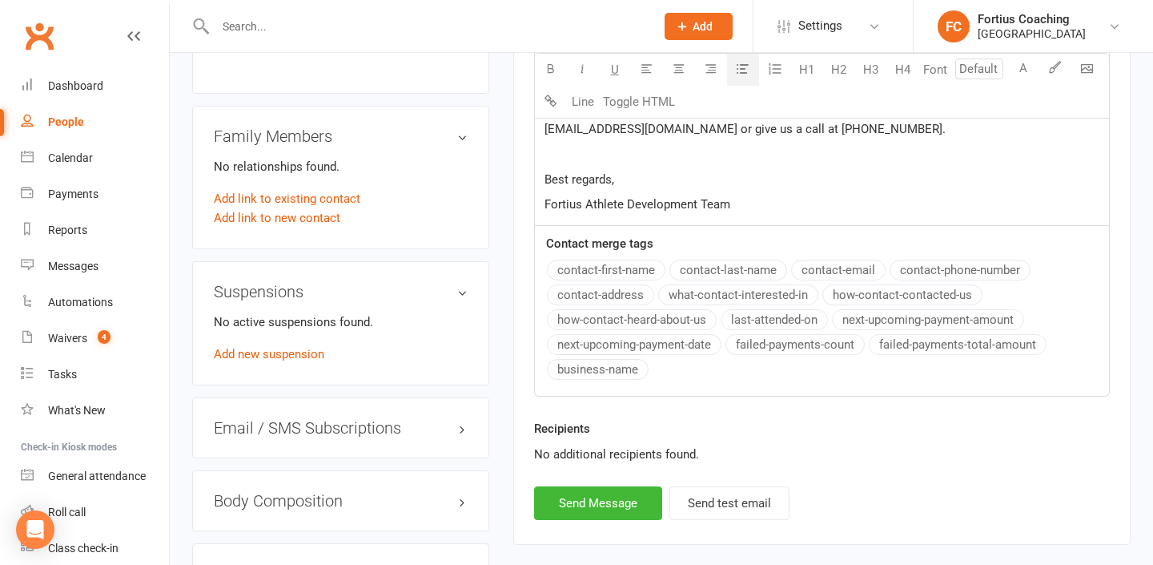
scroll to position [957, 0]
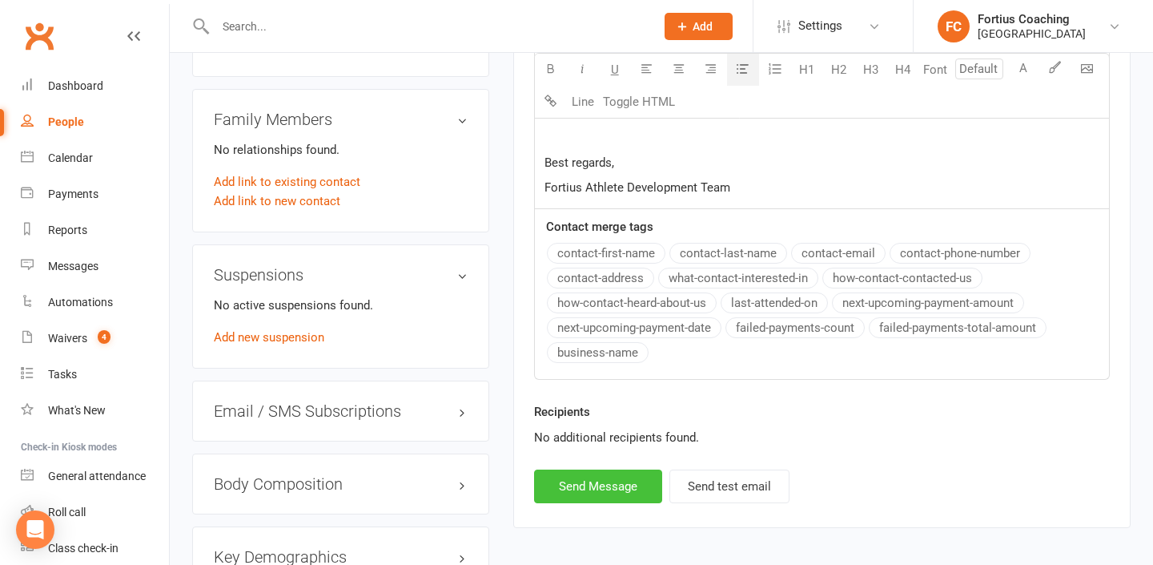
click at [627, 472] on button "Send Message" at bounding box center [598, 486] width 128 height 34
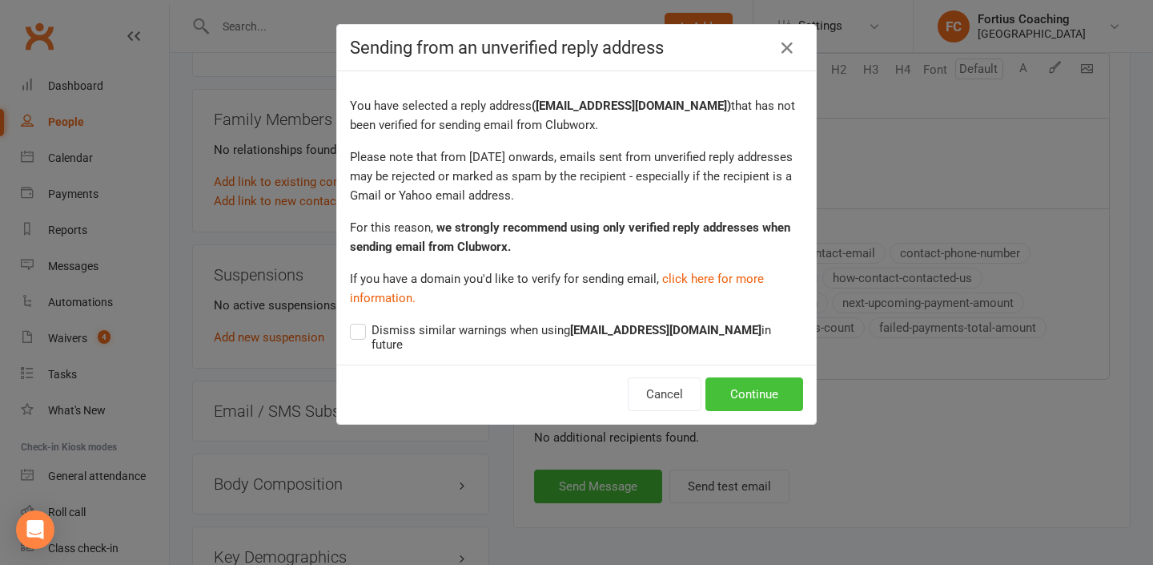
click at [724, 382] on button "Continue" at bounding box center [754, 394] width 98 height 34
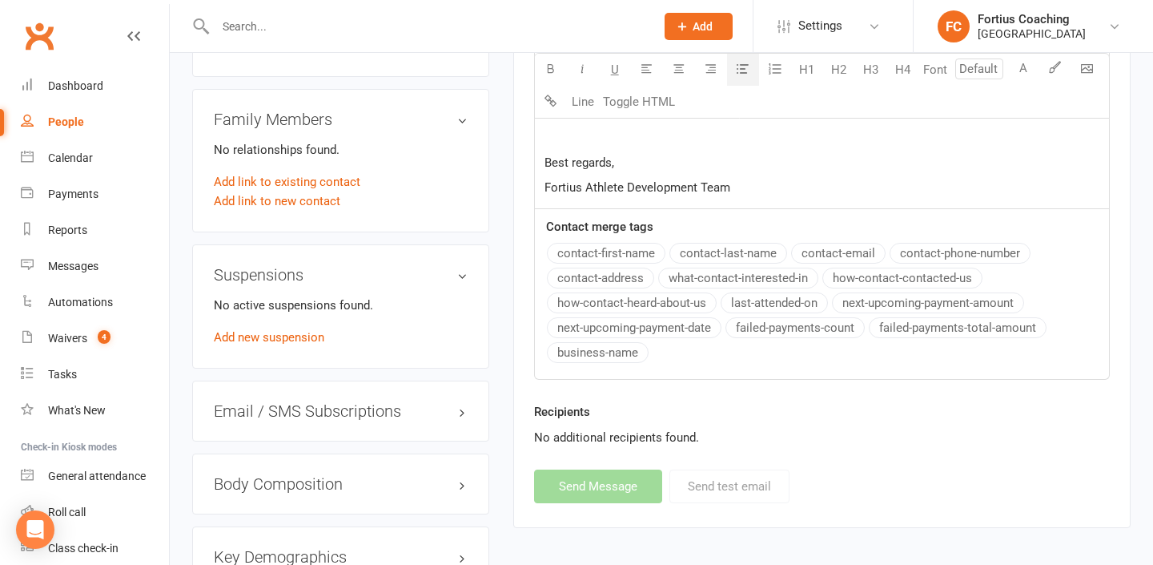
select select
select select "1"
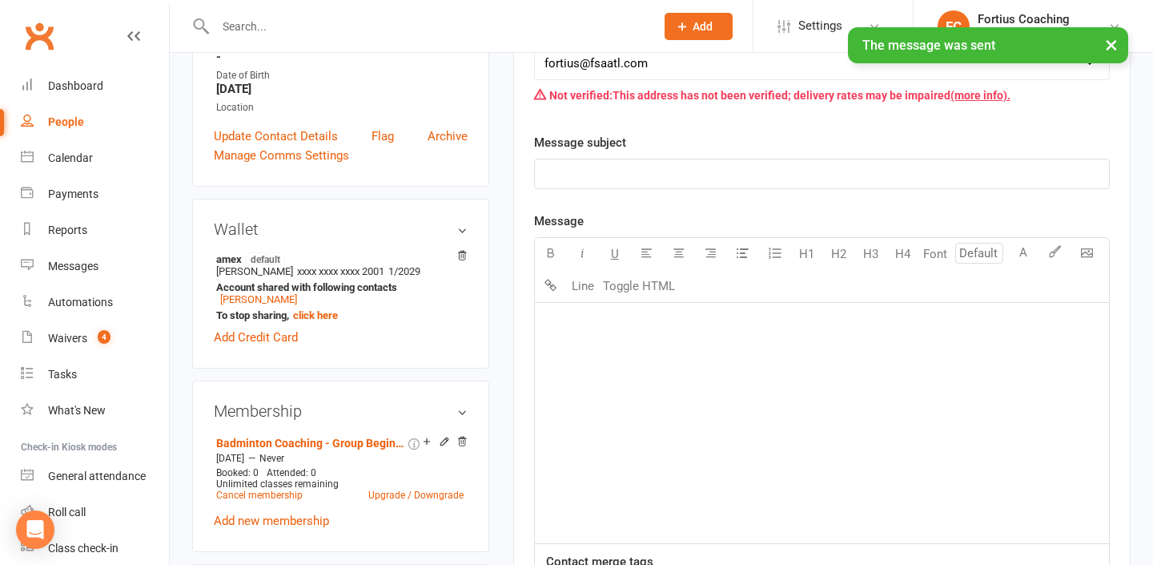
scroll to position [211, 0]
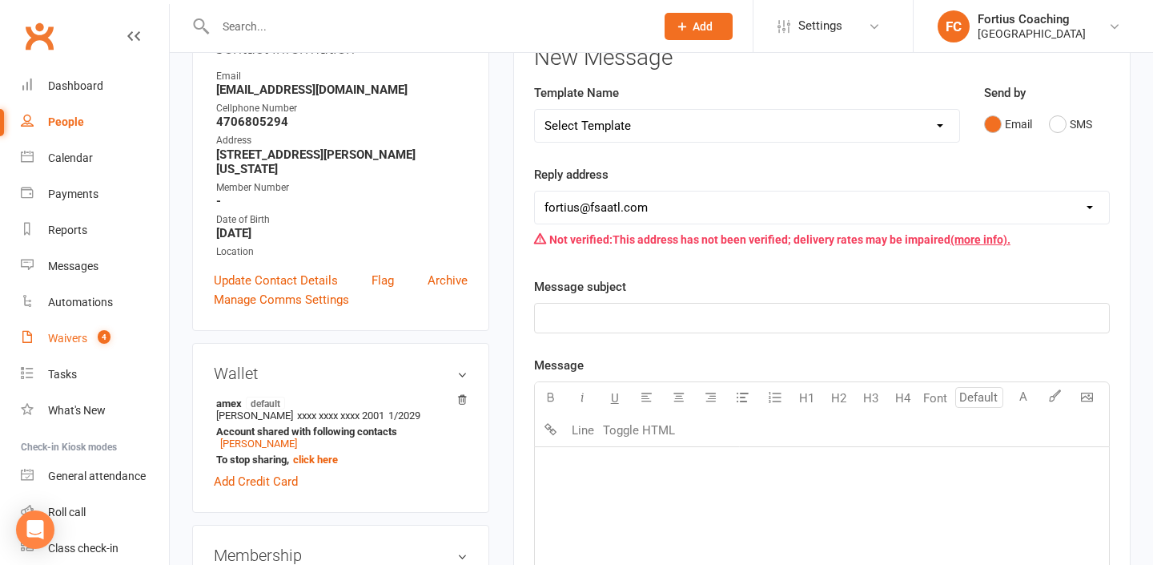
click at [107, 340] on span "4" at bounding box center [104, 337] width 13 height 14
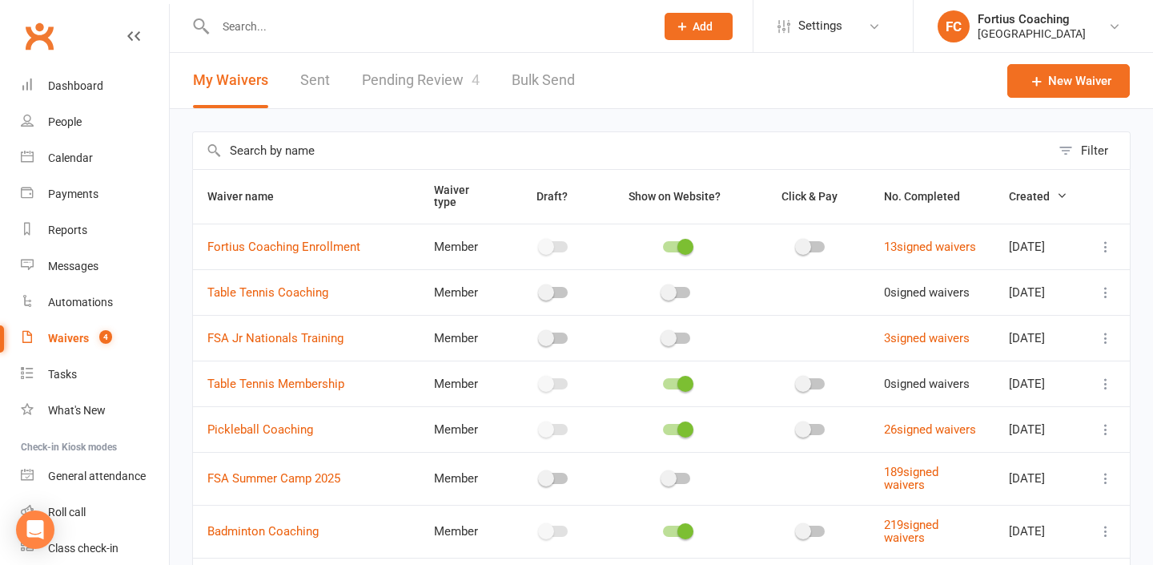
click at [432, 85] on link "Pending Review 4" at bounding box center [421, 80] width 118 height 55
select select "25"
